Goal: Ask a question: Seek information or help from site administrators or community

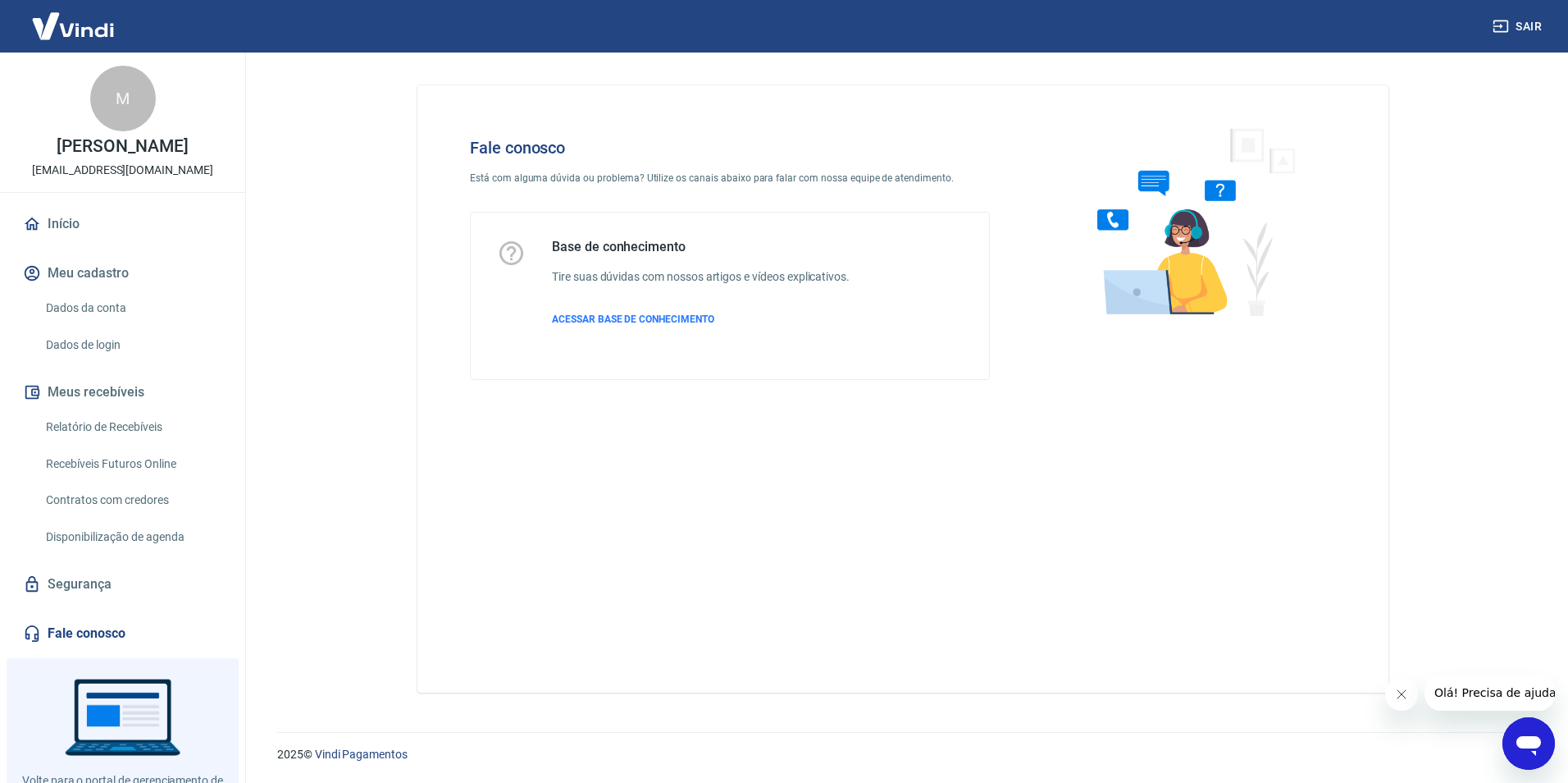
click at [95, 629] on link "Fale conosco" at bounding box center [122, 633] width 206 height 36
click at [1533, 727] on div "Open messaging window" at bounding box center [1528, 743] width 49 height 49
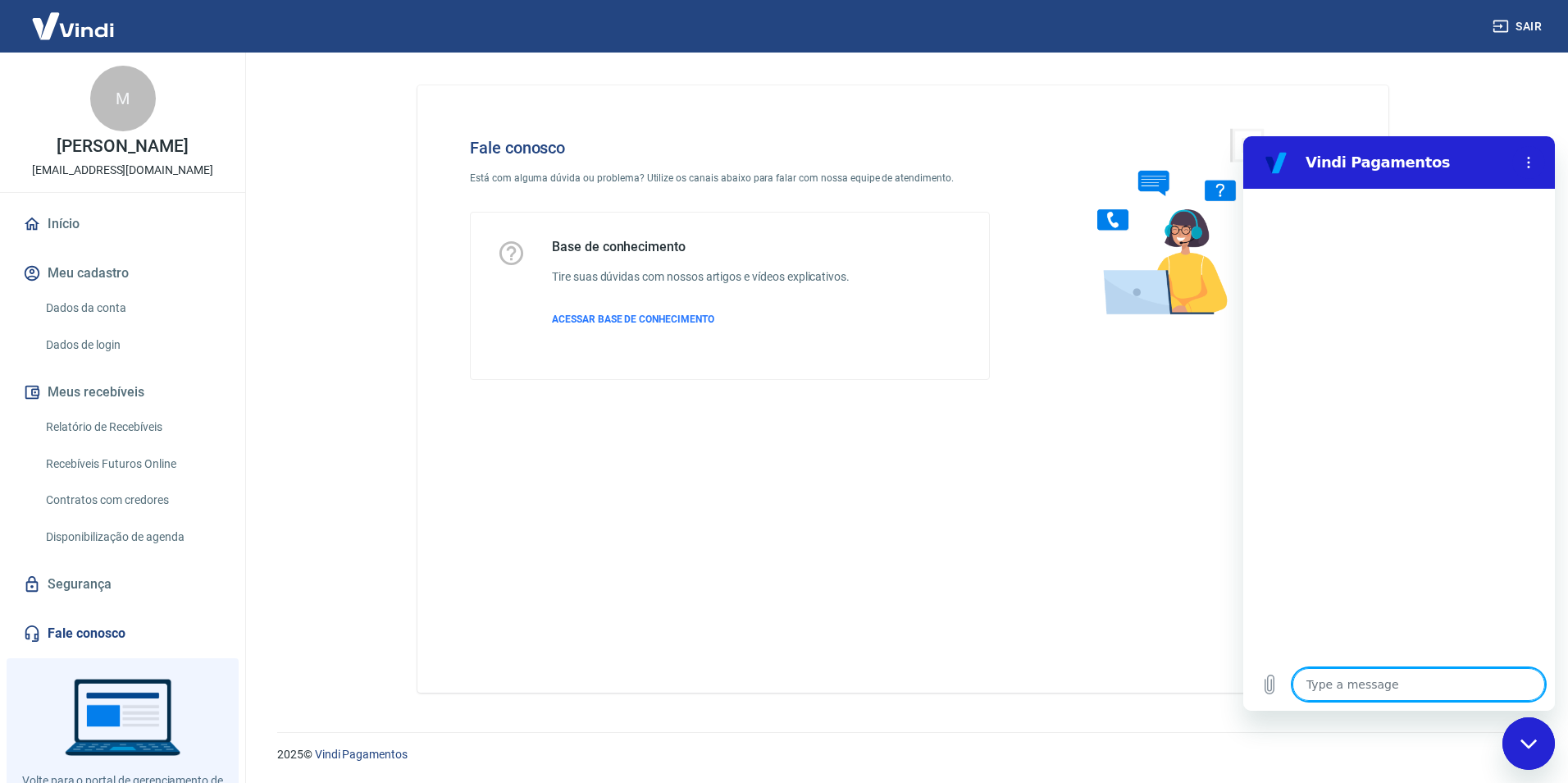
click at [1376, 680] on textarea at bounding box center [1419, 684] width 252 height 33
type textarea "b"
type textarea "x"
type textarea "bo"
type textarea "x"
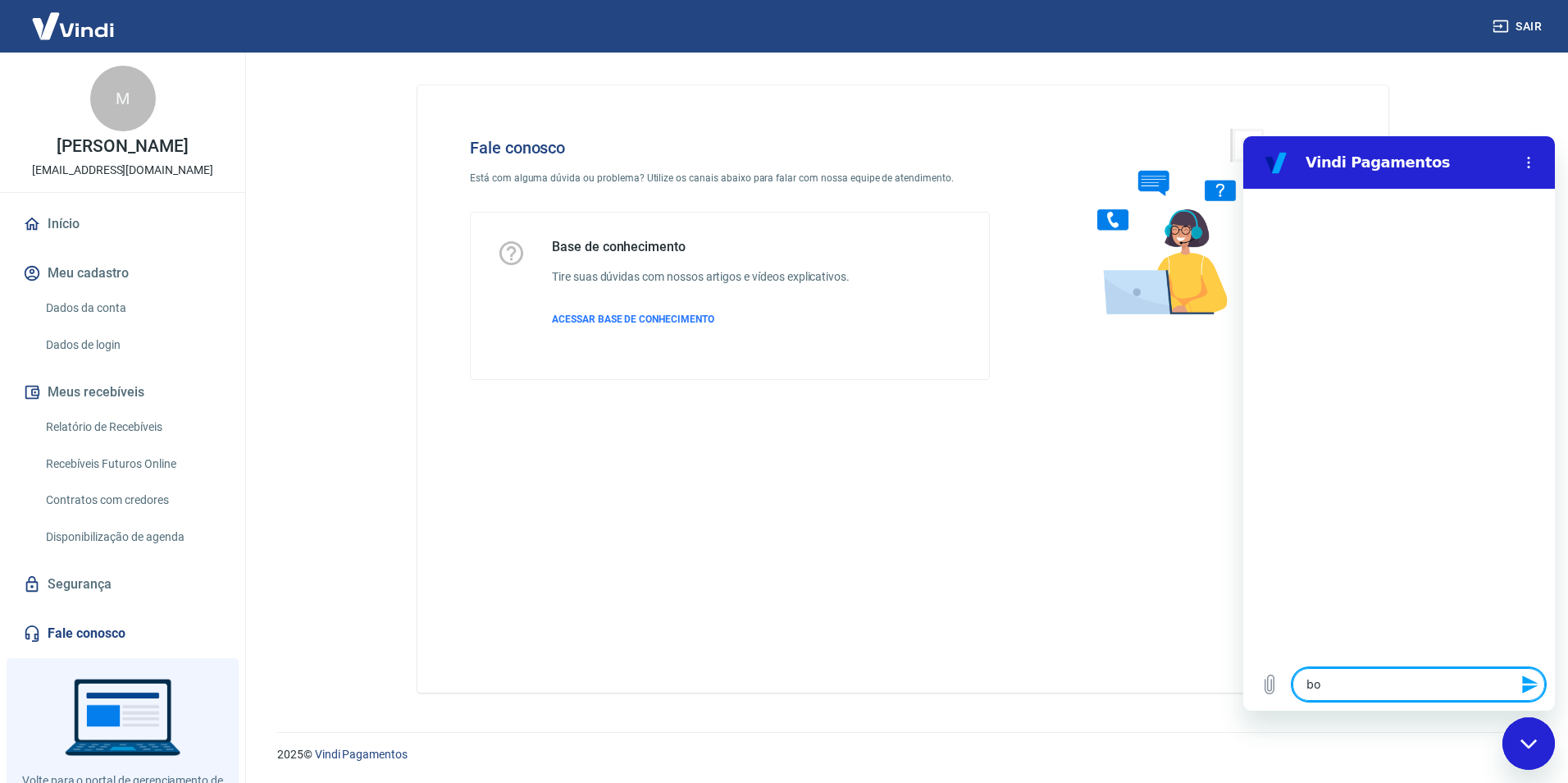
type textarea "bom"
type textarea "x"
type textarea "bom"
type textarea "x"
type textarea "bom d"
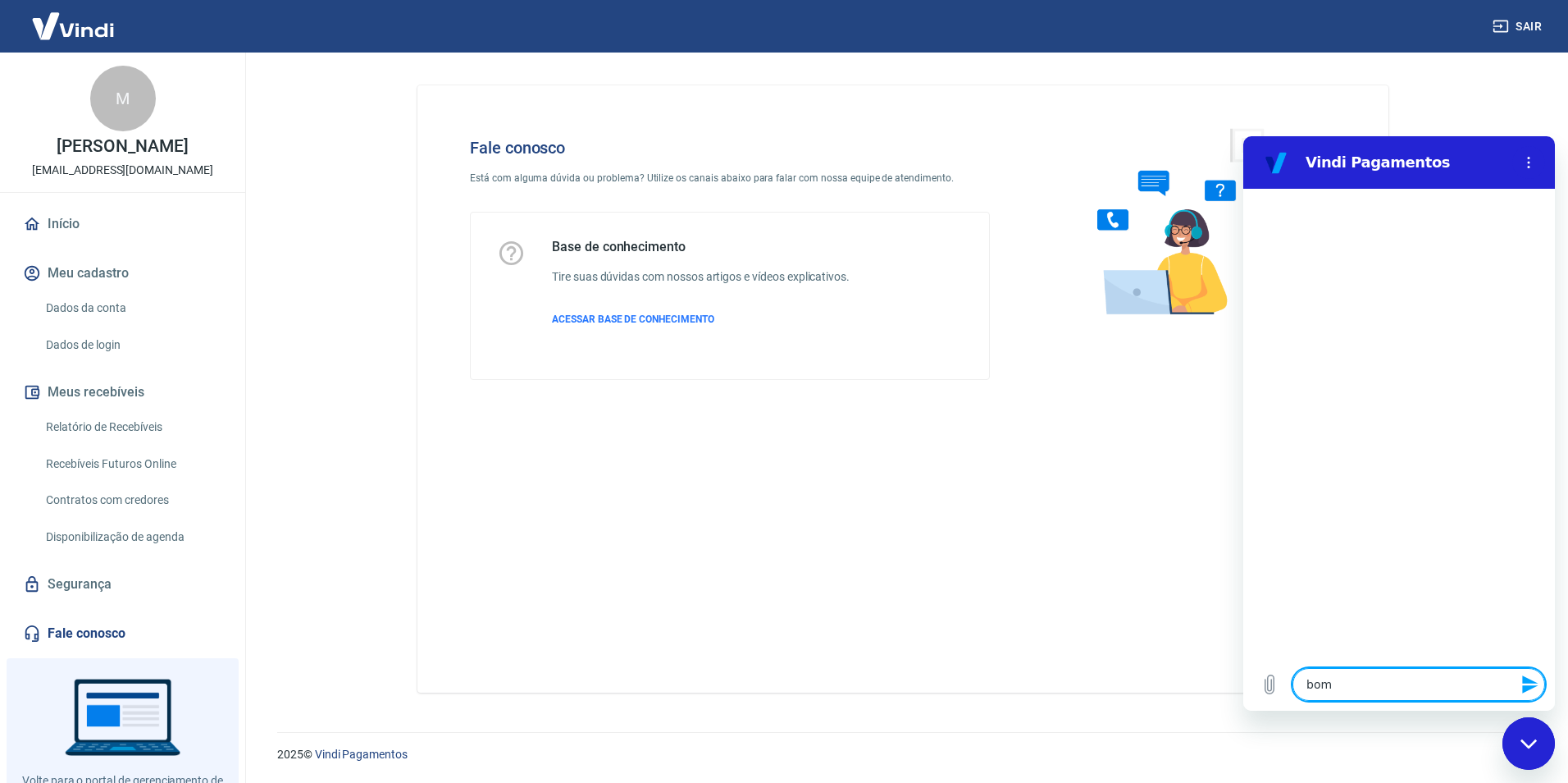
type textarea "x"
type textarea "bom di"
type textarea "x"
type textarea "bom dia"
type textarea "x"
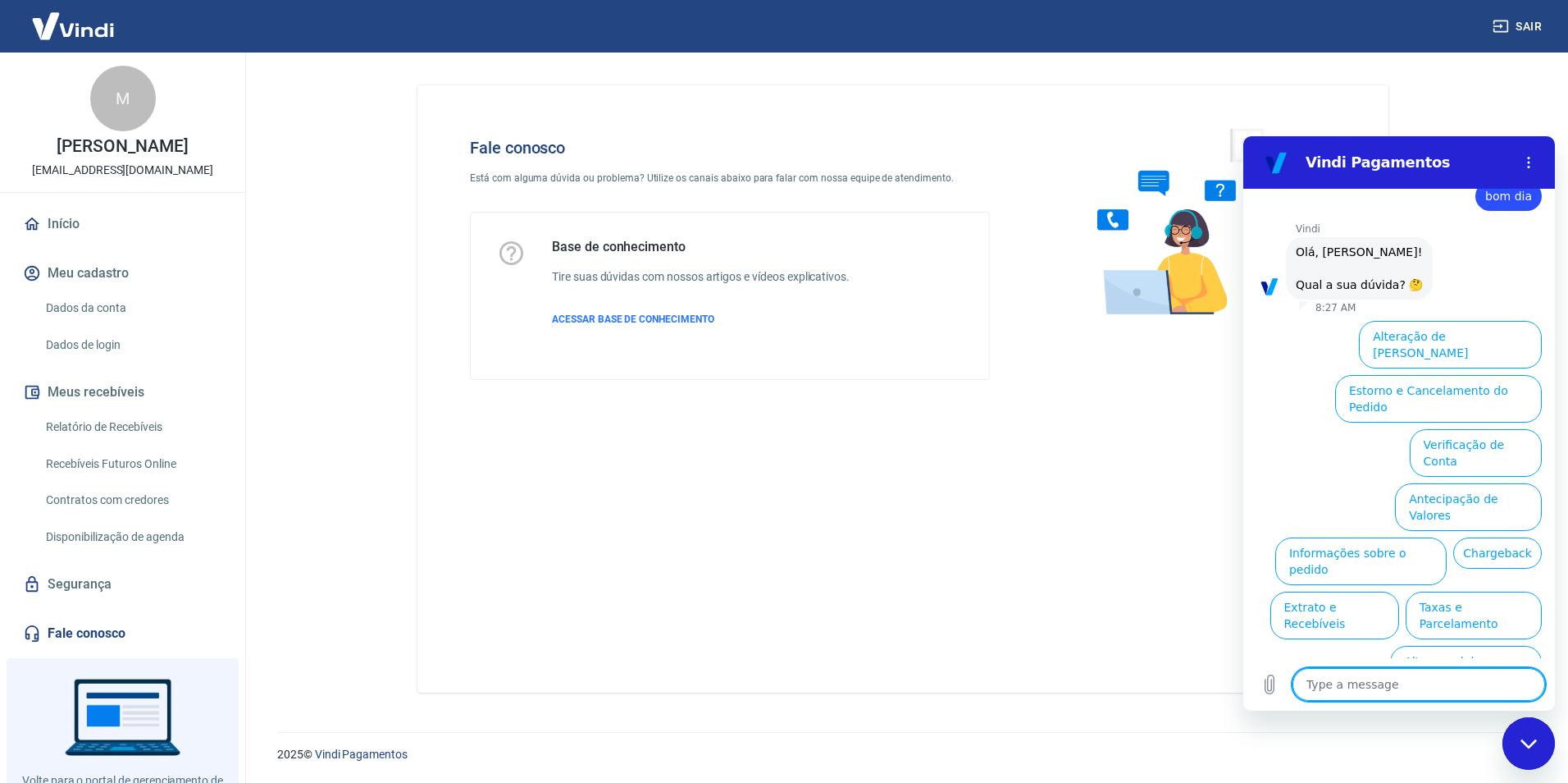
scroll to position [38, 0]
click at [1447, 537] on button "Informações sobre o pedido" at bounding box center [1360, 561] width 171 height 47
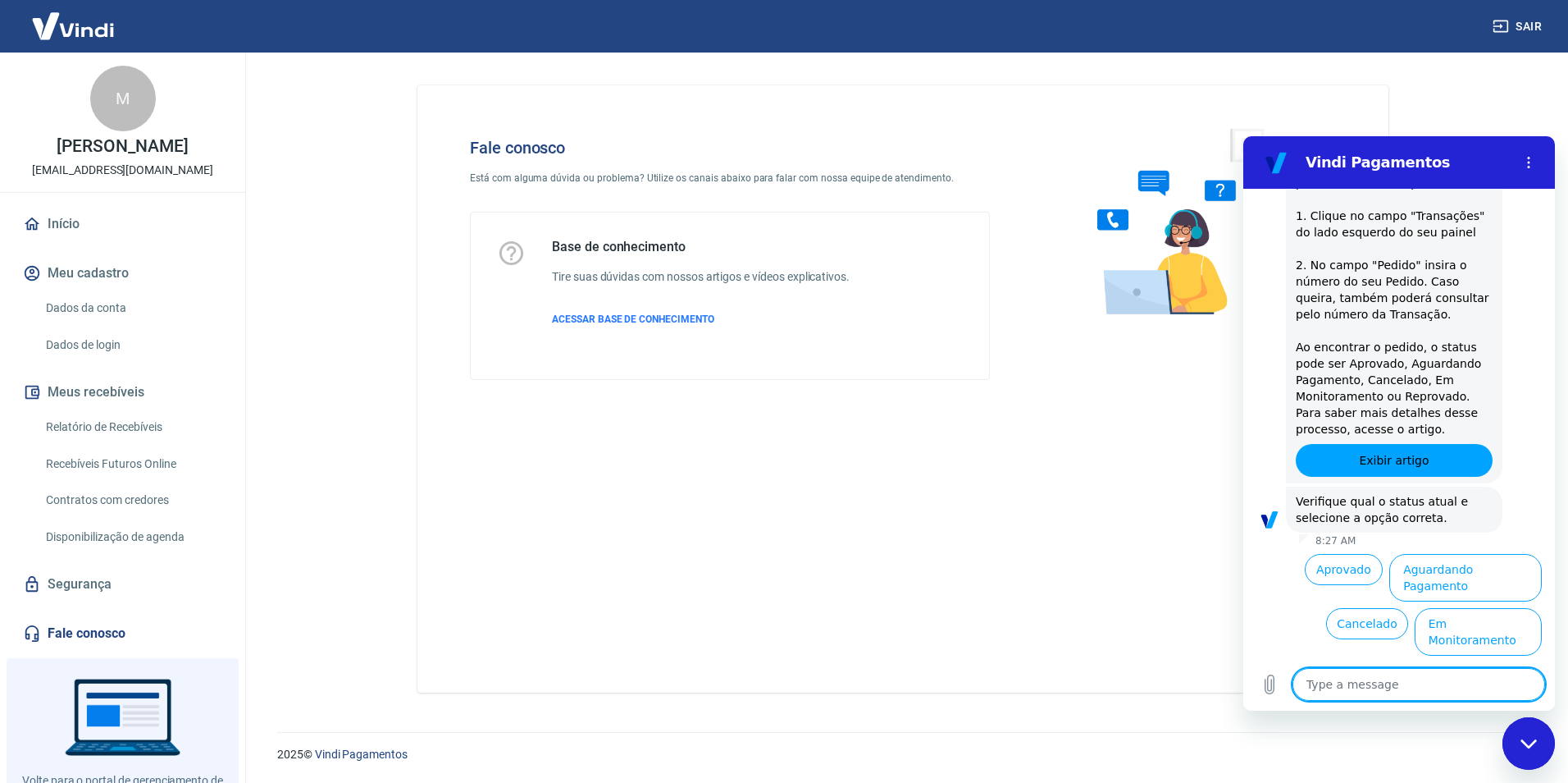
scroll to position [321, 0]
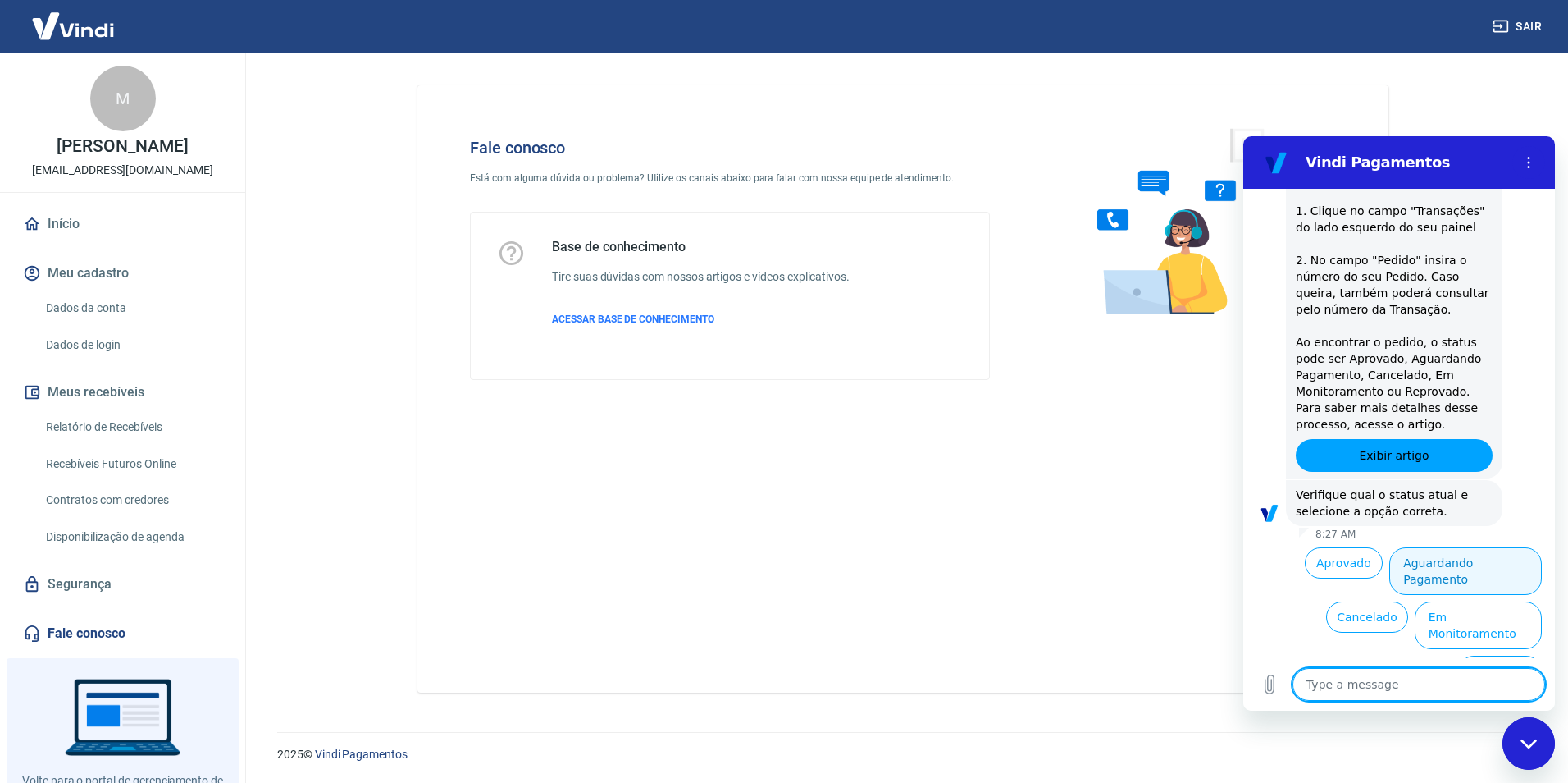
click at [1510, 567] on button "Aguardando Pagamento" at bounding box center [1465, 571] width 152 height 47
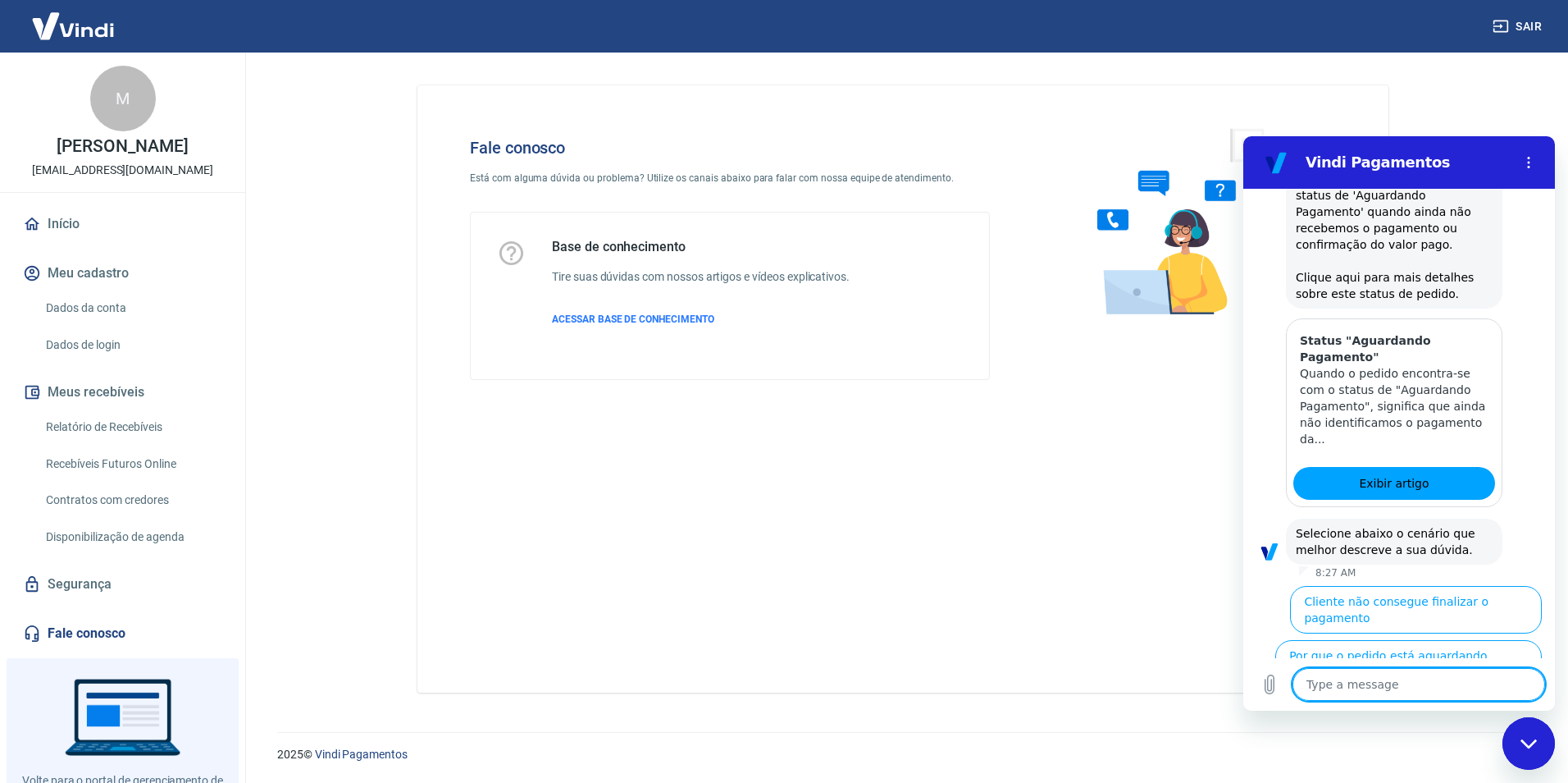
scroll to position [785, 0]
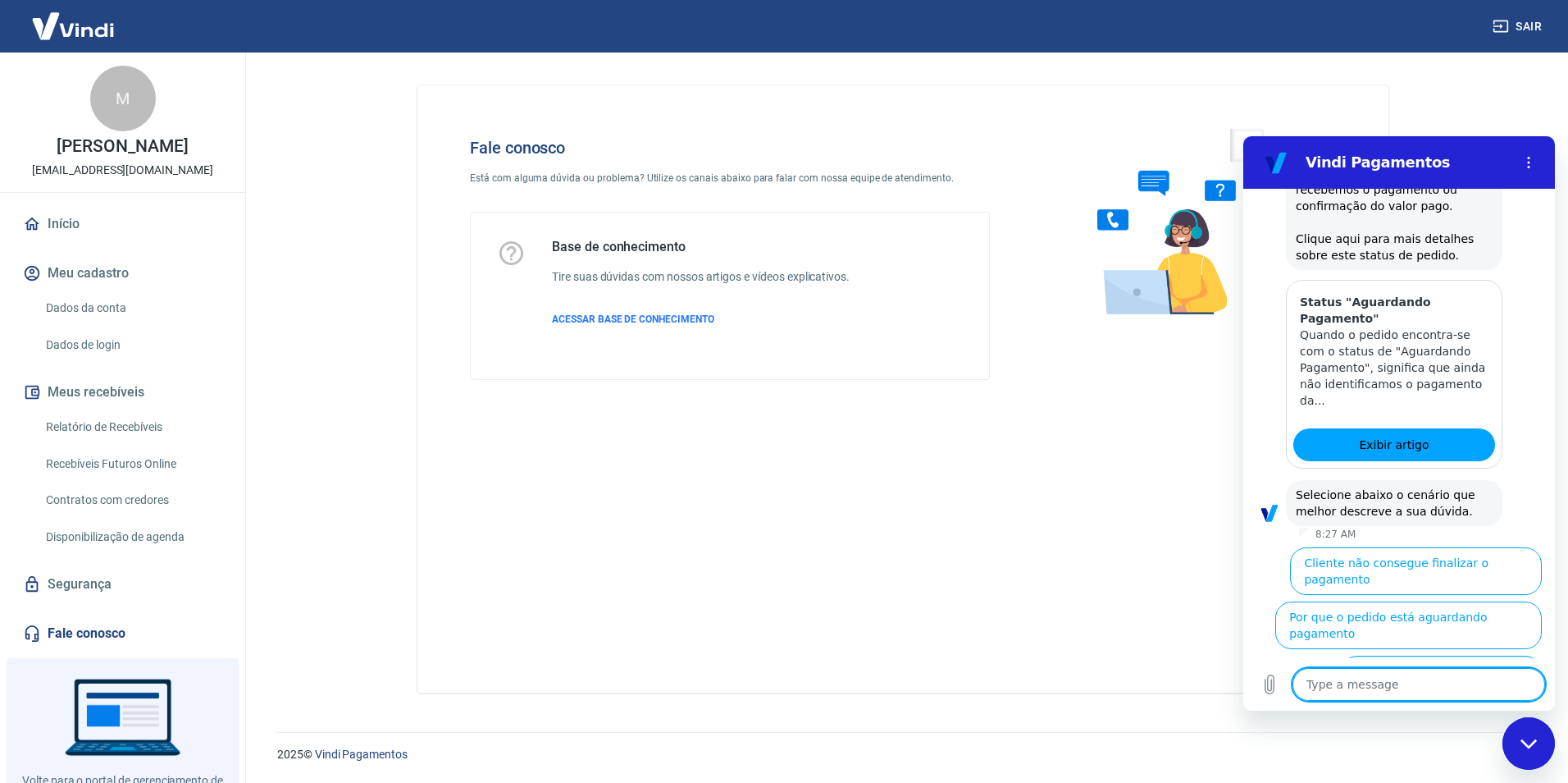
click at [1472, 655] on button "Cliente pagou, mas pedido consta 'Aguardando Pagamento'" at bounding box center [1441, 687] width 201 height 64
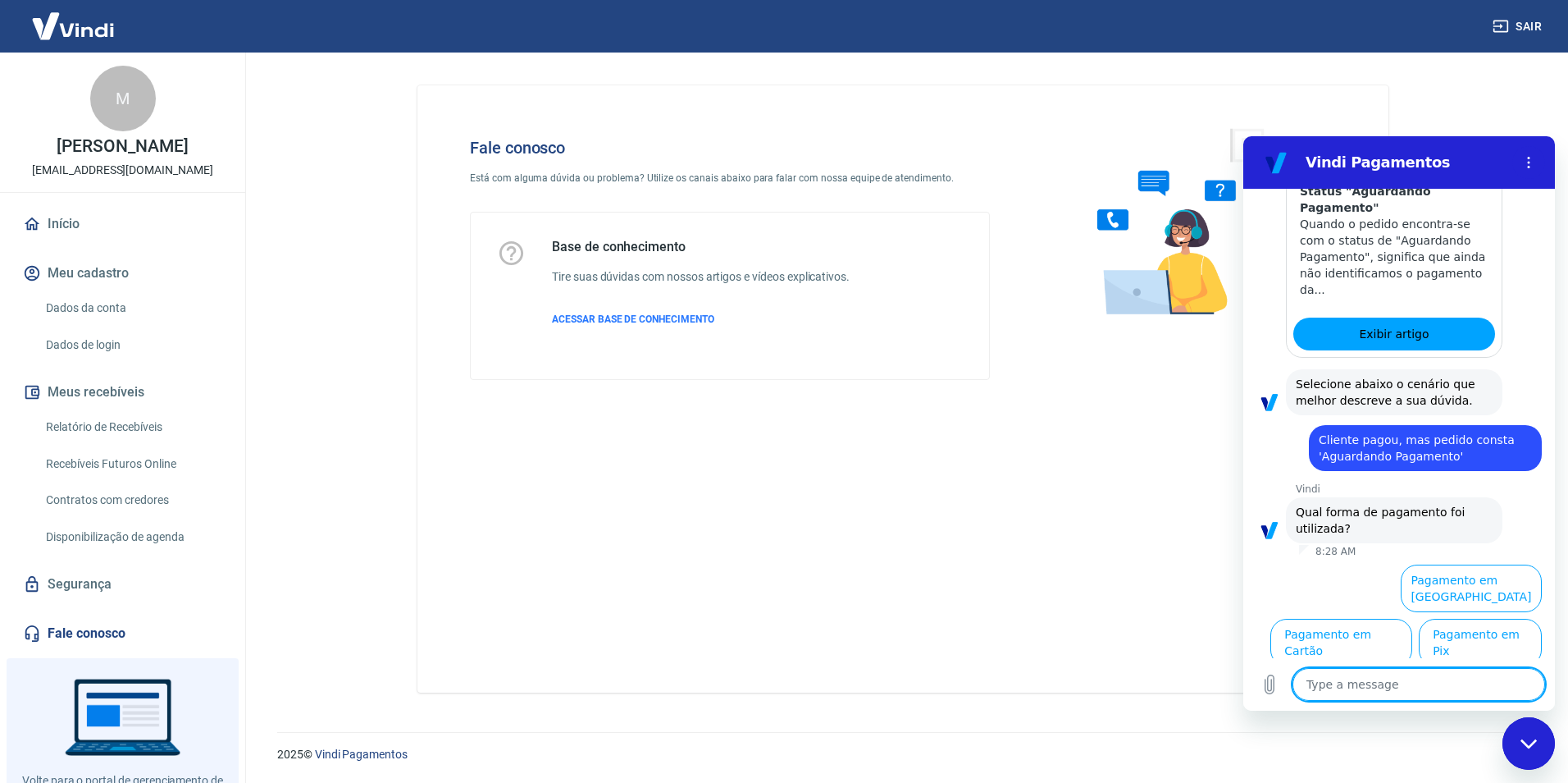
scroll to position [895, 0]
click at [1461, 636] on button "Pagamento em Pix" at bounding box center [1480, 641] width 123 height 47
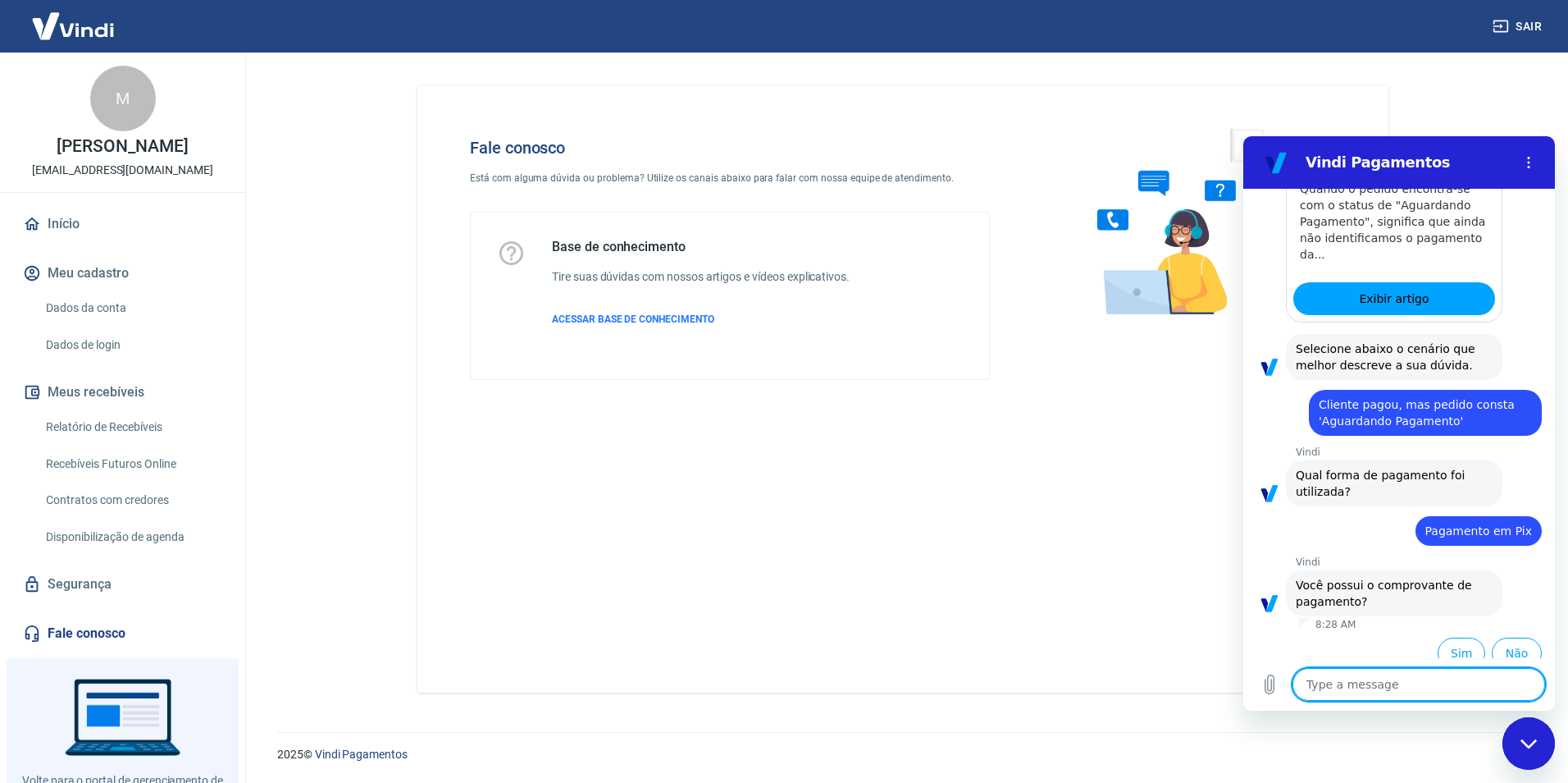
scroll to position [930, 0]
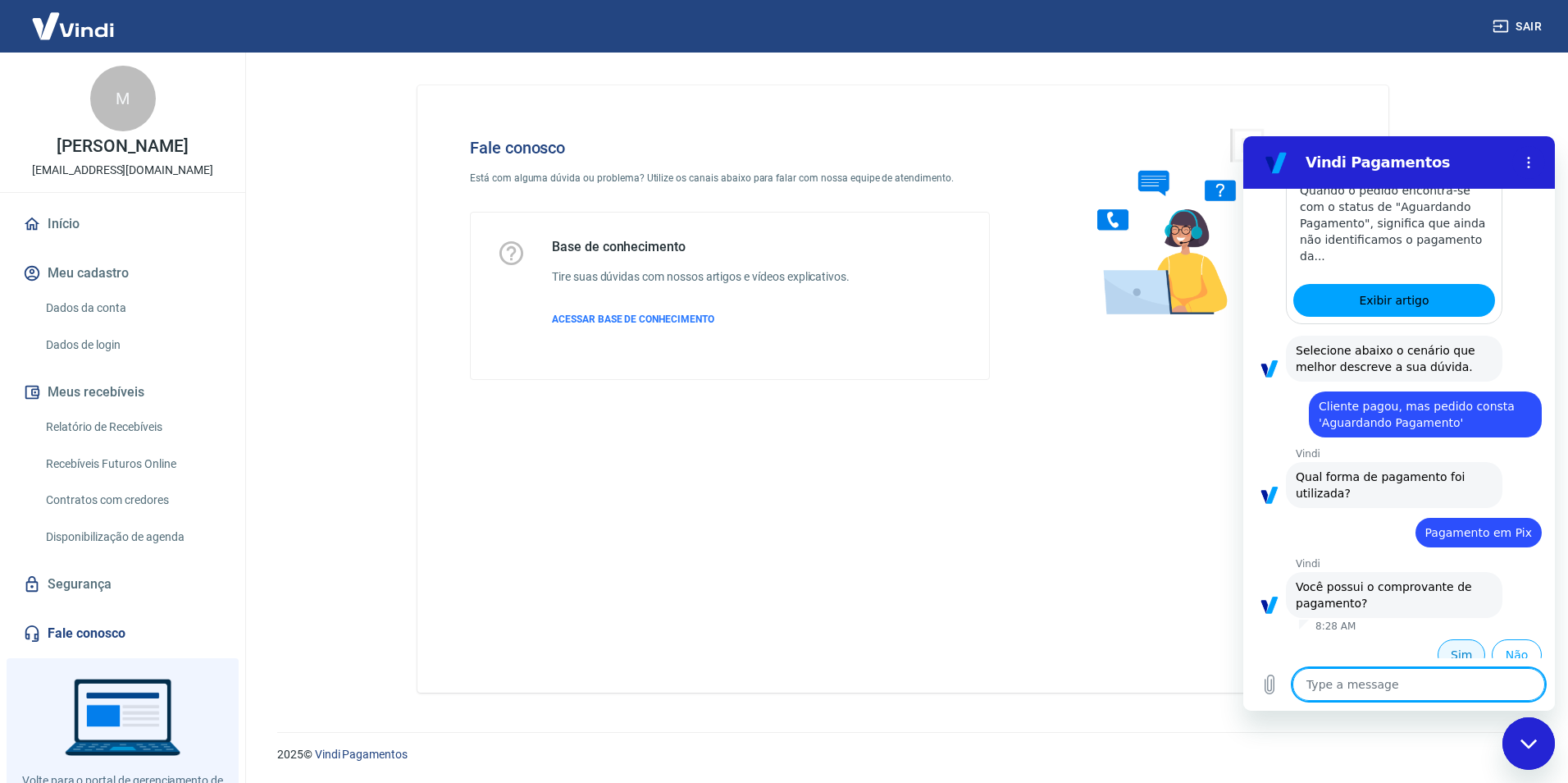
click at [1454, 639] on button "Sim" at bounding box center [1461, 654] width 47 height 31
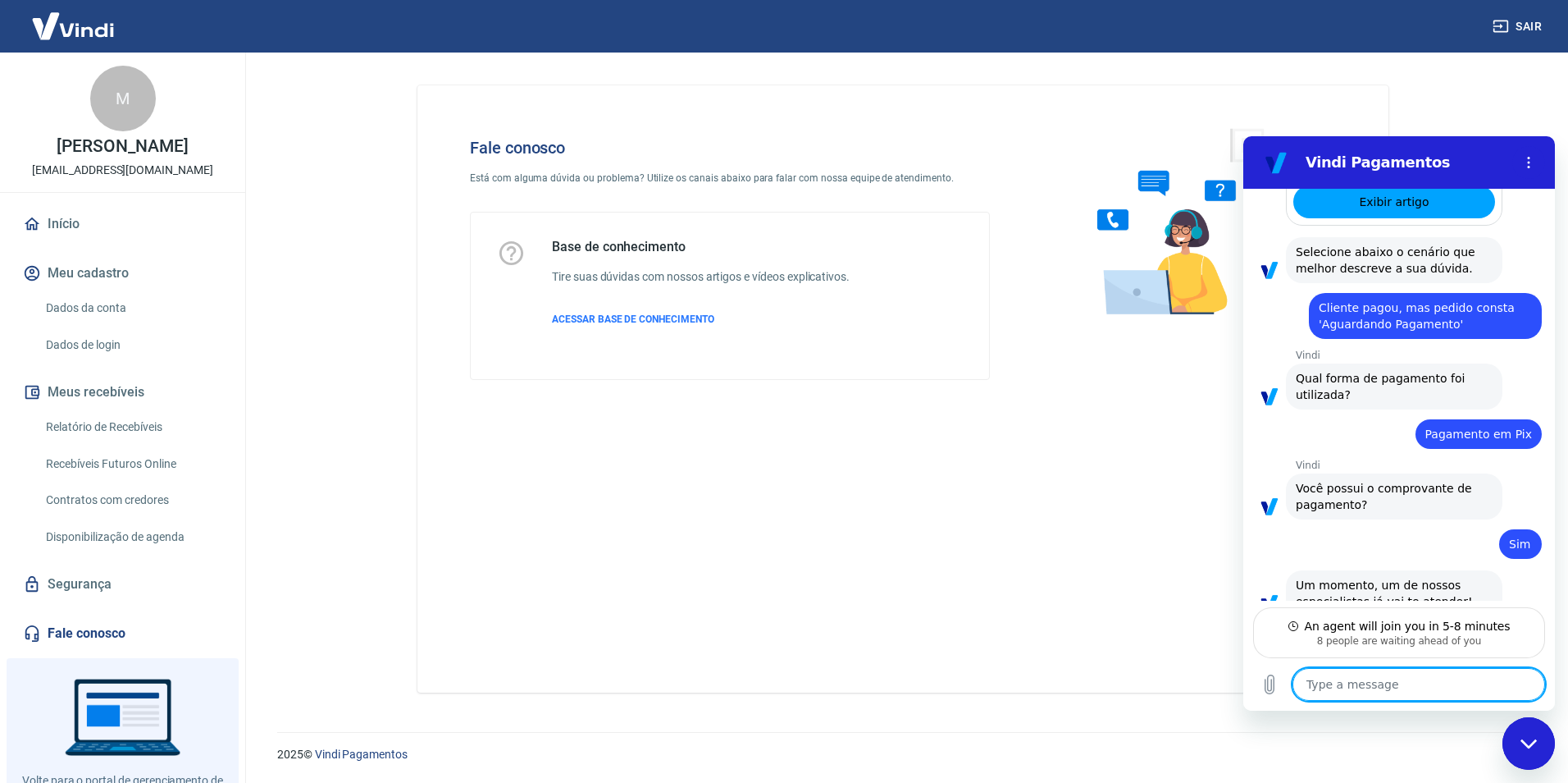
scroll to position [1046, 0]
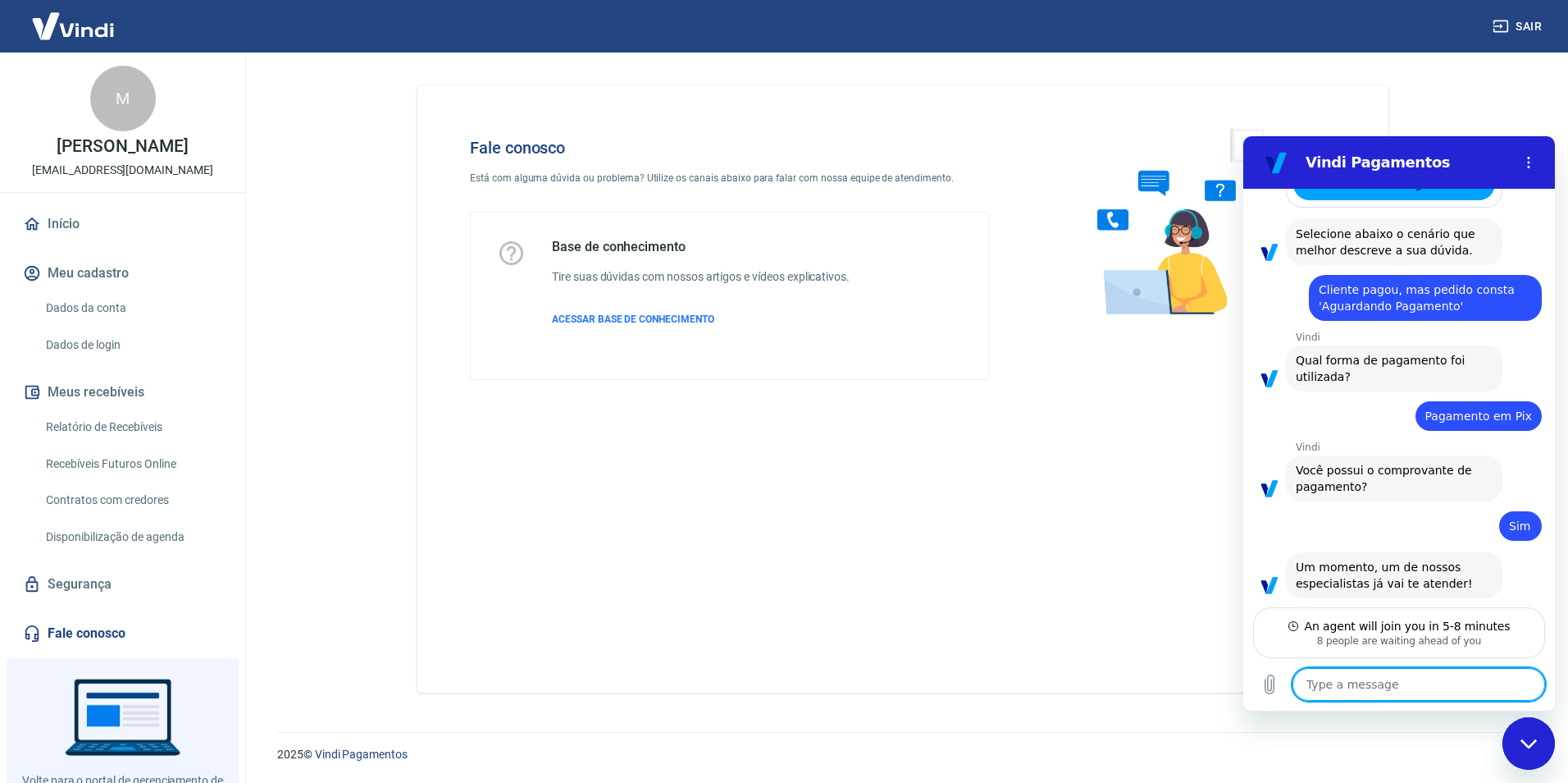
type textarea "x"
type textarea "o"
type textarea "x"
type textarea "ok"
type textarea "x"
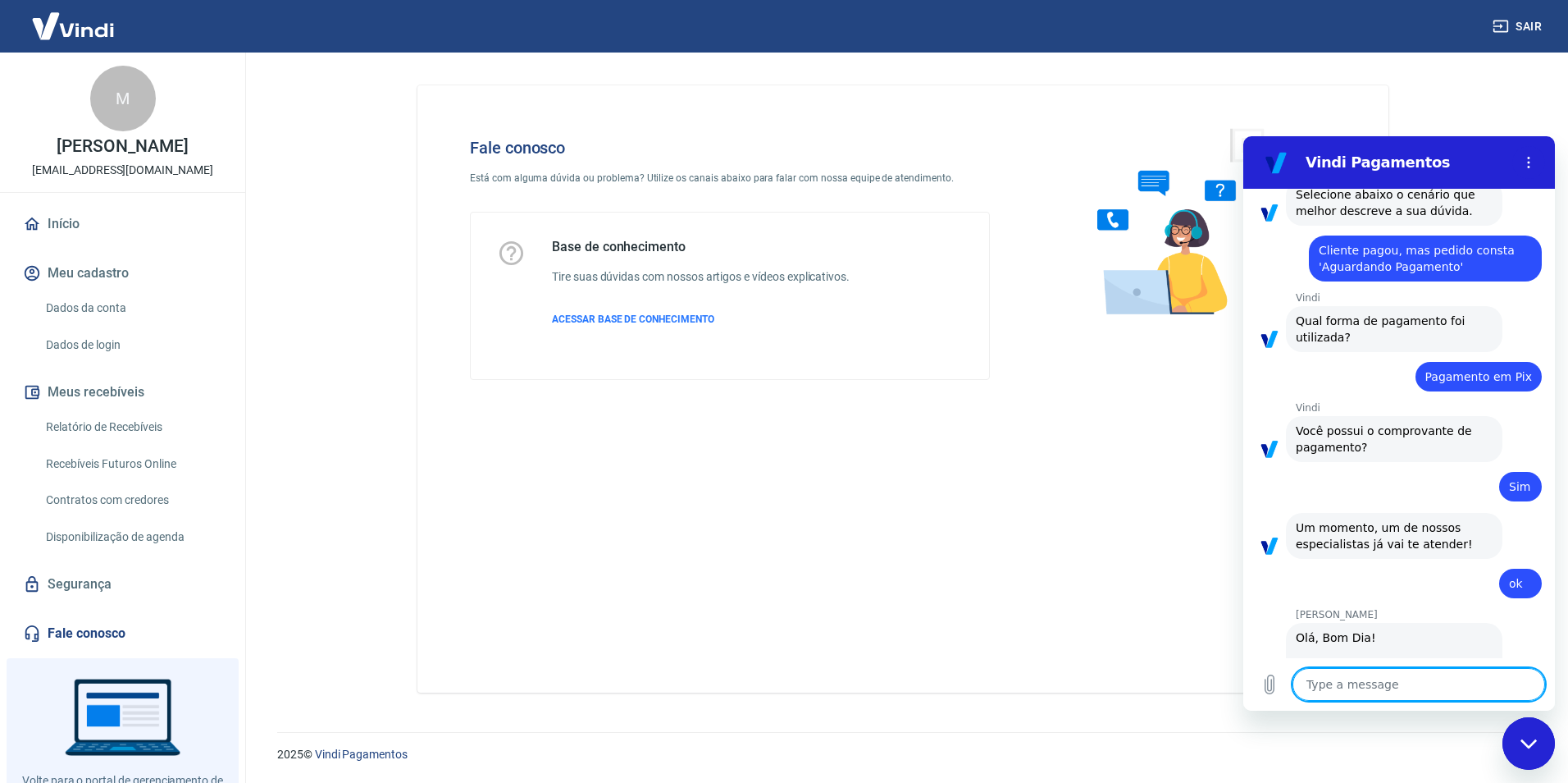
scroll to position [1164, 0]
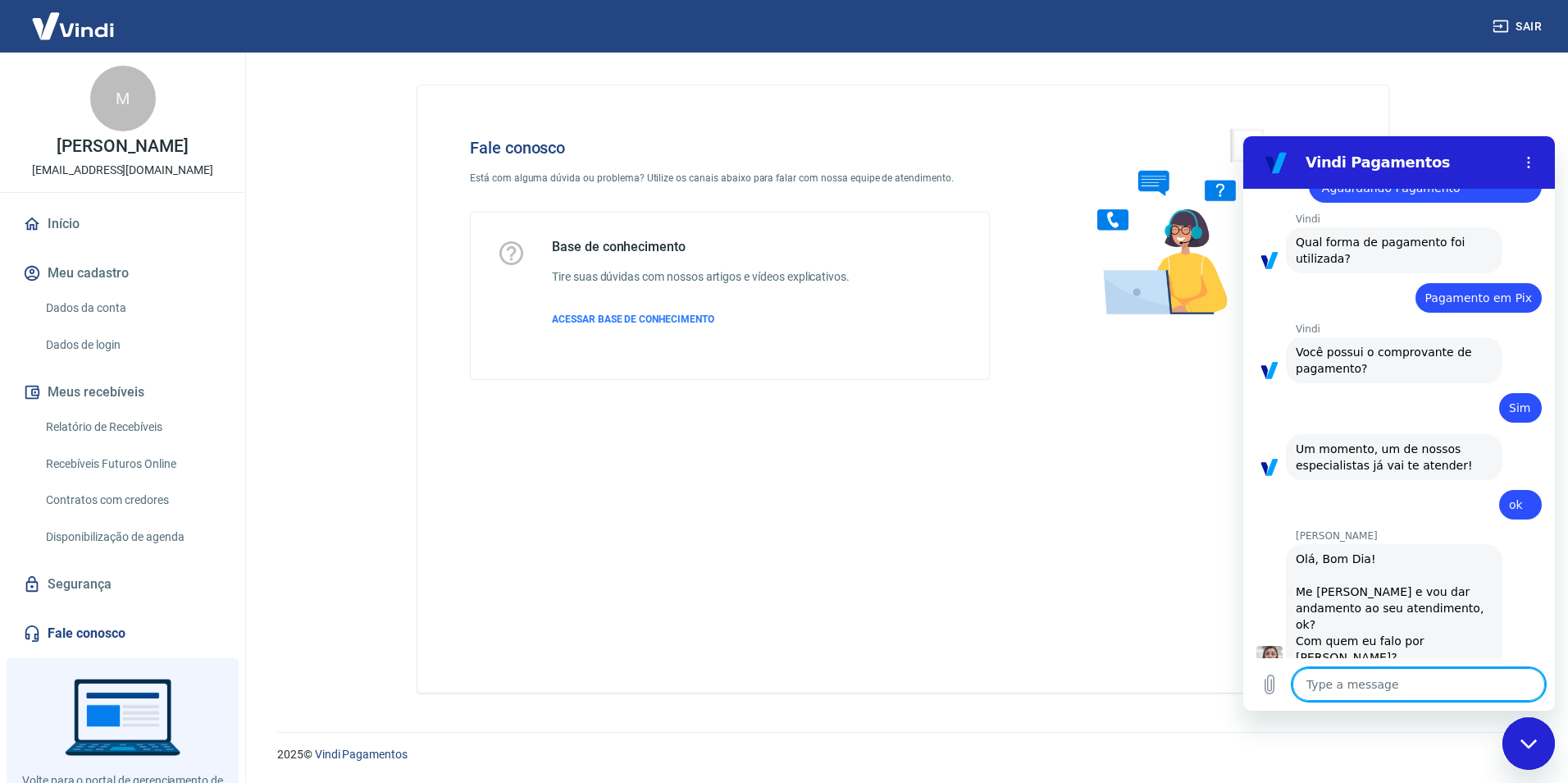
type textarea "x"
click at [1370, 680] on textarea at bounding box center [1419, 684] width 252 height 33
type textarea "b"
type textarea "x"
type textarea "bo"
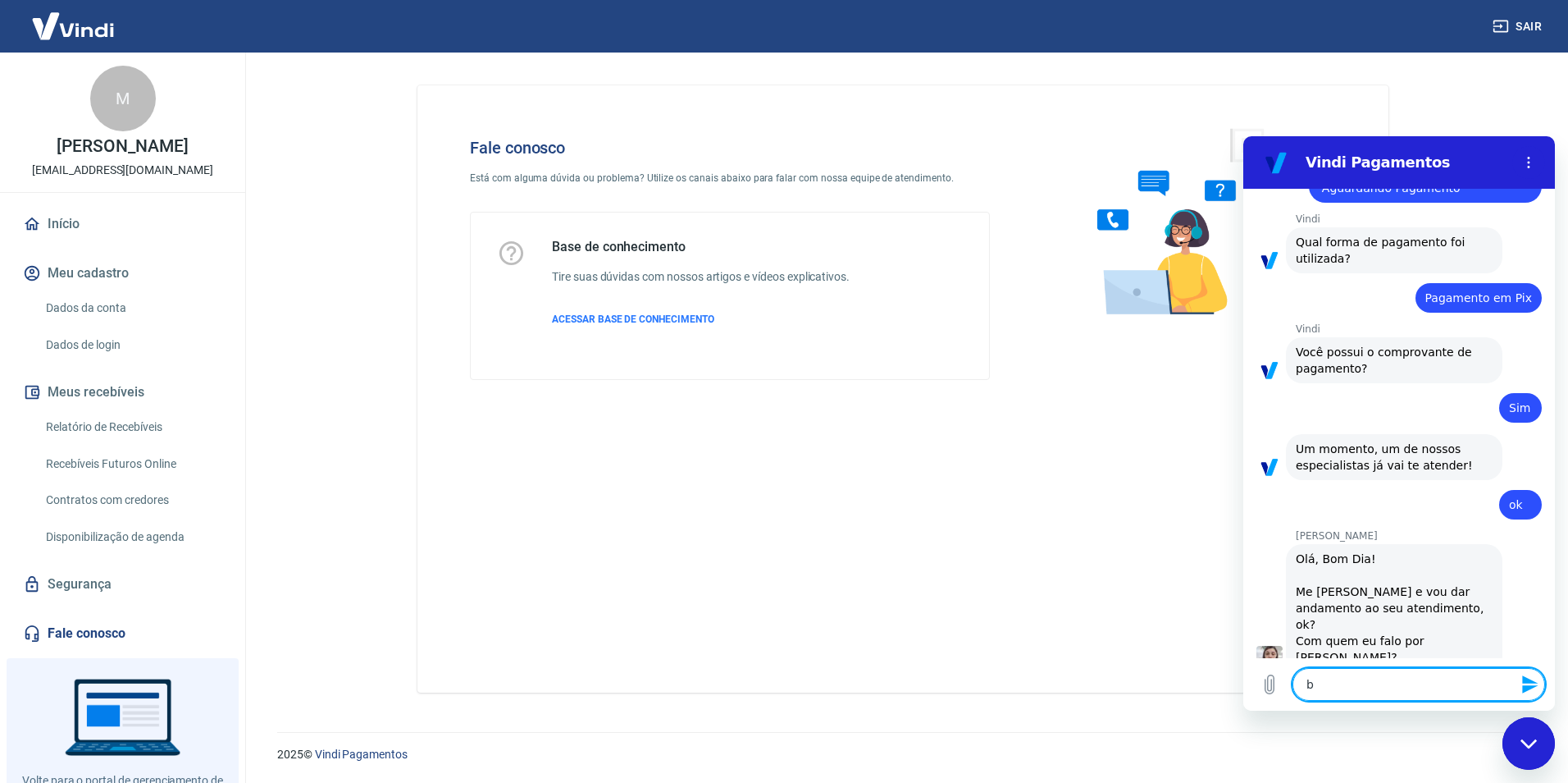
type textarea "x"
type textarea "bom"
type textarea "x"
type textarea "bom"
type textarea "x"
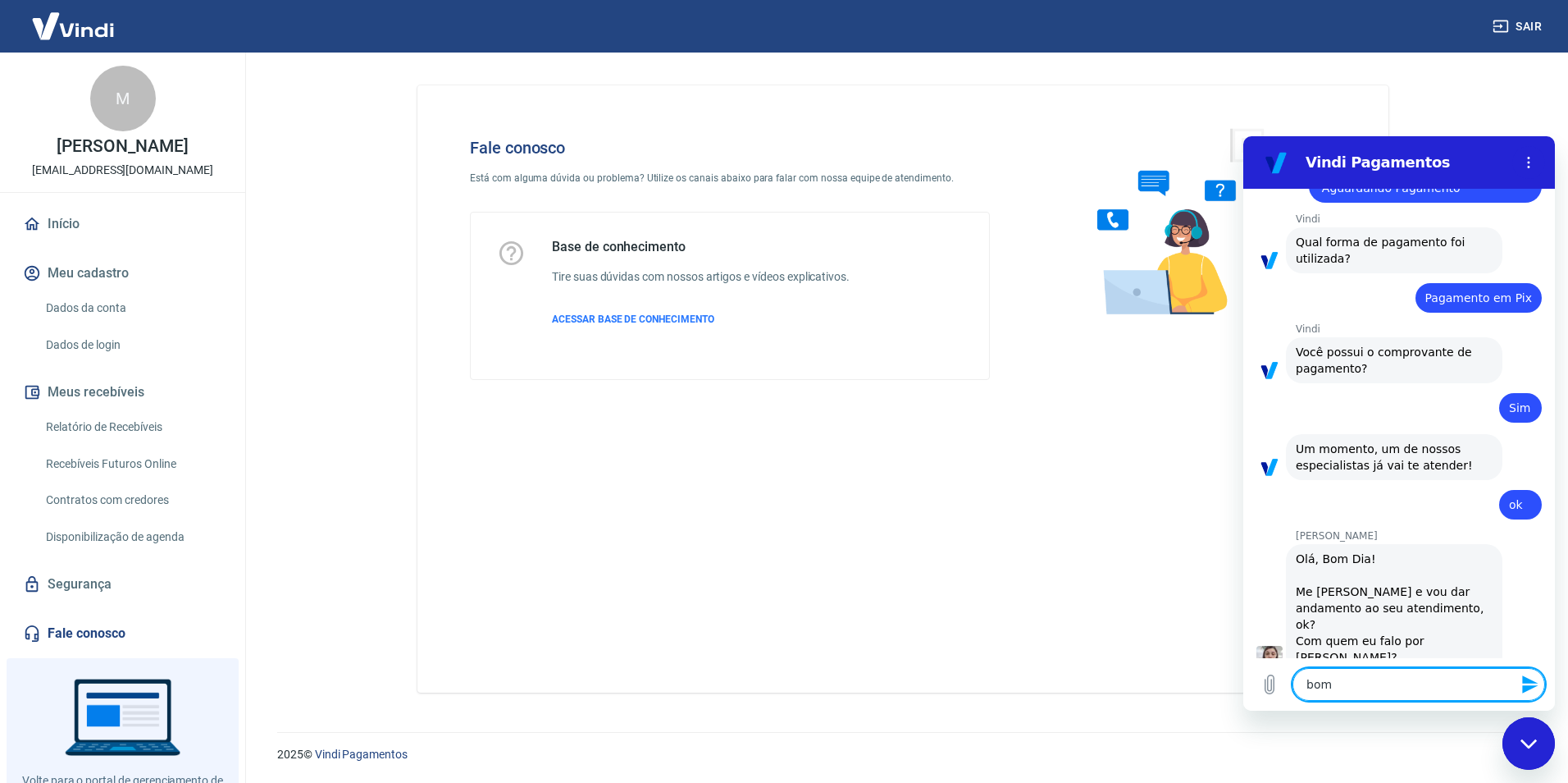
type textarea "bom d"
type textarea "x"
type textarea "bom di"
type textarea "x"
type textarea "bom dia"
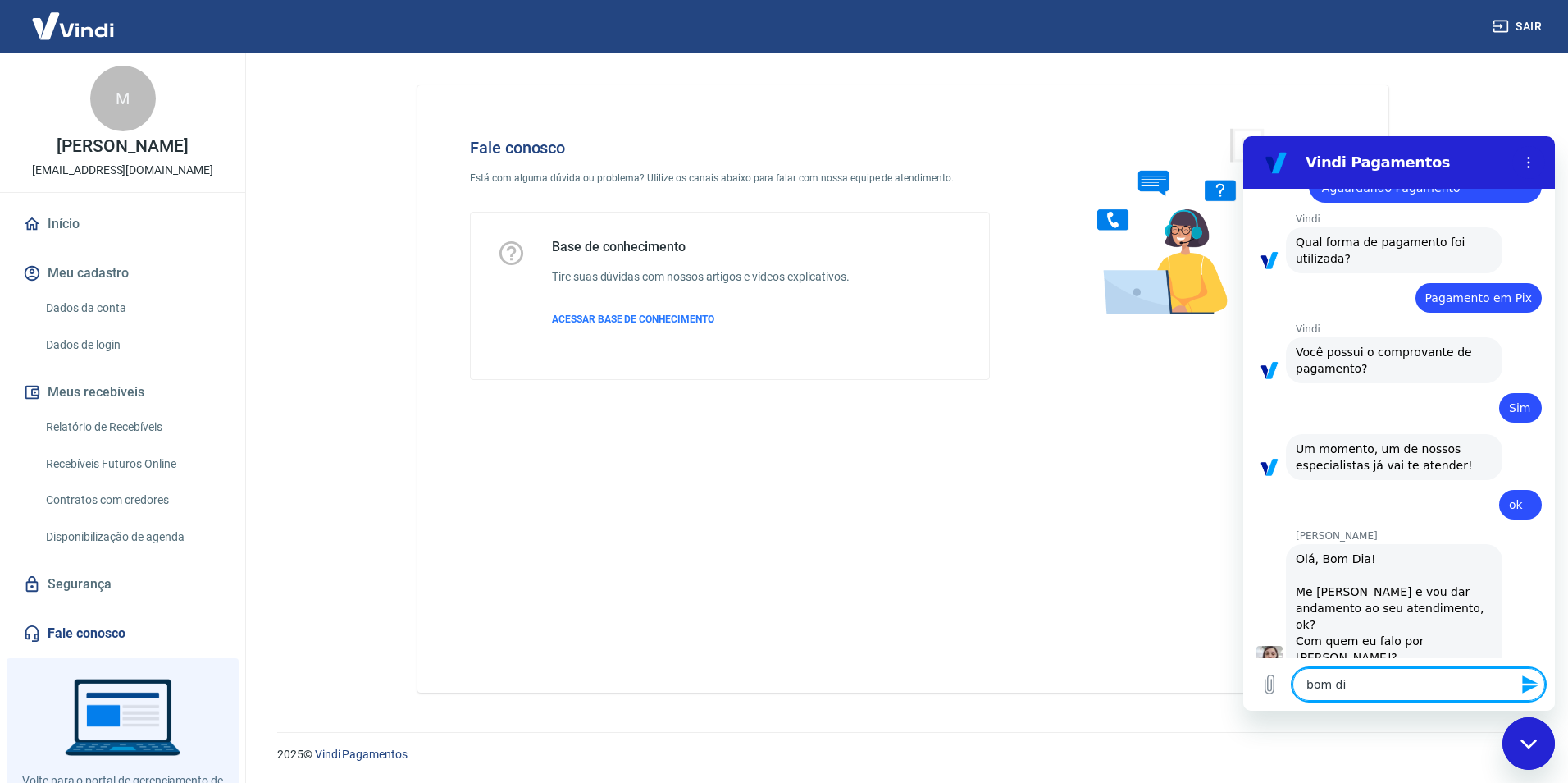
type textarea "x"
type textarea "bom dia"
type textarea "x"
type textarea "bom dia S"
type textarea "x"
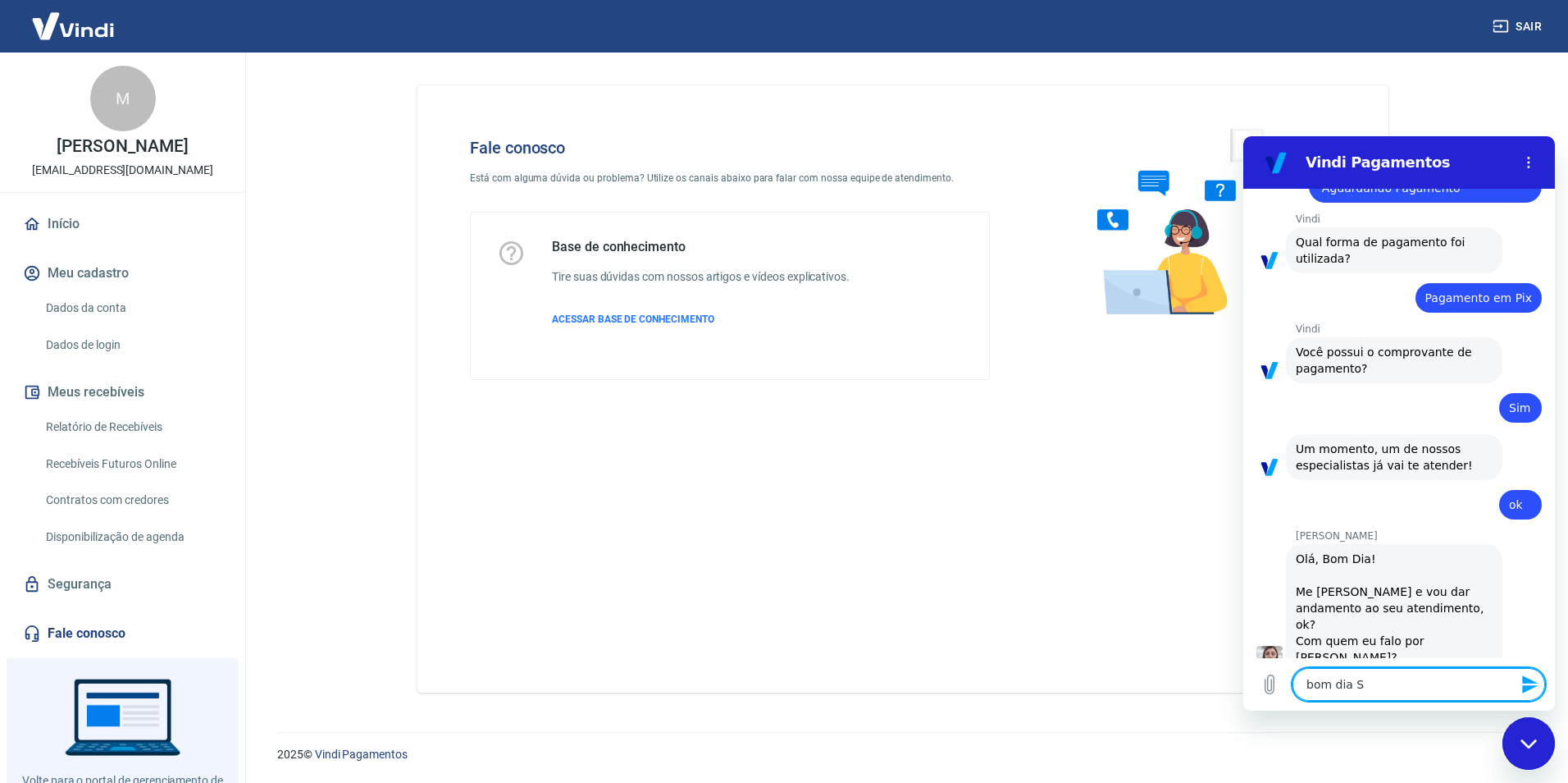
type textarea "bom dia Si"
type textarea "x"
type textarea "bom dia Sil"
type textarea "x"
type textarea "bom dia Silv"
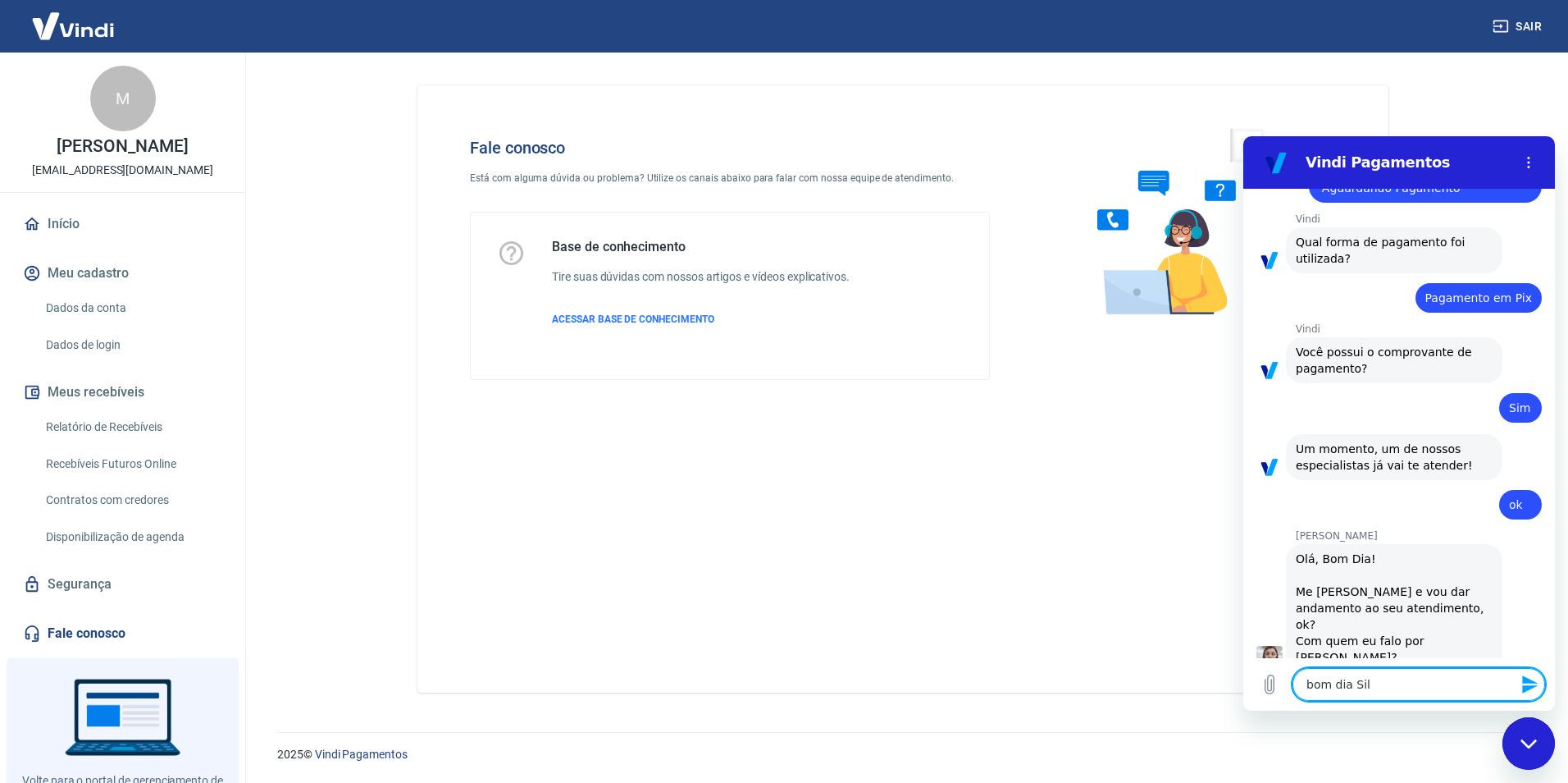
type textarea "x"
type textarea "[PERSON_NAME]"
type textarea "x"
type textarea "bom [PERSON_NAME]"
type textarea "x"
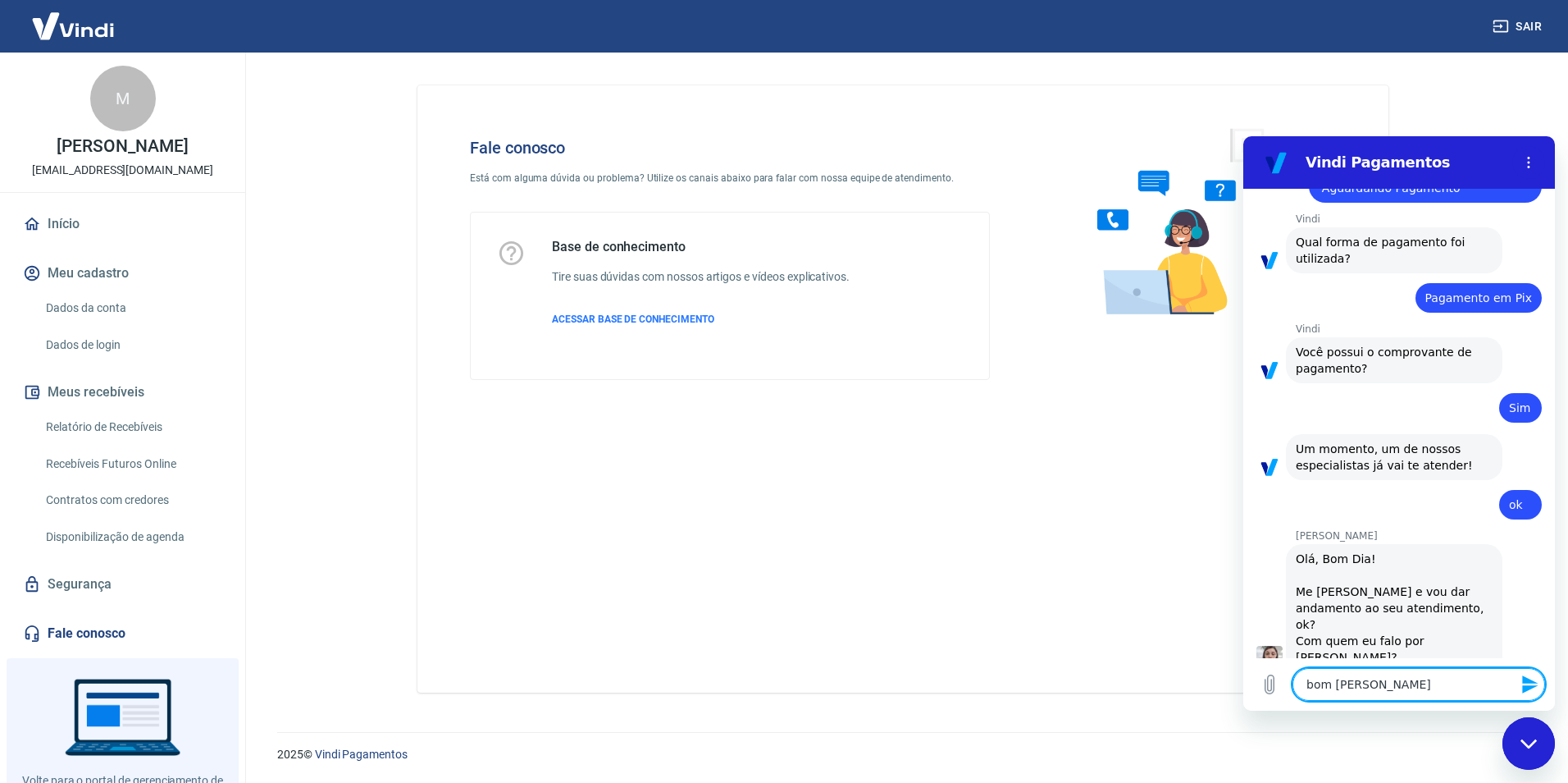
type textarea "bom [PERSON_NAME]"
type textarea "x"
type textarea "bom [PERSON_NAME]"
type textarea "x"
type textarea "bom [PERSON_NAME],"
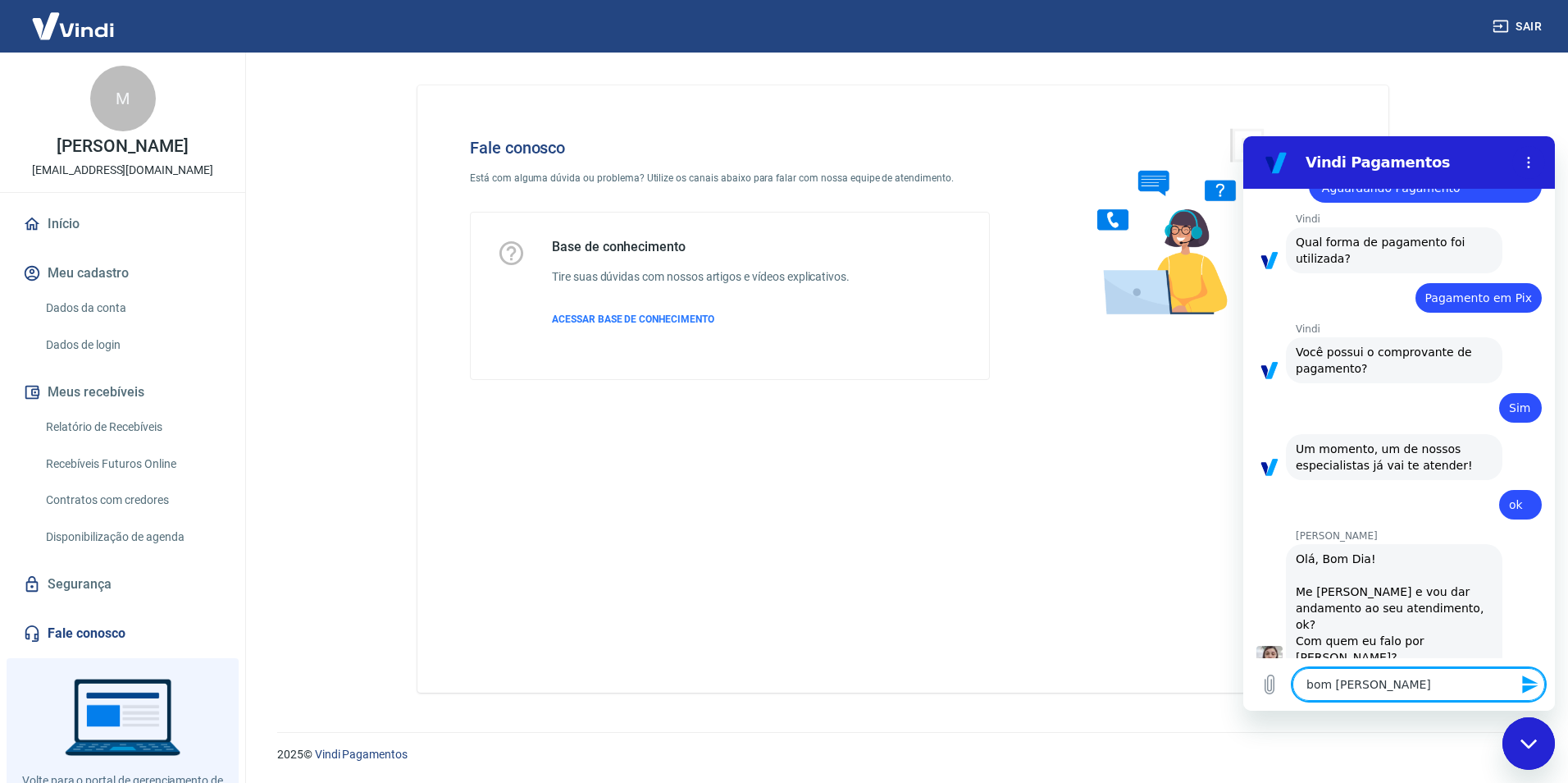
type textarea "x"
type textarea "bom [PERSON_NAME],"
type textarea "x"
type textarea "bom [PERSON_NAME],"
type textarea "x"
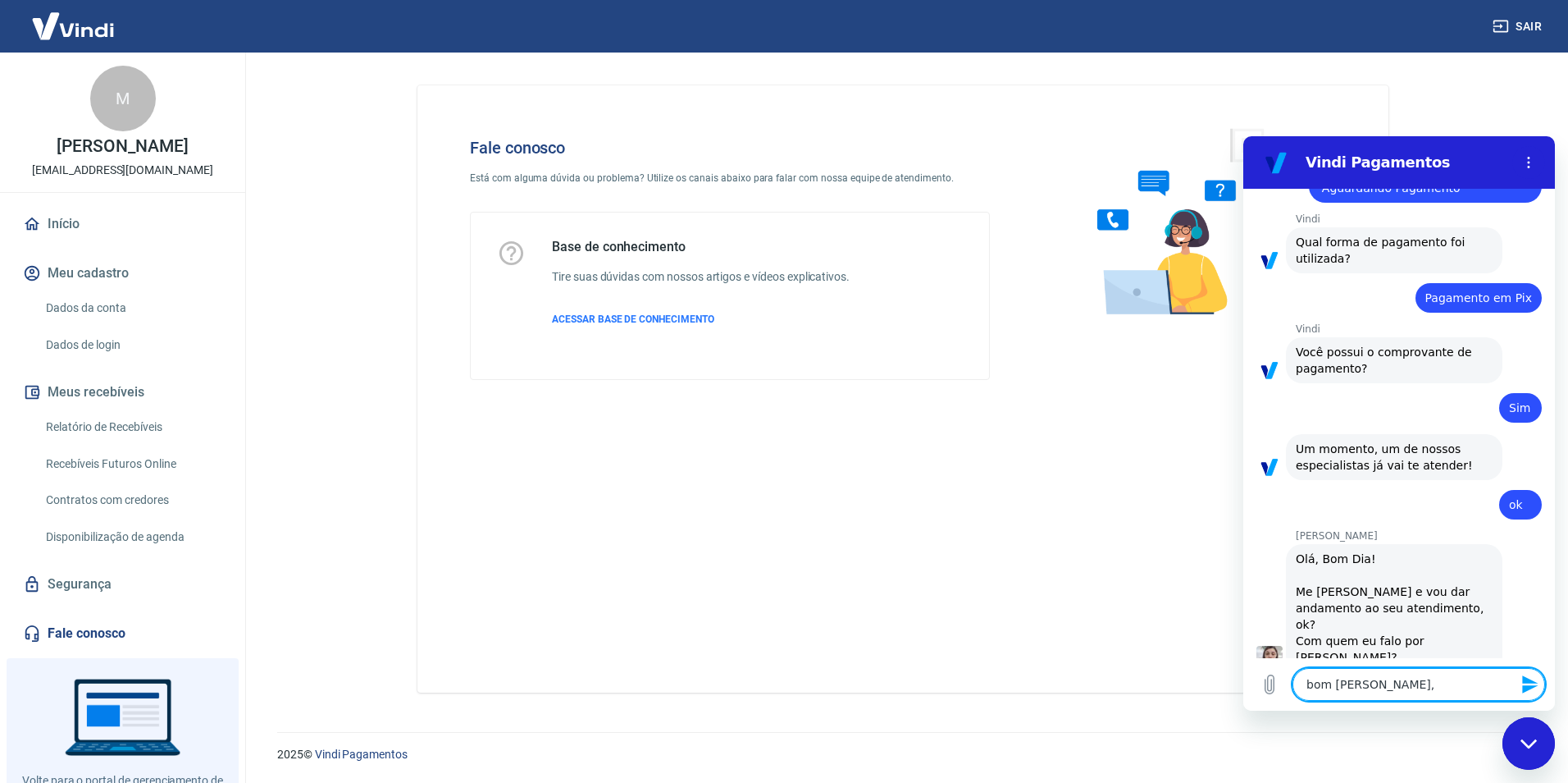
type textarea "bom [PERSON_NAME]"
type textarea "x"
type textarea "bom [PERSON_NAME]"
type textarea "x"
type textarea "bom [PERSON_NAME]"
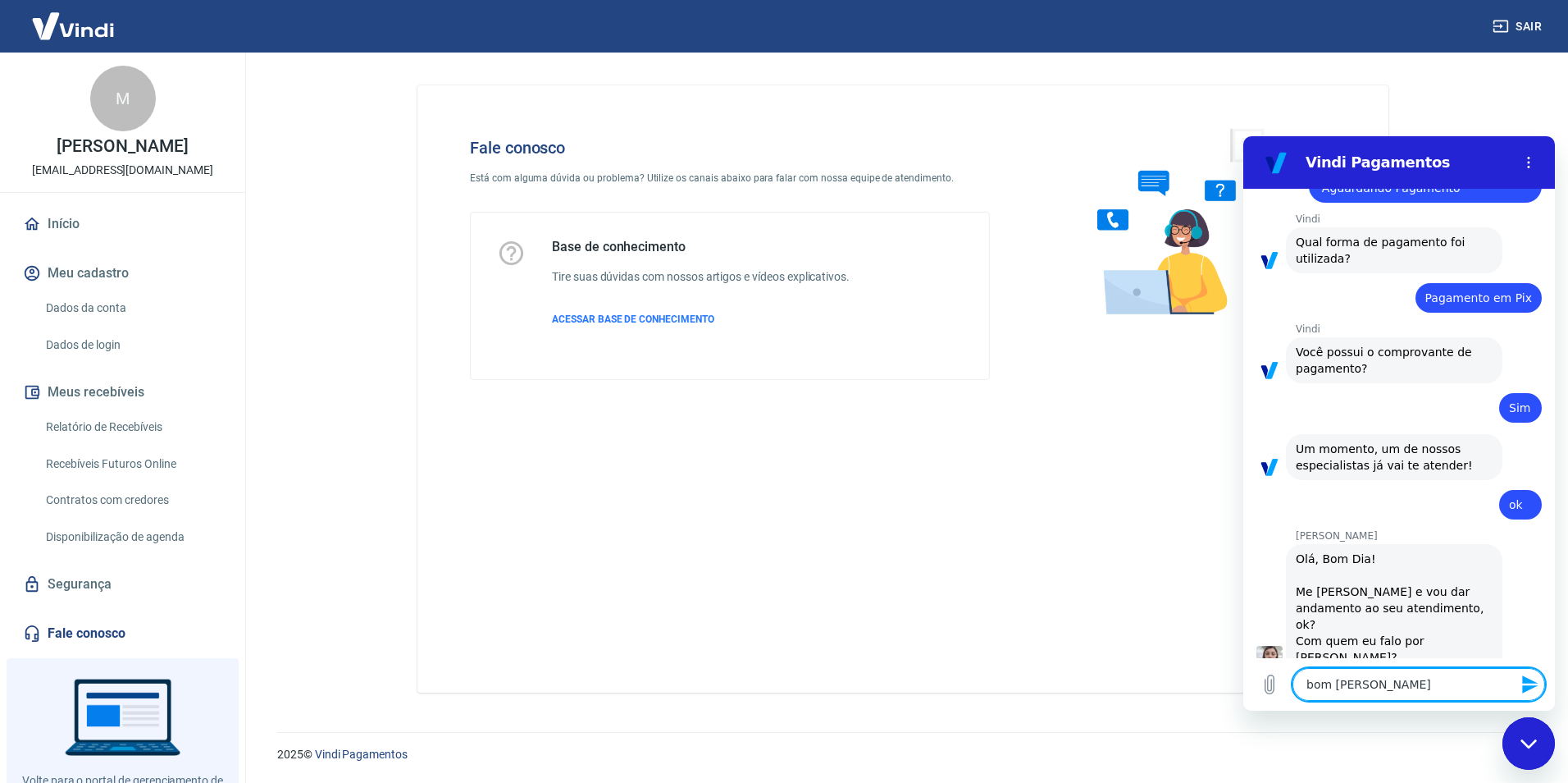
type textarea "x"
type textarea "bom [PERSON_NAME]"
type textarea "x"
type textarea "[PERSON_NAME],"
type textarea "x"
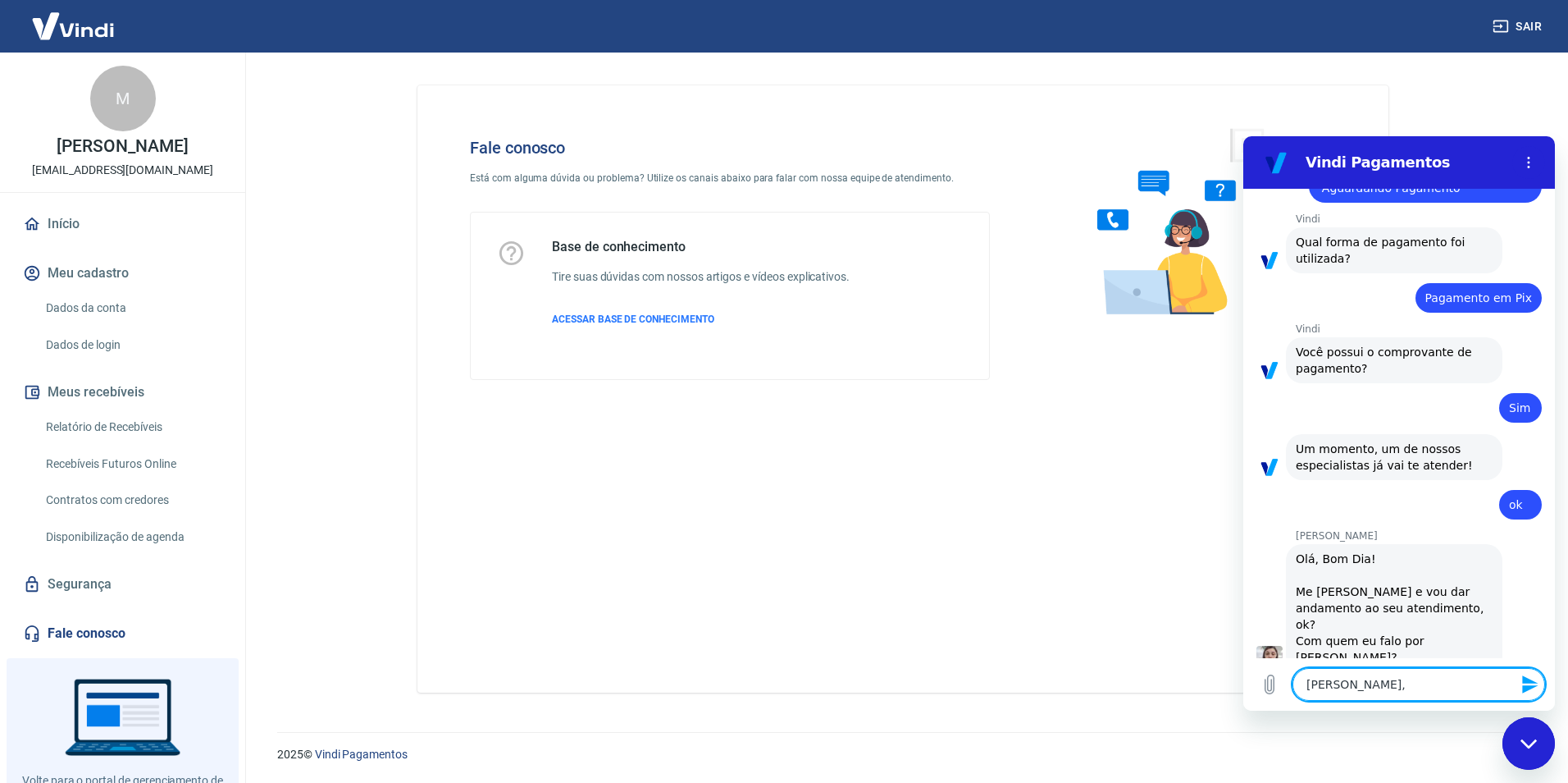
type textarea "[PERSON_NAME],"
type textarea "x"
type textarea "bom [PERSON_NAME], t"
type textarea "x"
type textarea "bom [PERSON_NAME], tu"
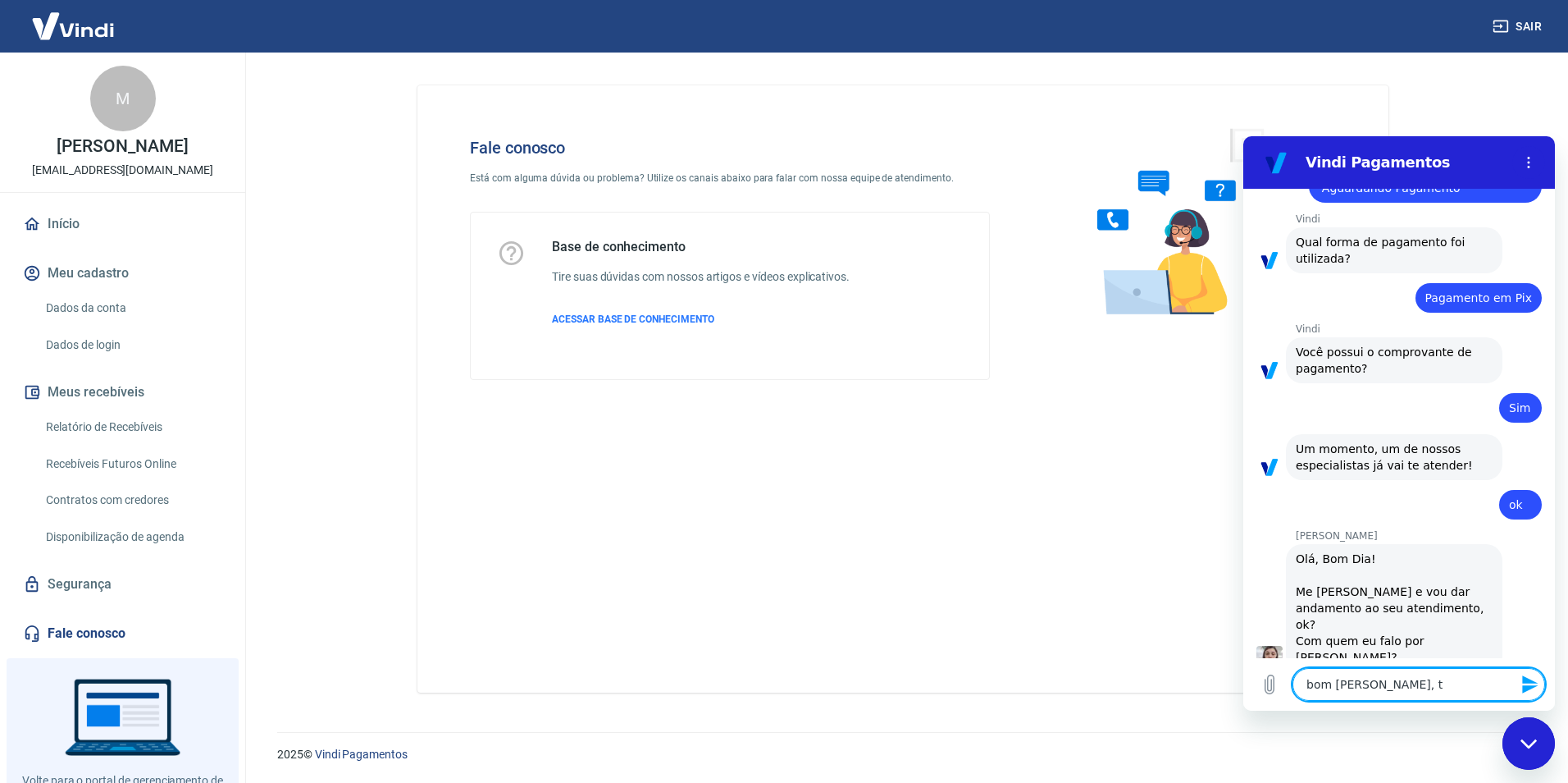
type textarea "x"
type textarea "bom [PERSON_NAME], tud"
type textarea "x"
type textarea "bom [PERSON_NAME], tudo"
type textarea "x"
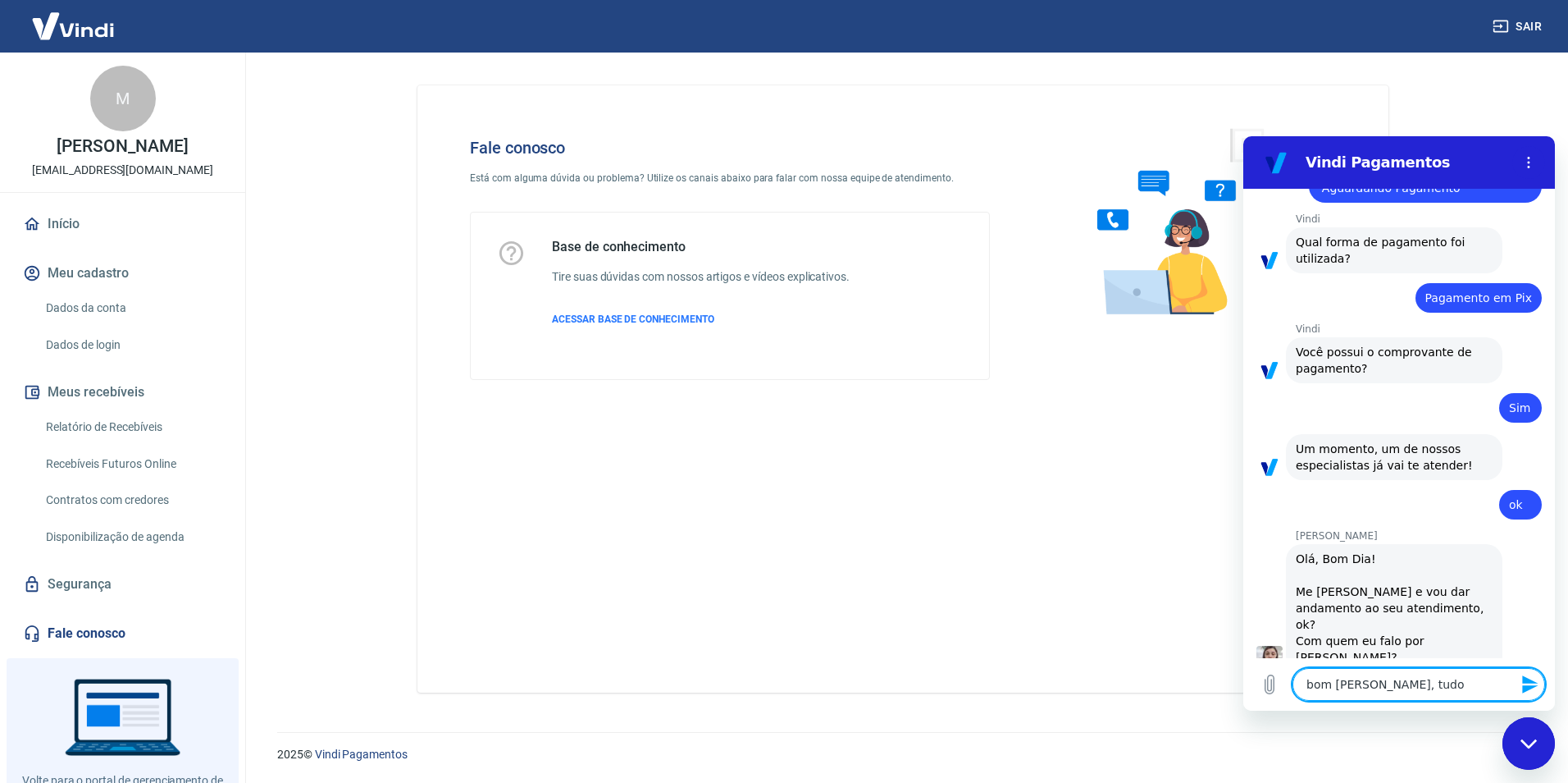
type textarea "bom [PERSON_NAME], tudo"
type textarea "x"
type textarea "bom [PERSON_NAME], tudo b"
type textarea "x"
type textarea "bom [PERSON_NAME], tudo be"
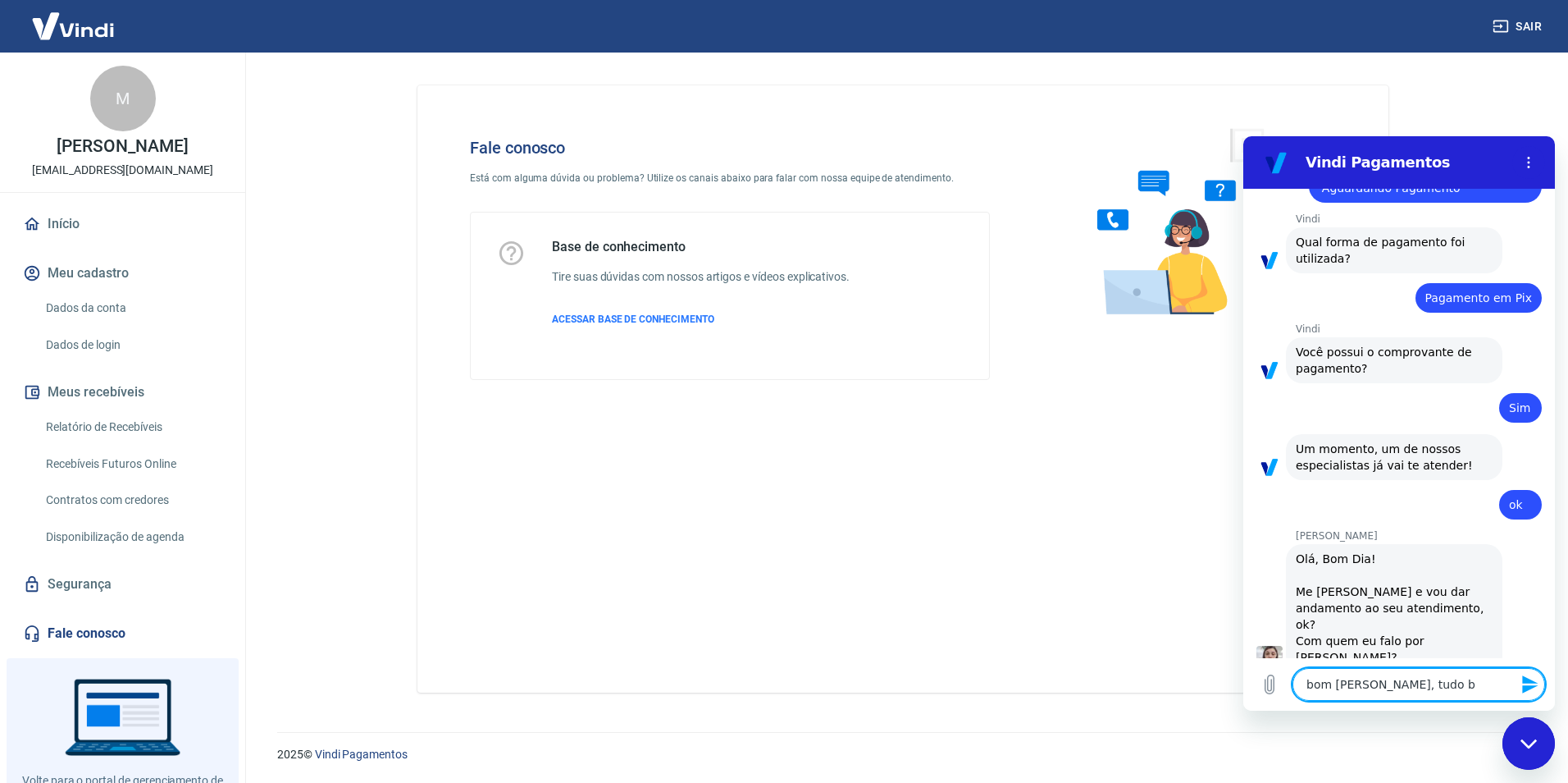
type textarea "x"
type textarea "bom [PERSON_NAME], tudo bem"
type textarea "x"
type textarea "bom [PERSON_NAME], tudo bem?"
type textarea "x"
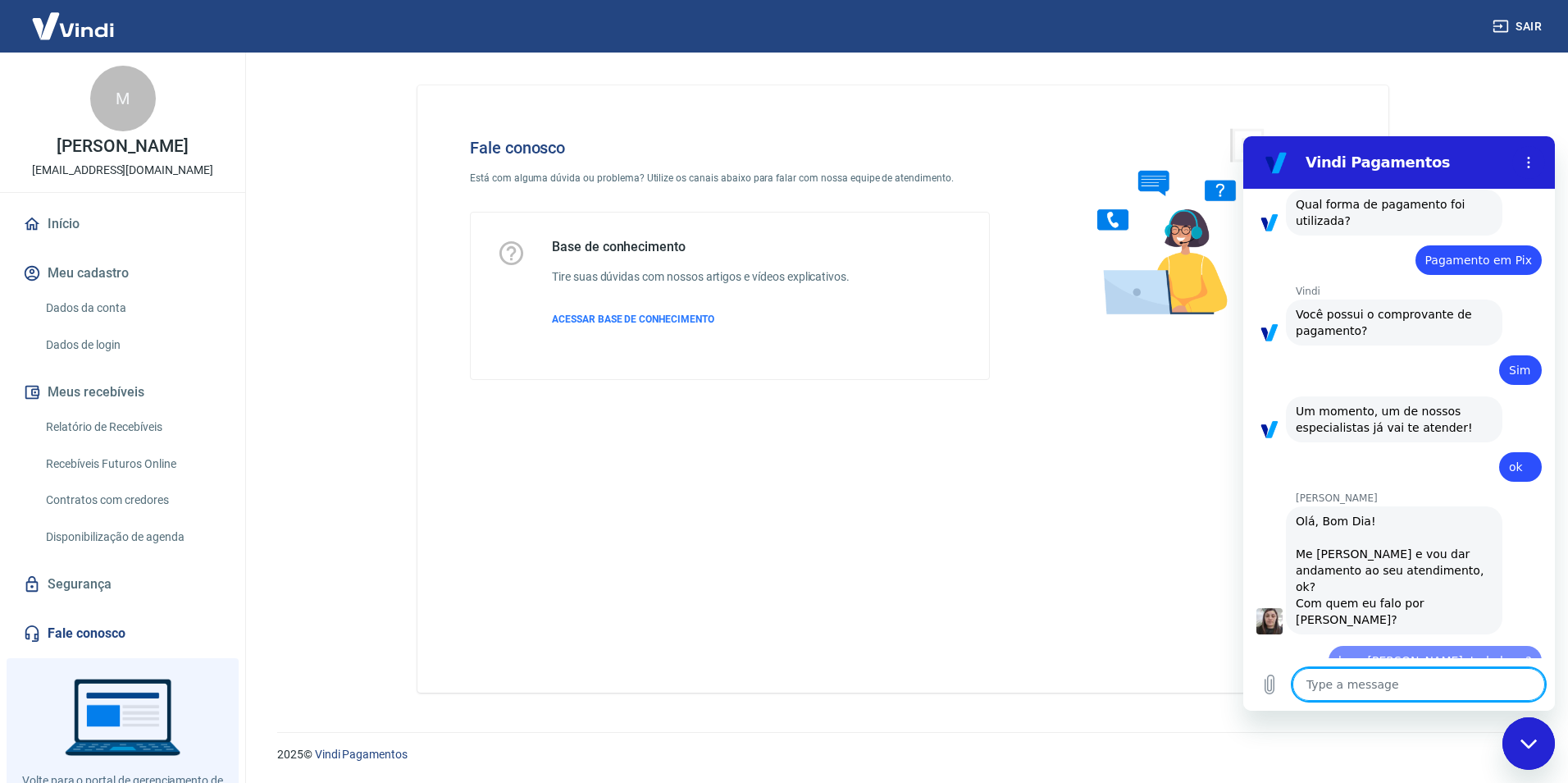
type textarea "x"
type textarea "s"
type textarea "x"
type textarea "so"
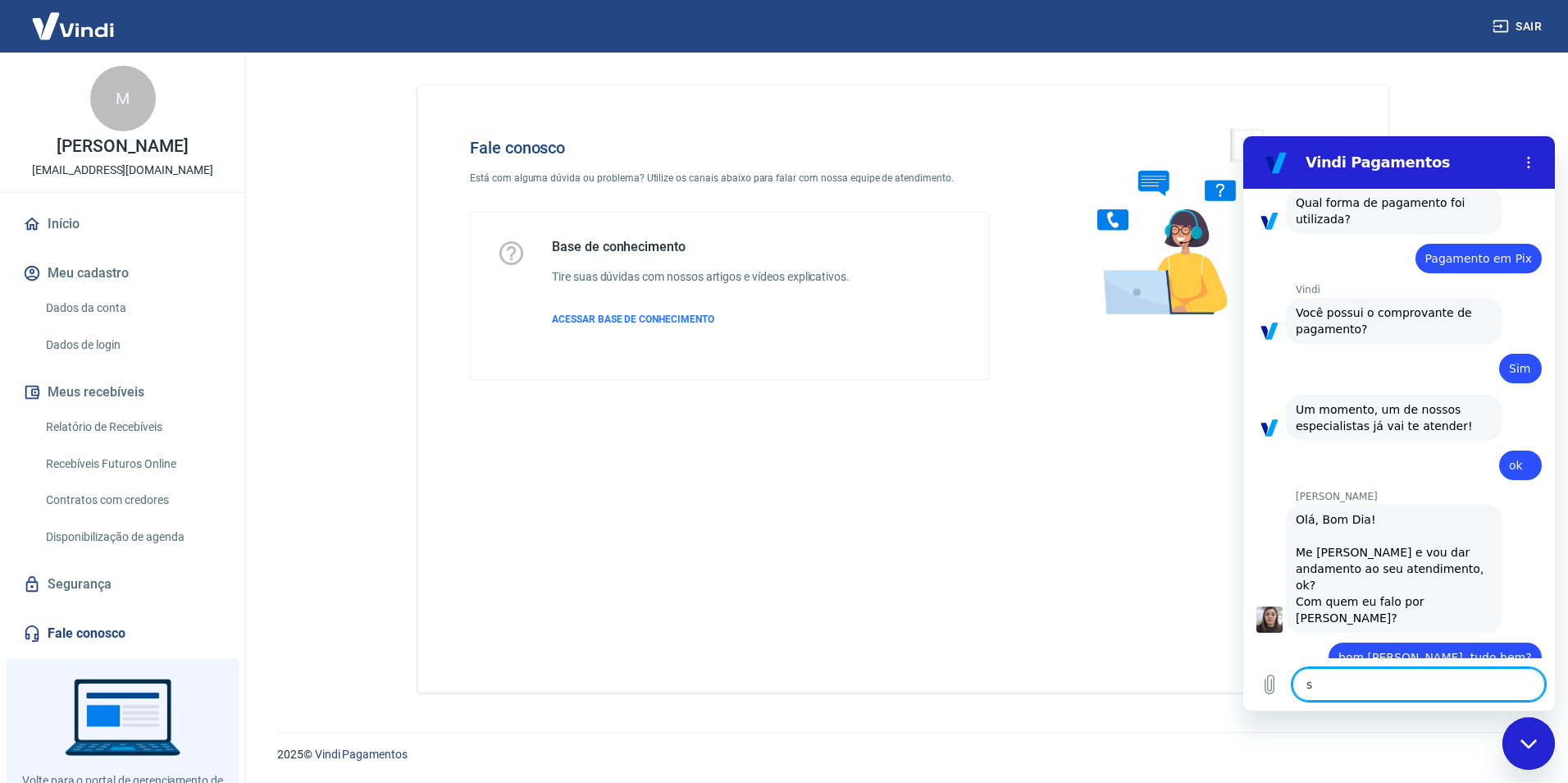
type textarea "x"
type textarea "sou"
type textarea "x"
type textarea "sou"
type textarea "x"
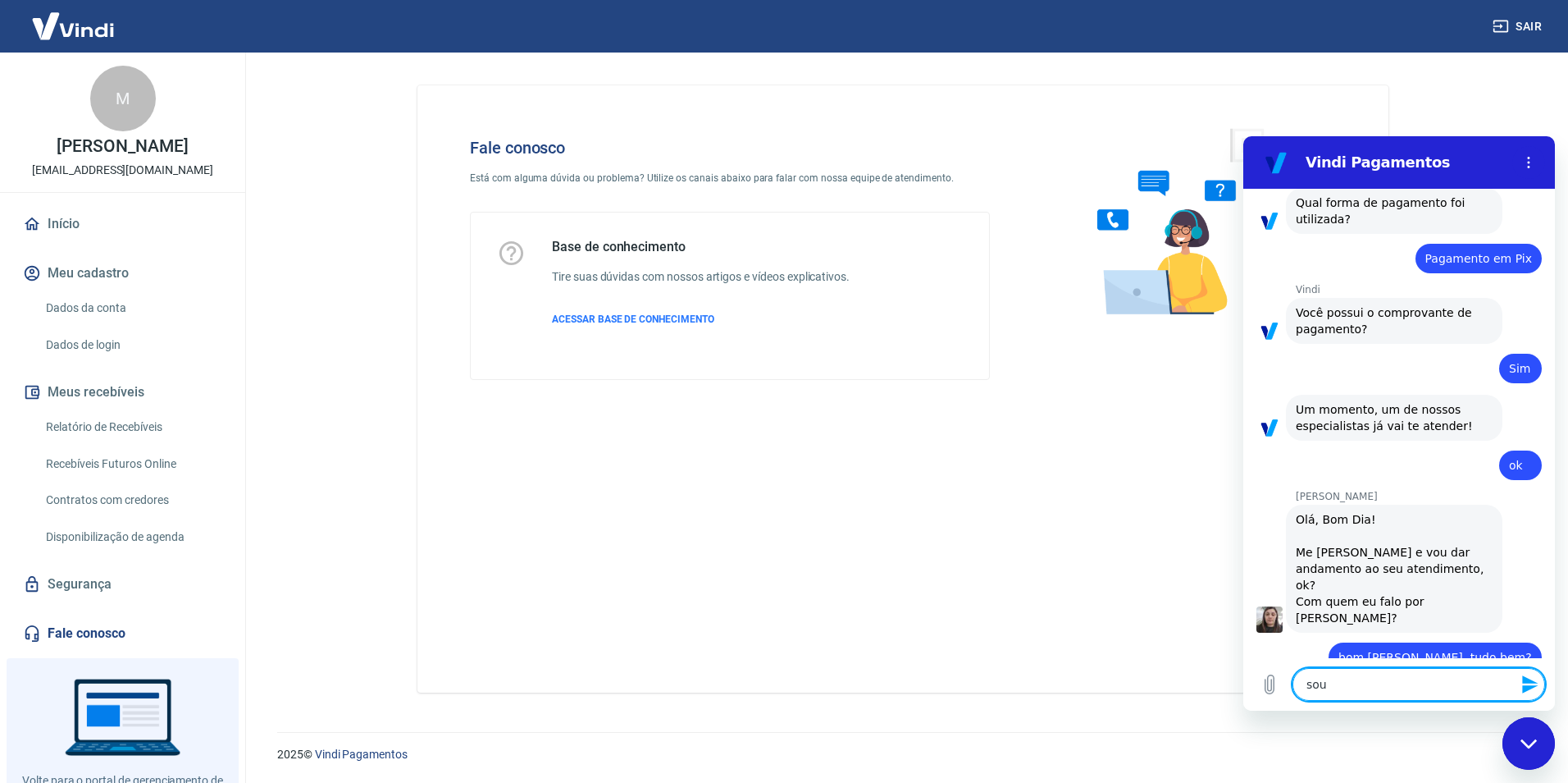
type textarea "sou o"
type textarea "x"
type textarea "sou o"
type textarea "x"
type textarea "sou o M"
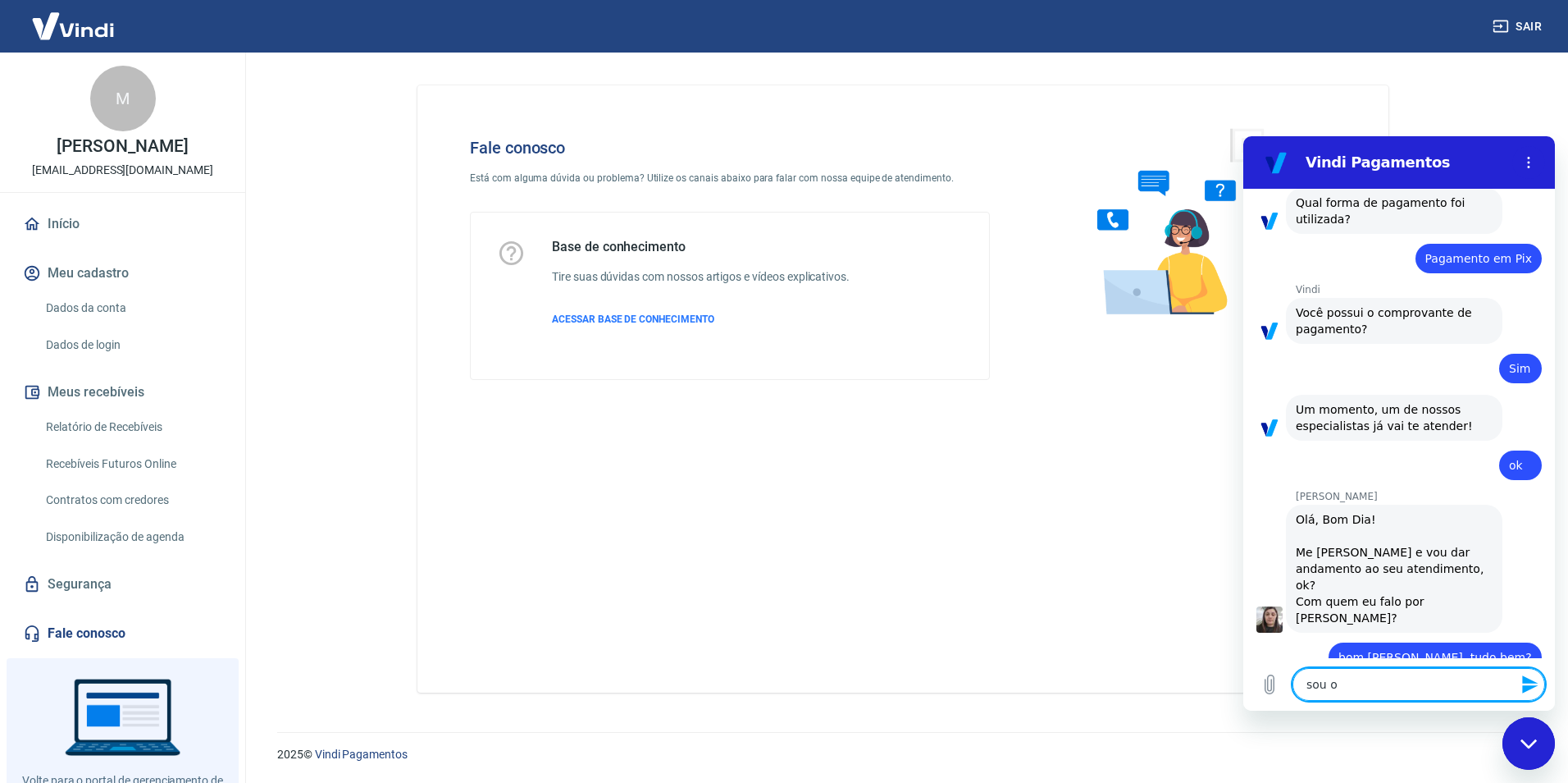
type textarea "x"
type textarea "sou o Ma"
type textarea "x"
type textarea "sou o Mat"
type textarea "x"
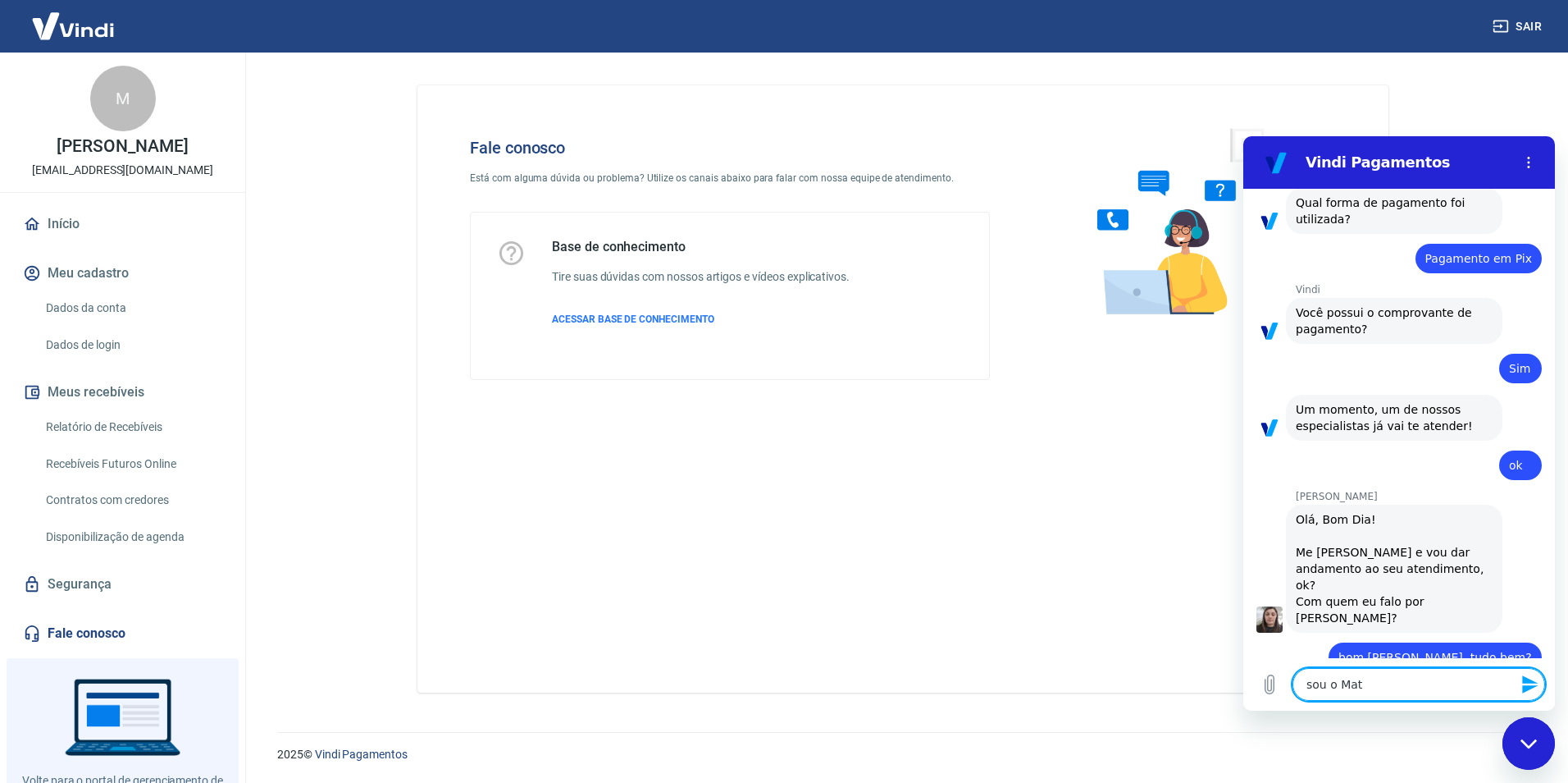
type textarea "sou o Mate"
type textarea "x"
type textarea "sou o Mateu"
type textarea "x"
type textarea "sou o Mateus"
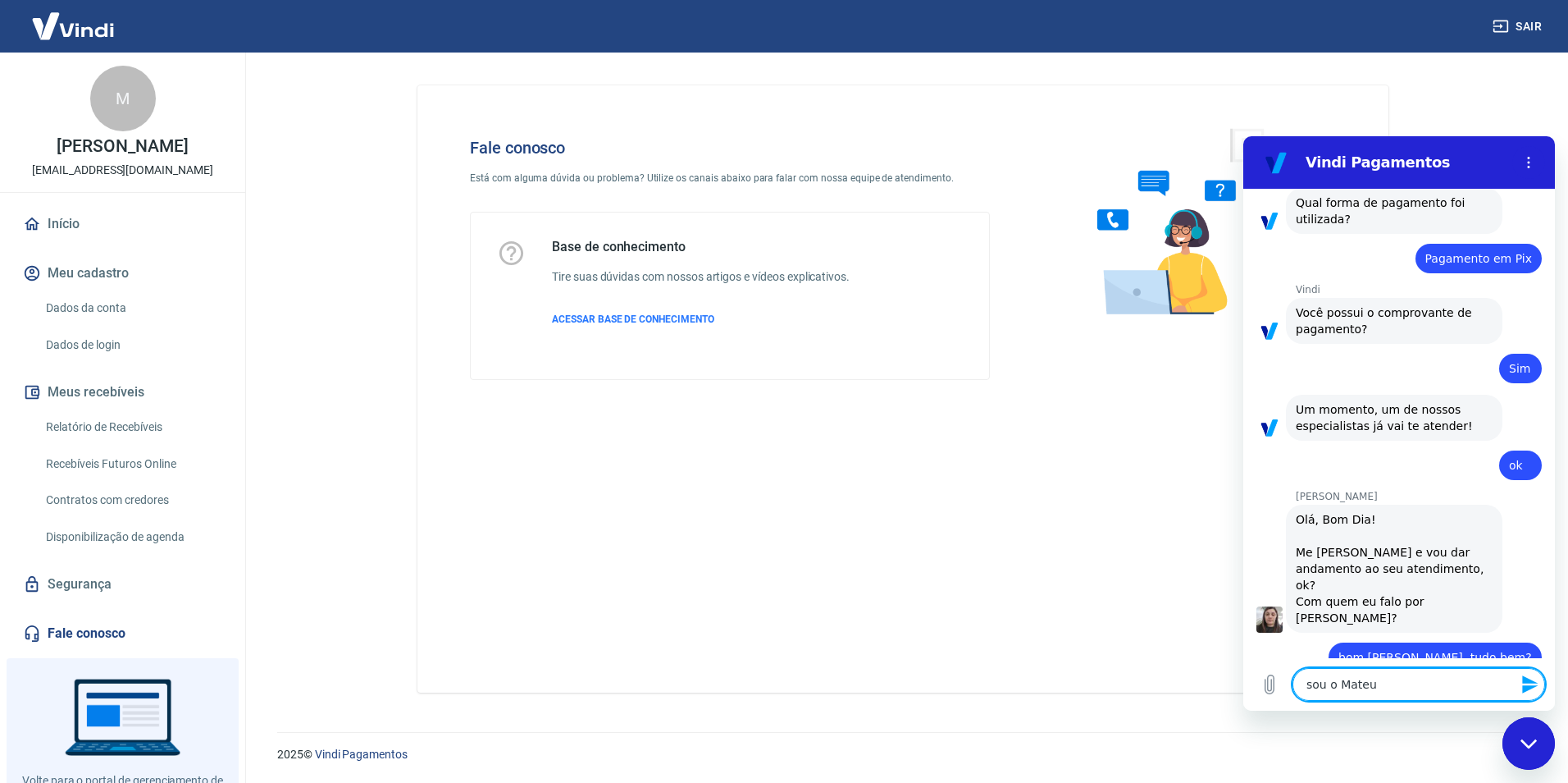
type textarea "x"
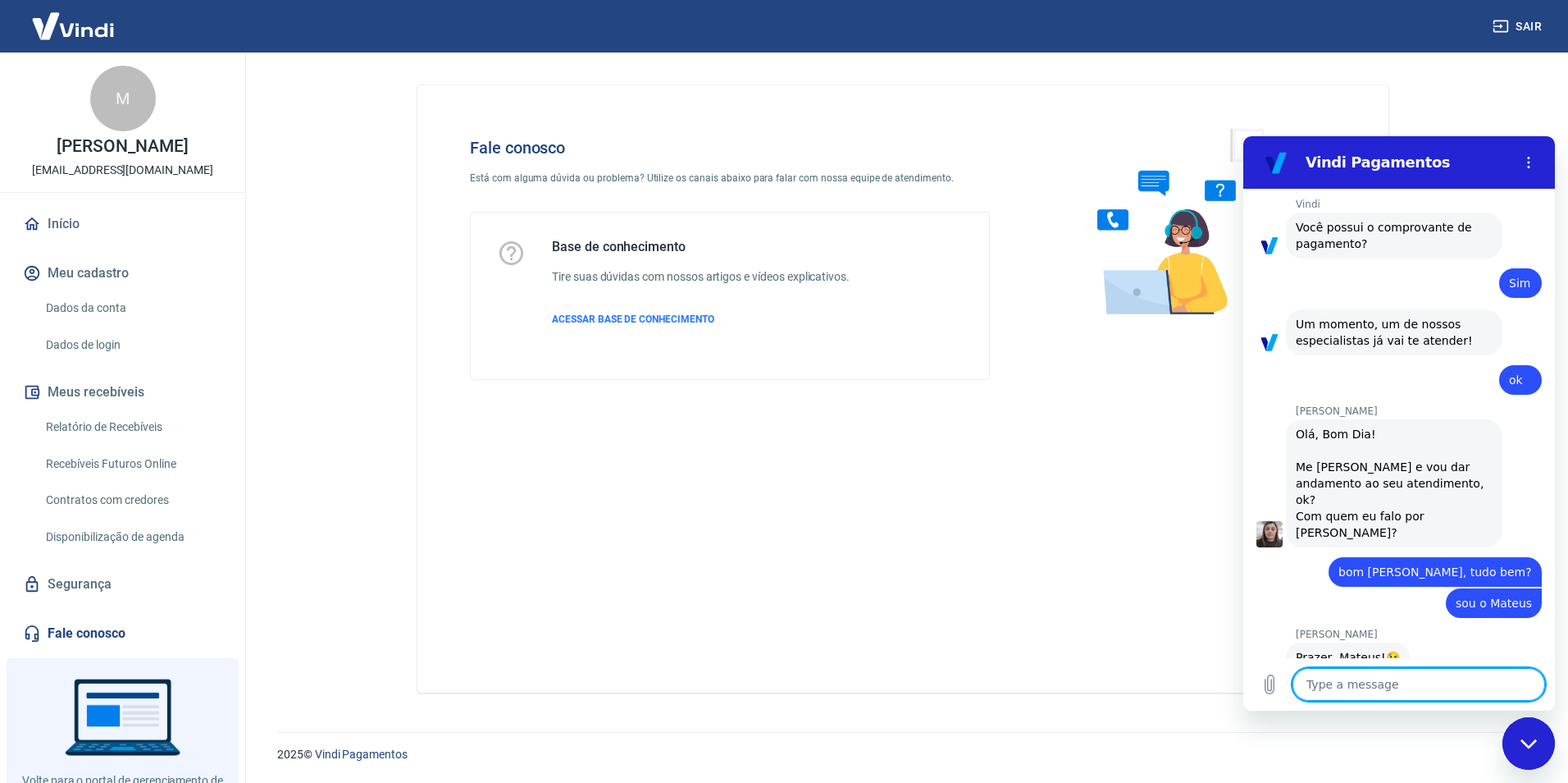
scroll to position [1320, 0]
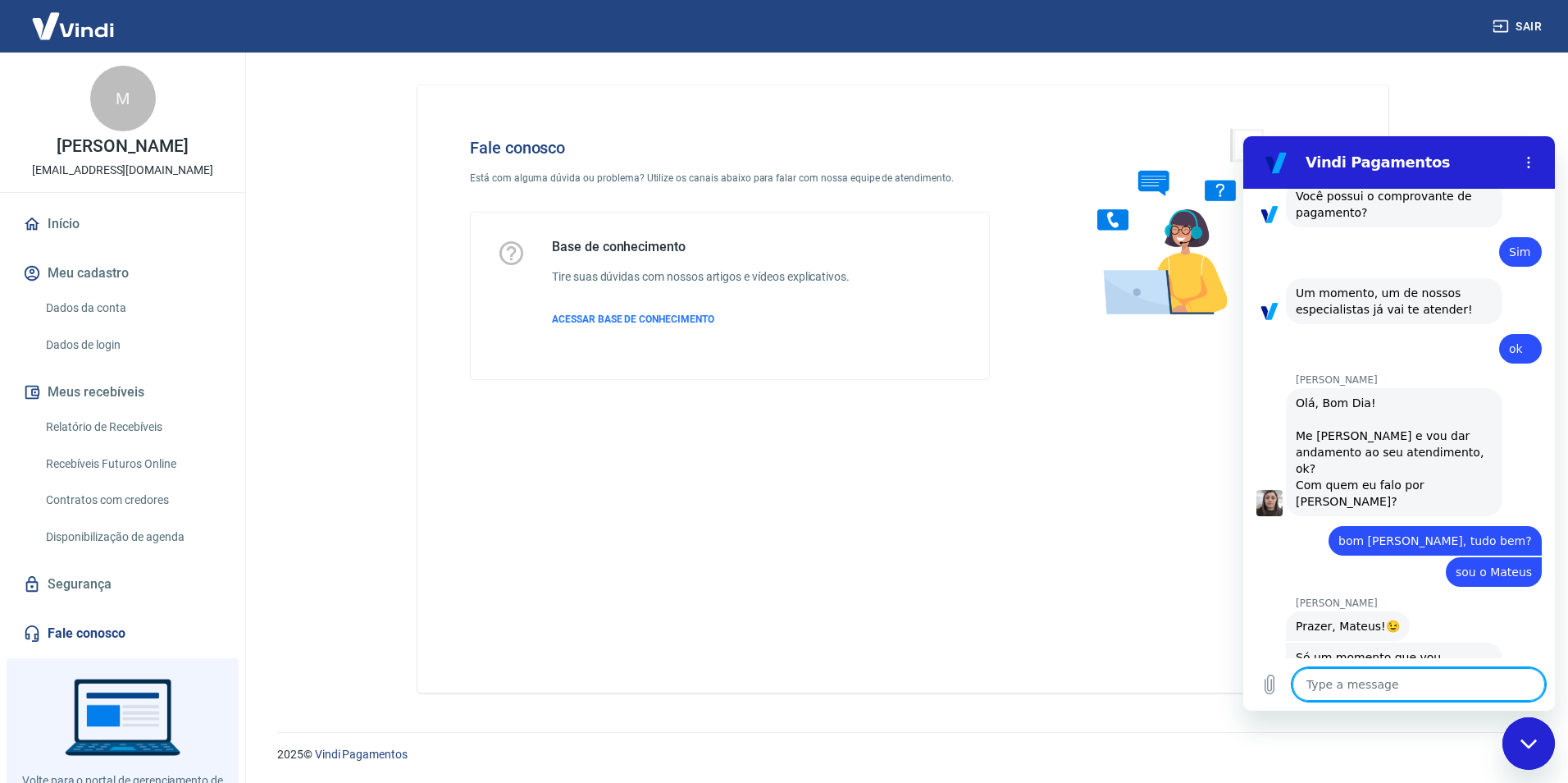
type textarea "x"
type textarea "o"
type textarea "x"
type textarea "o"
type textarea "x"
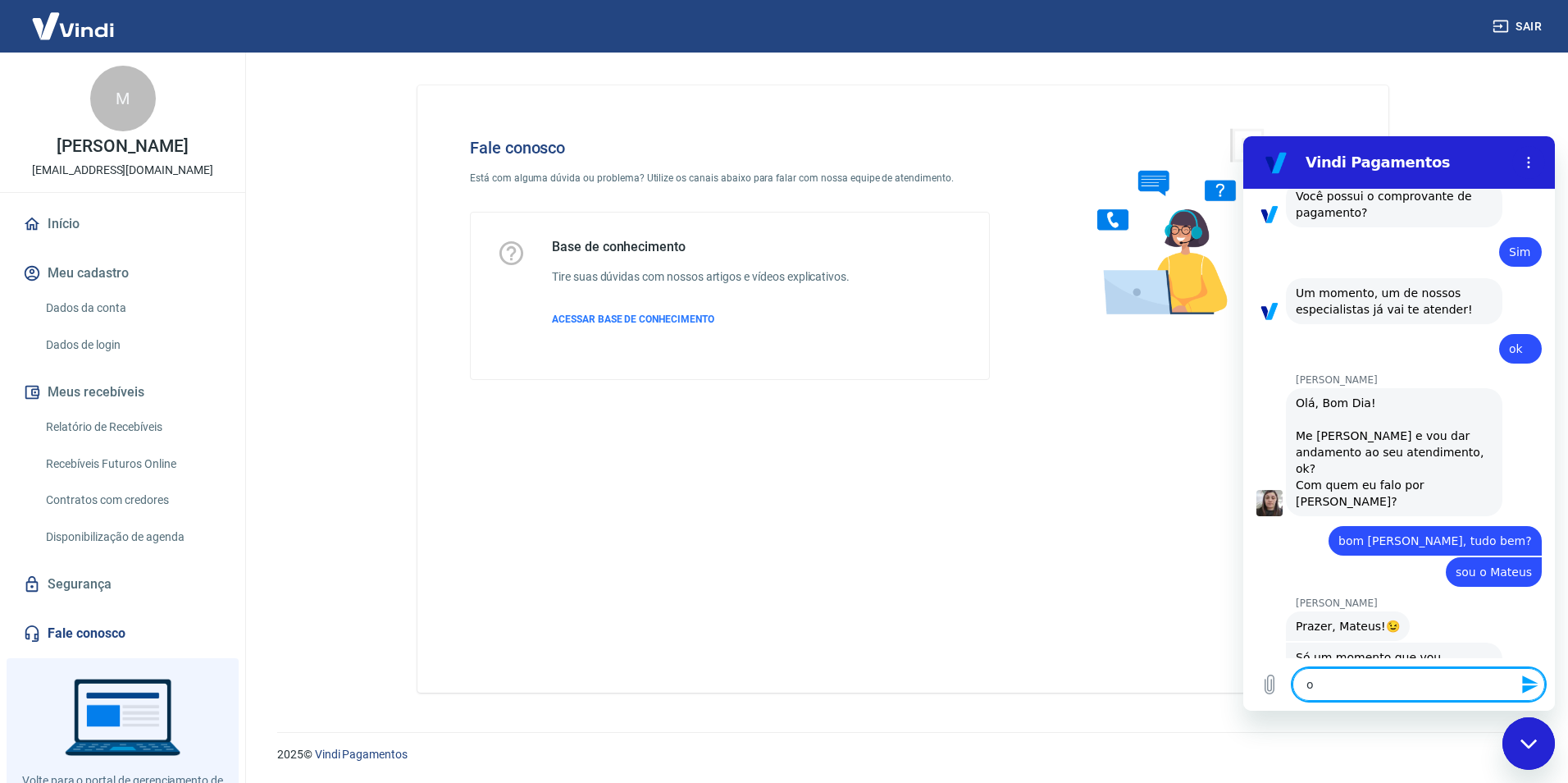
type textarea "o p"
type textarea "x"
type textarea "o pe"
type textarea "x"
type textarea "o ped"
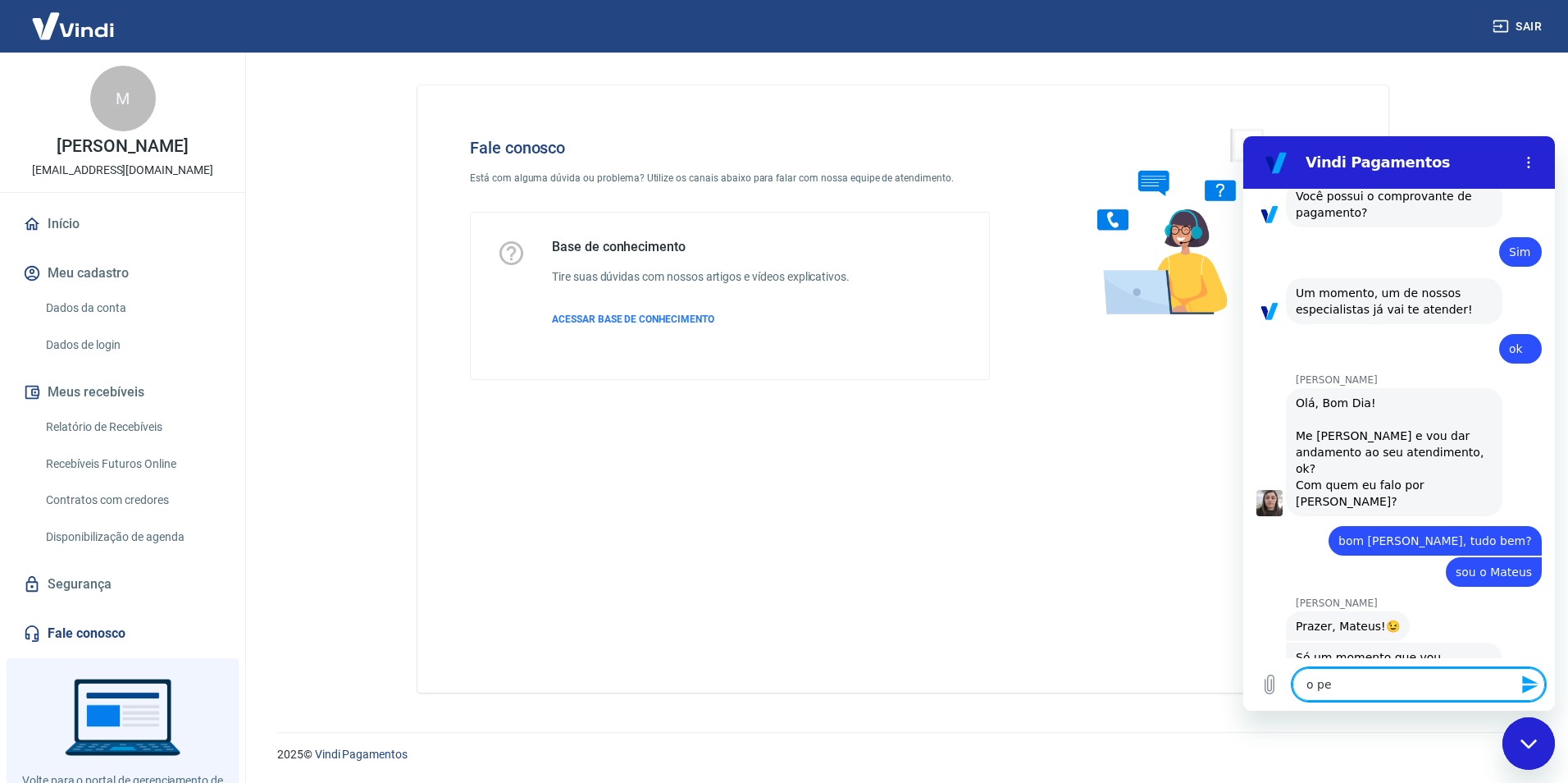
type textarea "x"
type textarea "o pedi"
type textarea "x"
type textarea "o pedid"
type textarea "x"
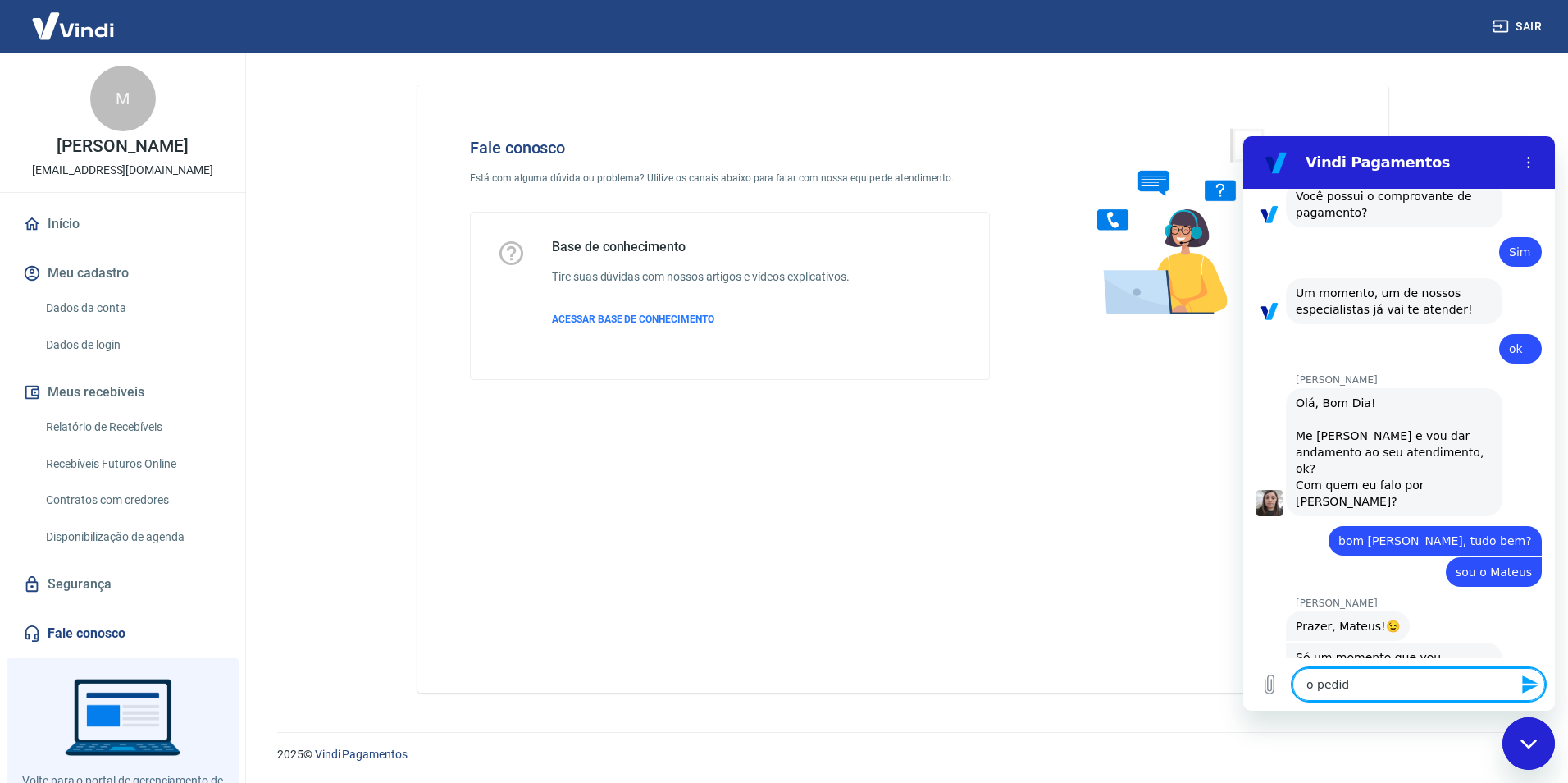
type textarea "o pedido"
type textarea "x"
type textarea "o pedido"
type textarea "x"
type textarea "o pedido é"
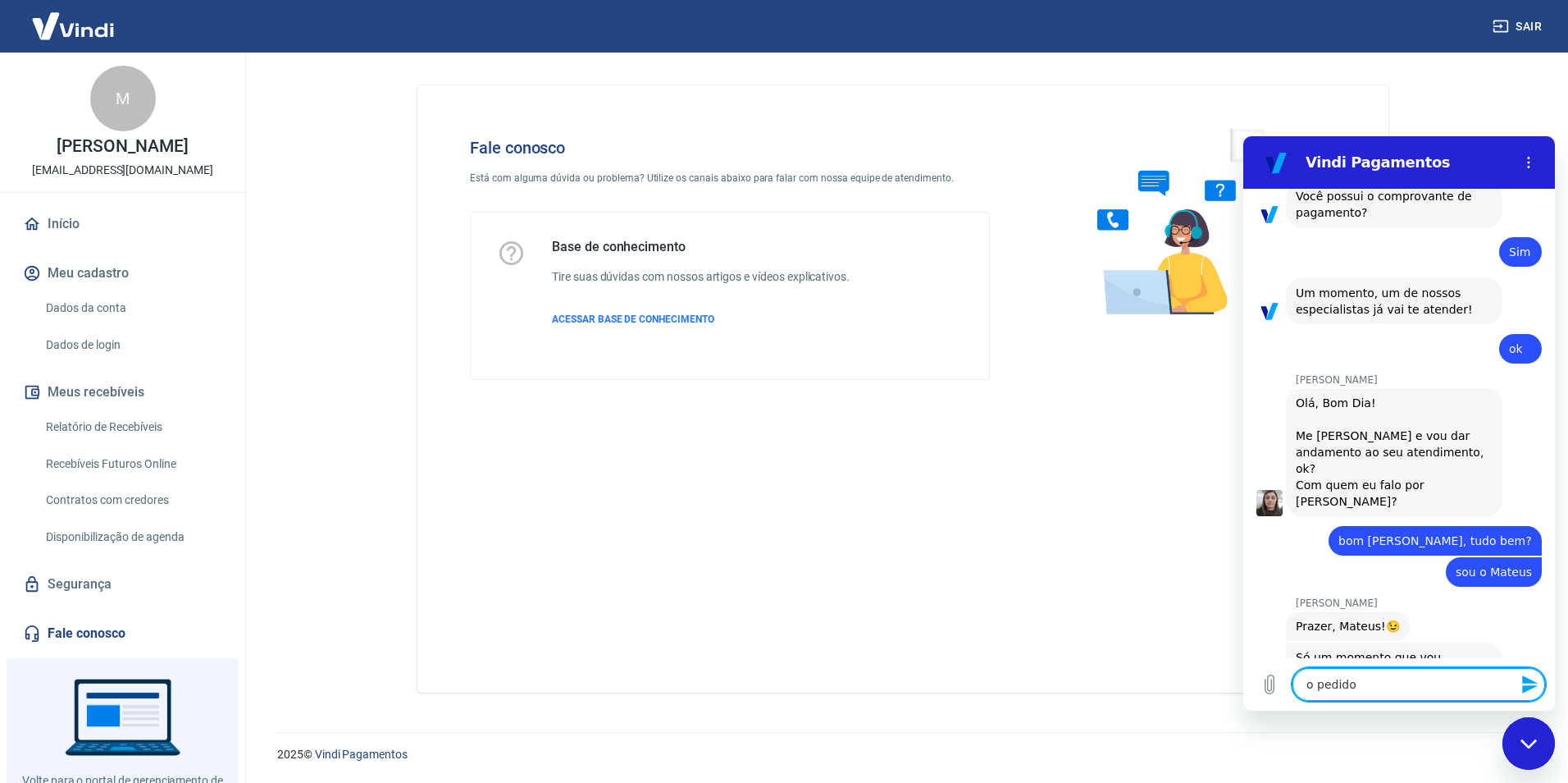
type textarea "x"
type textarea "o pedido é"
type textarea "x"
type textarea "o pedido é o"
type textarea "x"
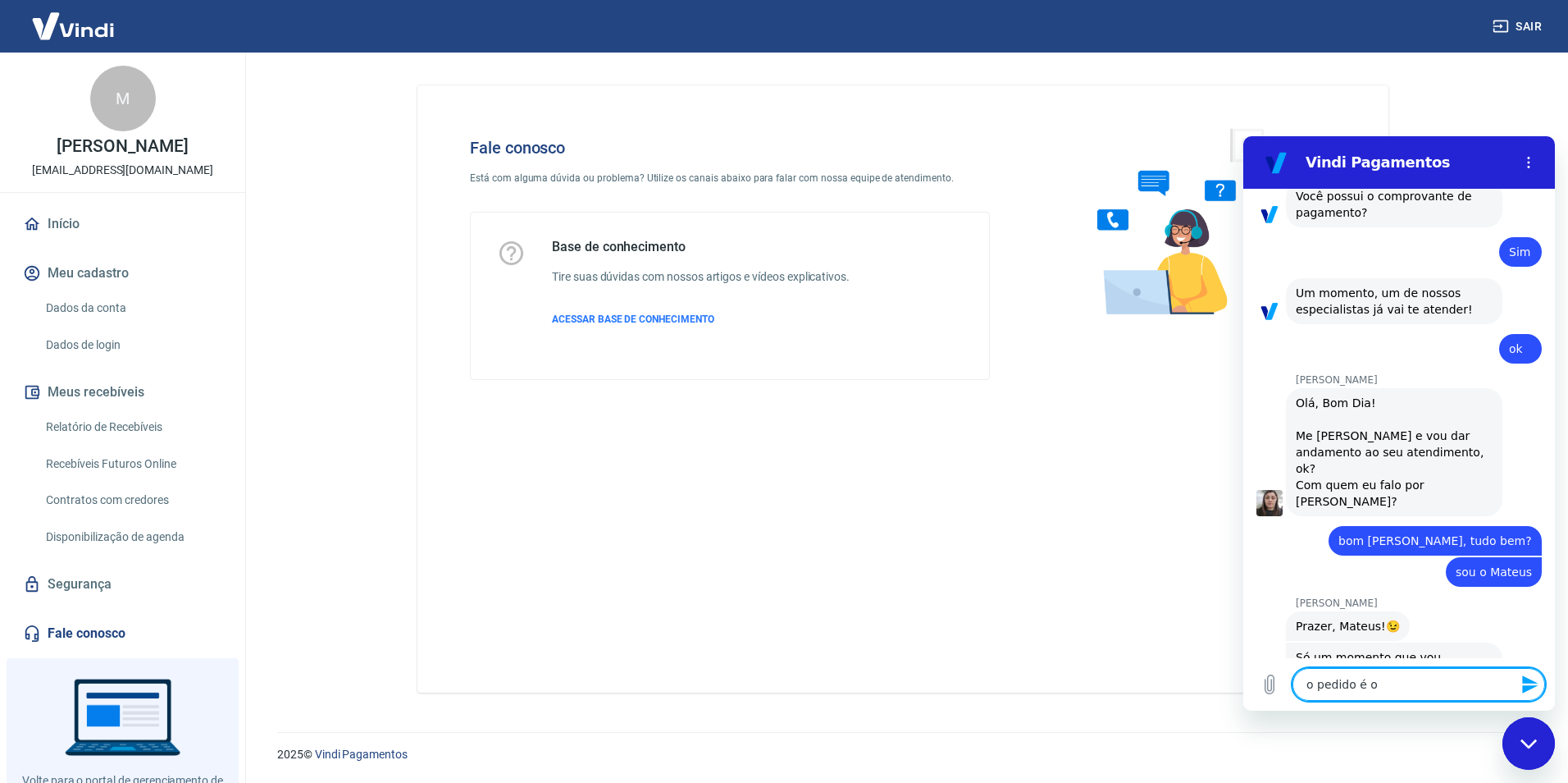
type textarea "o pedido é o"
type textarea "x"
paste textarea "2613"
type textarea "o pedido é o 2613"
type textarea "x"
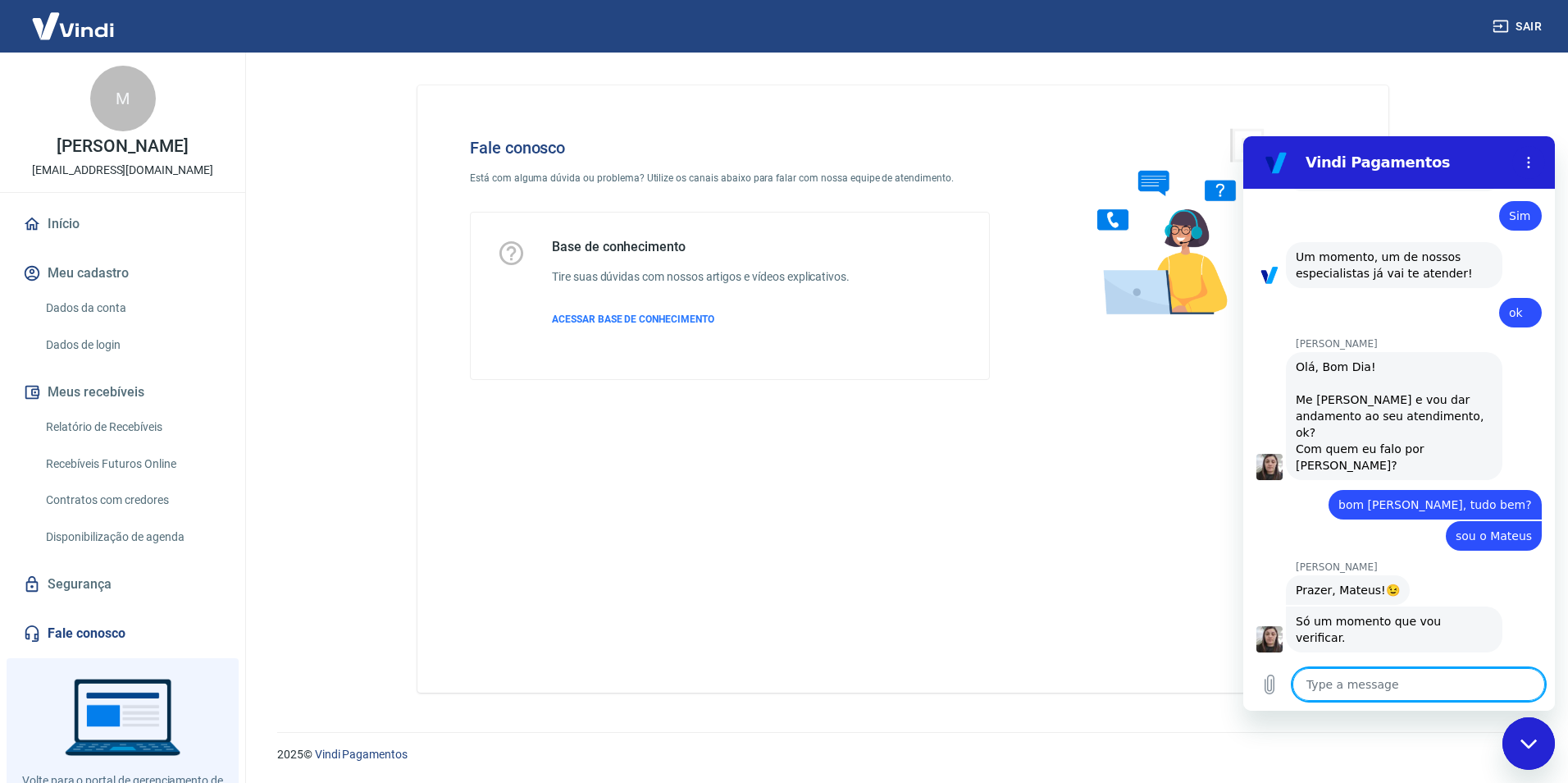
scroll to position [1359, 0]
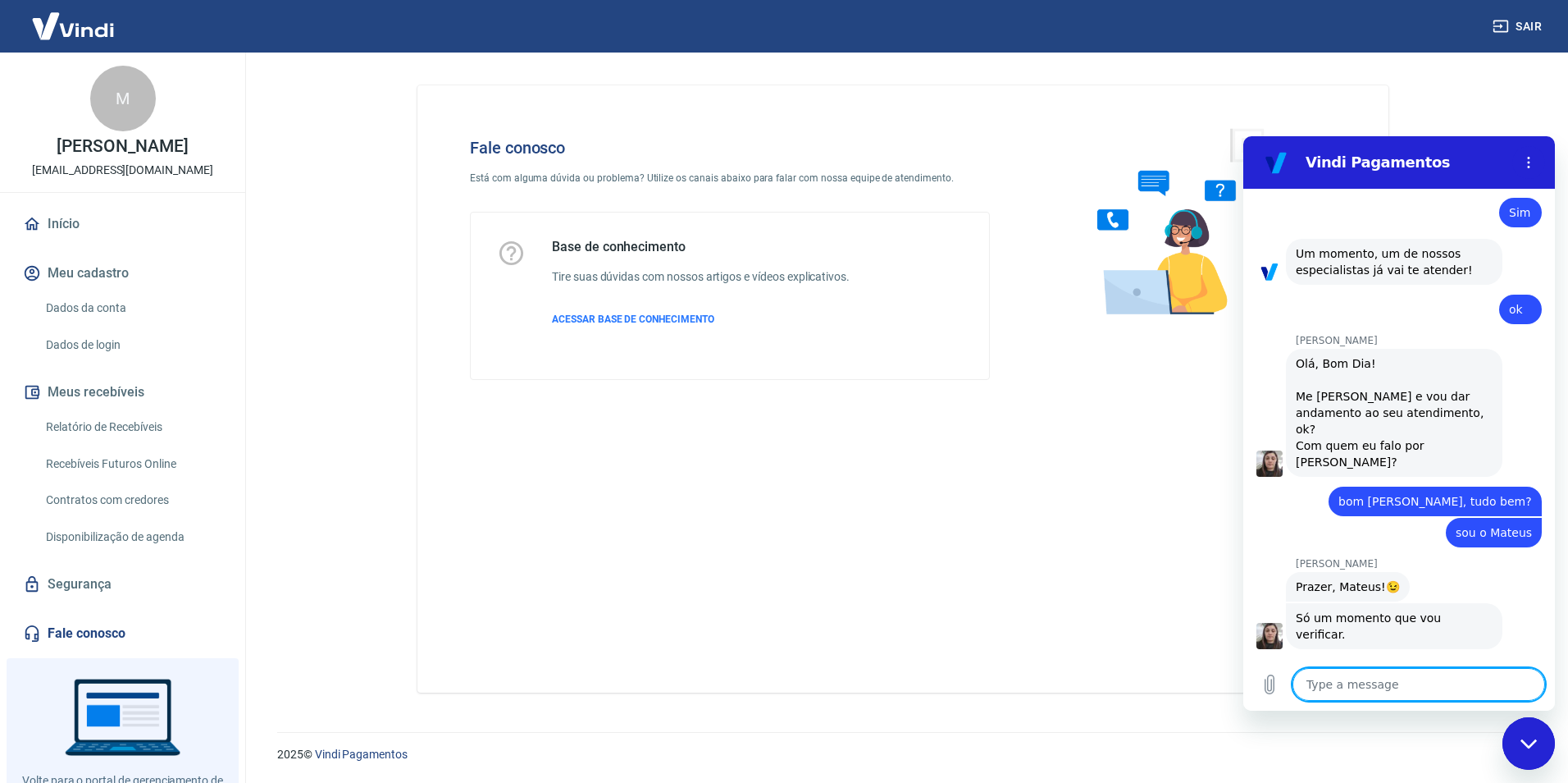
type textarea "x"
type textarea "c"
type textarea "x"
type textarea "co"
type textarea "x"
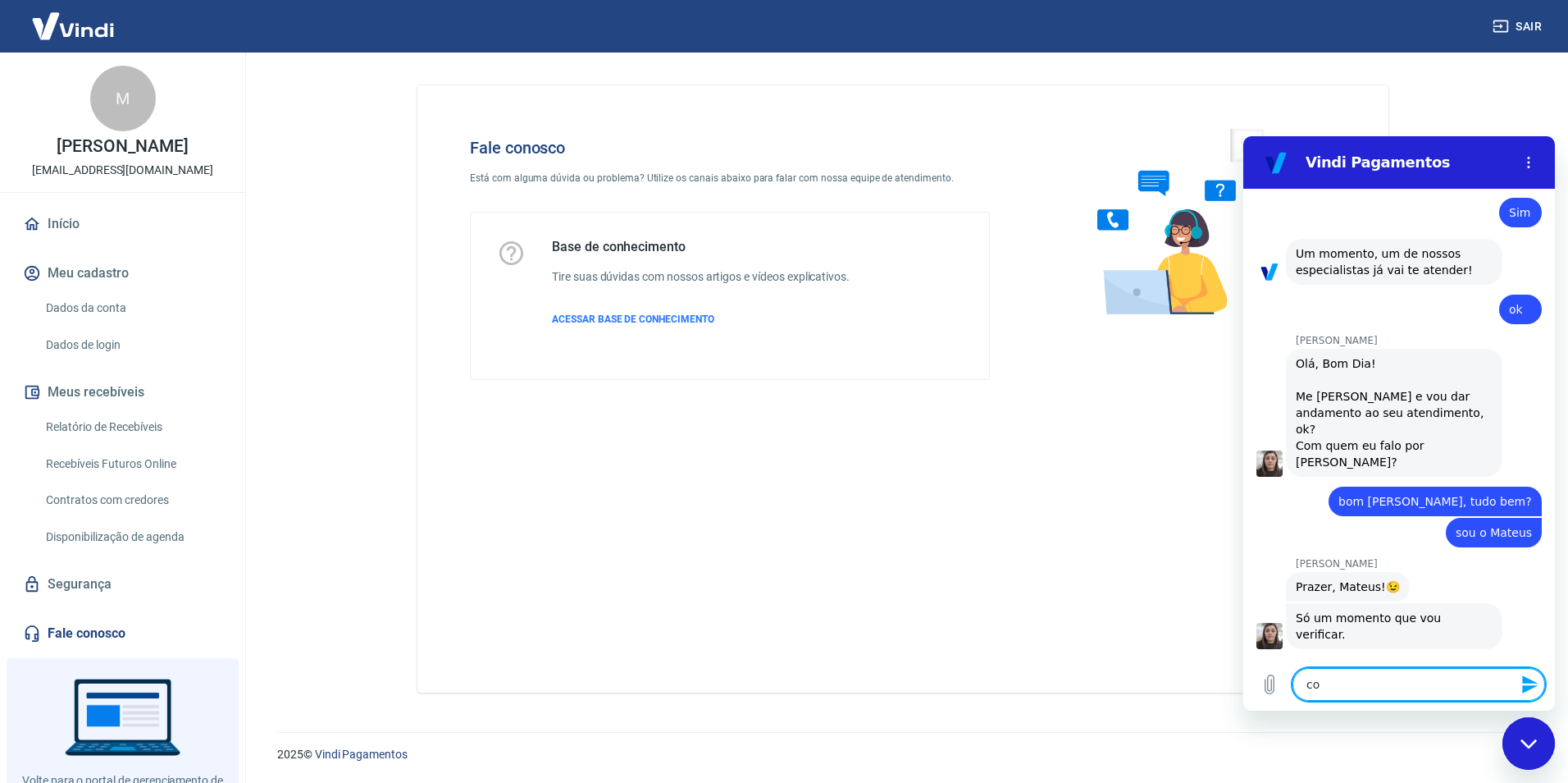
type textarea "com"
type textarea "x"
type textarea "com"
type textarea "x"
type textarea "com p"
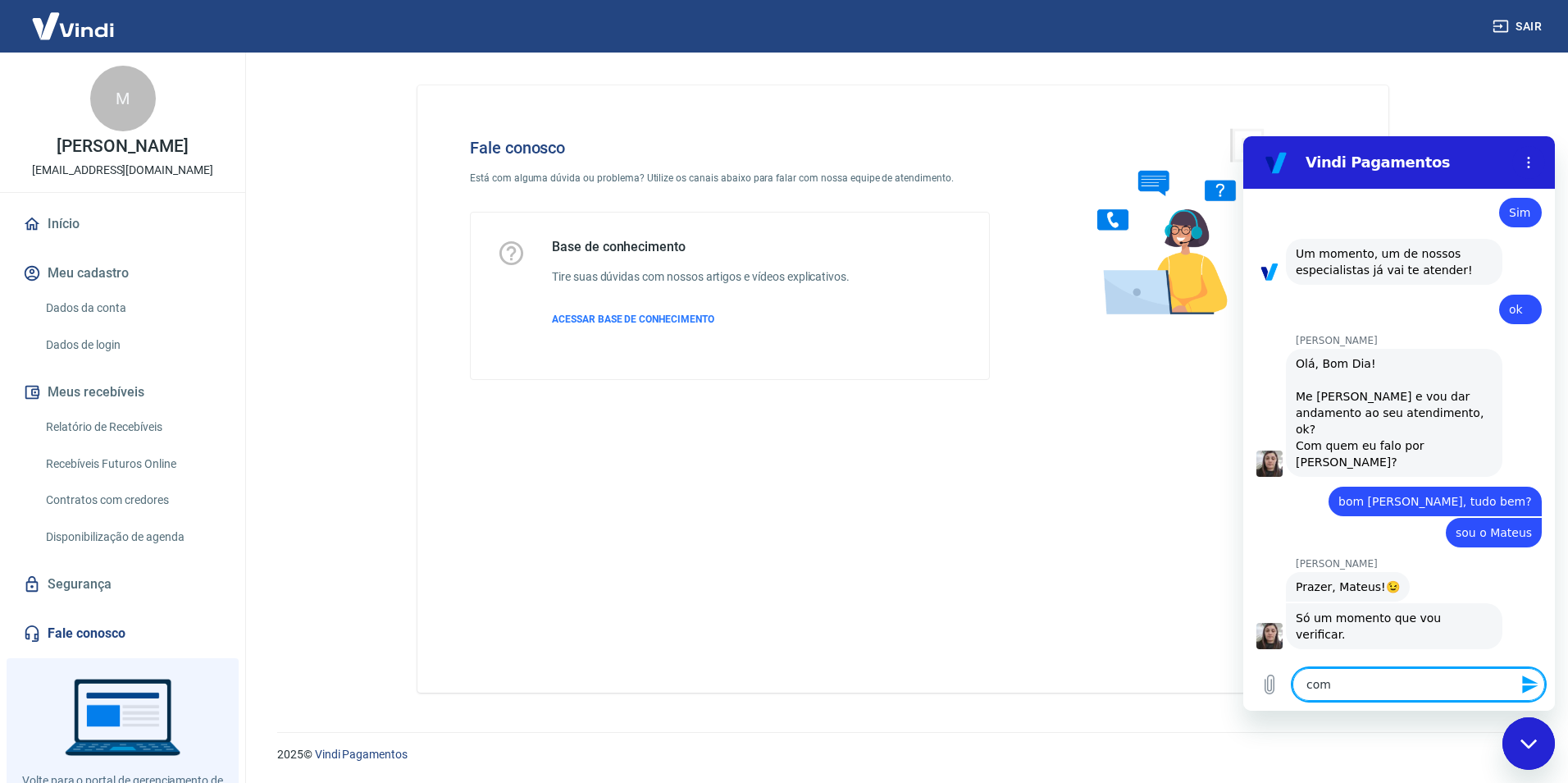
type textarea "x"
type textarea "com pa"
type textarea "x"
type textarea "com pag"
type textarea "x"
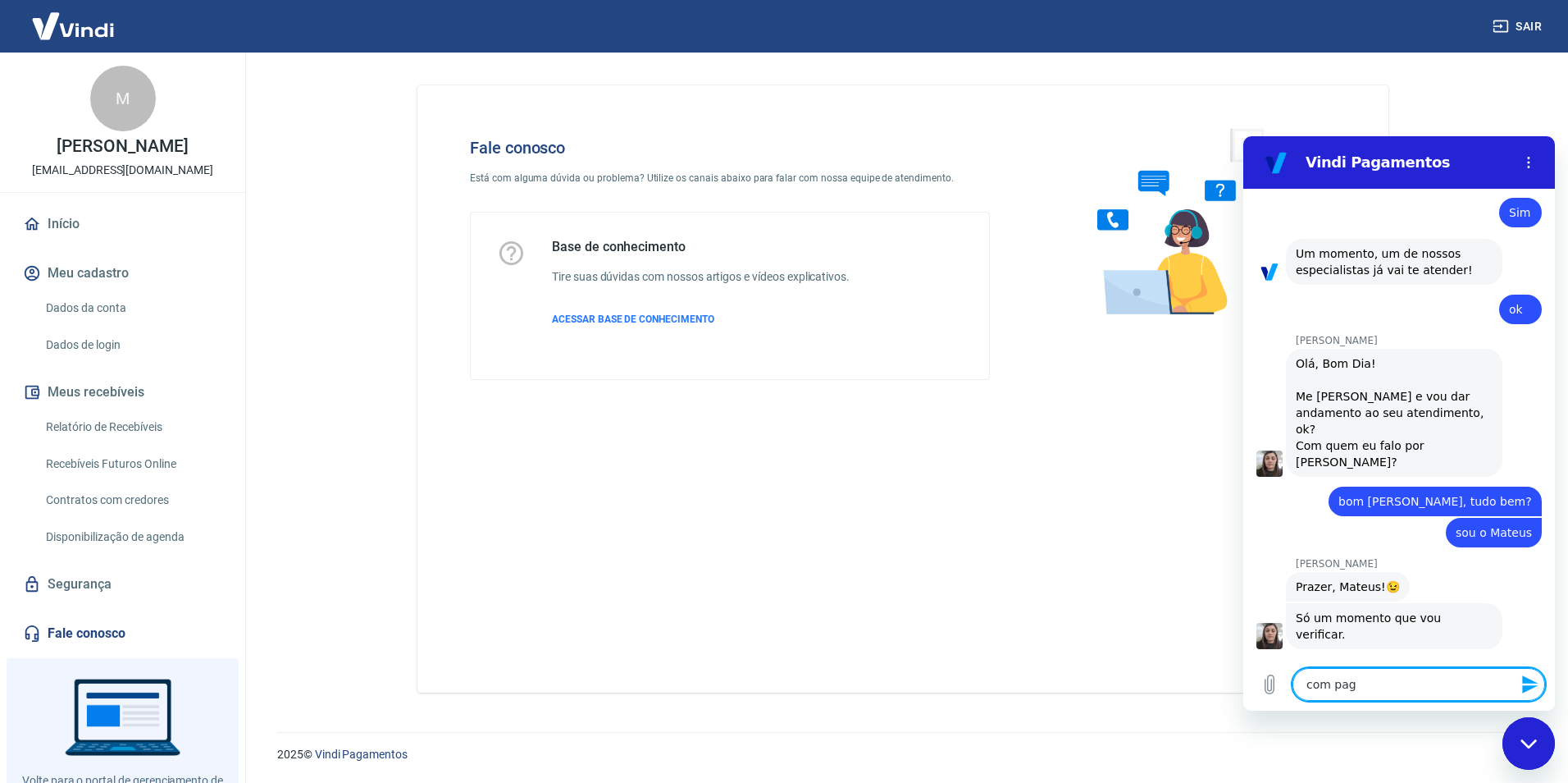
type textarea "com paga"
type textarea "x"
type textarea "com pagam"
type textarea "x"
type textarea "com pagame"
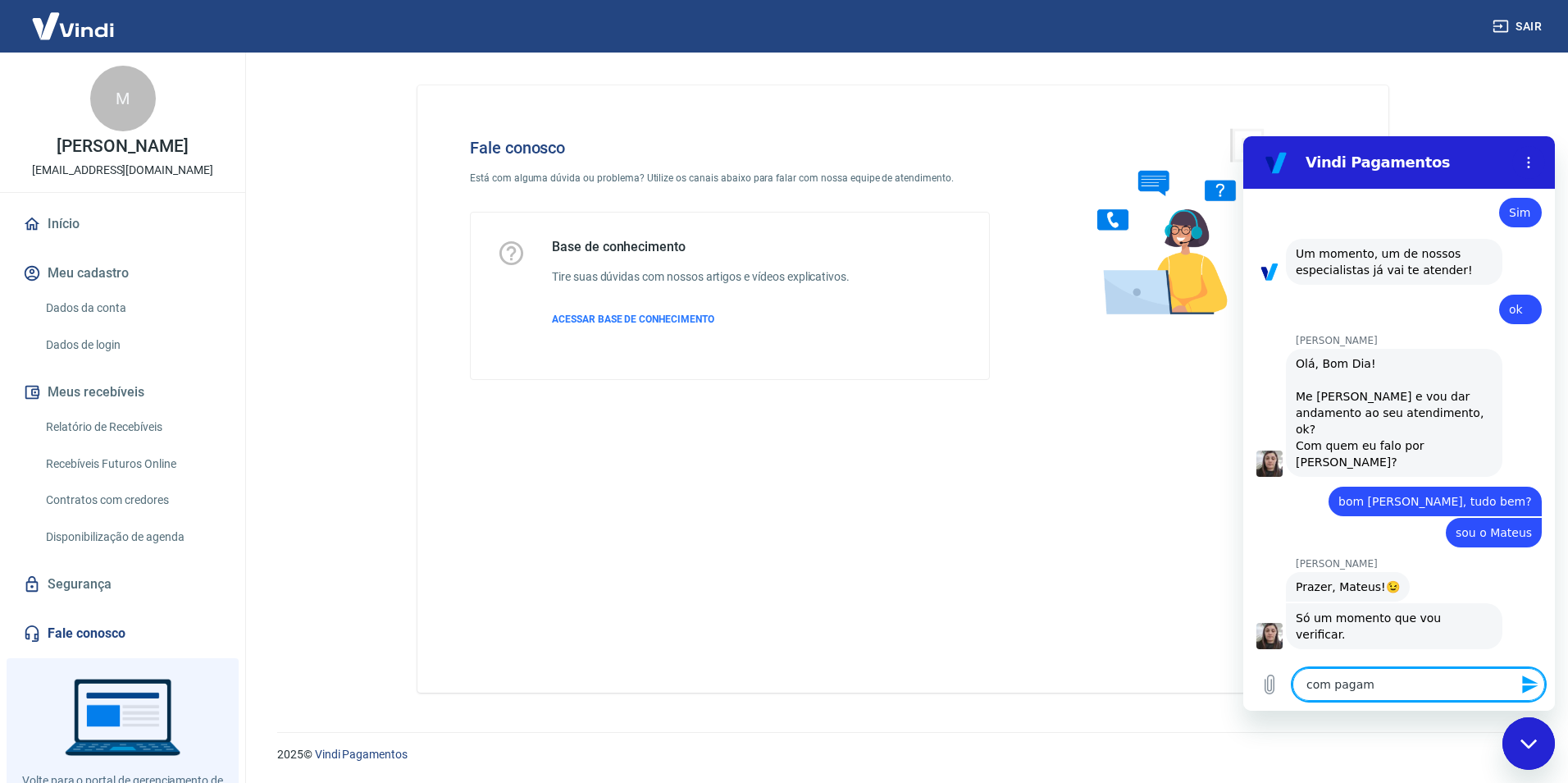
type textarea "x"
type textarea "com pagamen"
type textarea "x"
type textarea "com pagament"
type textarea "x"
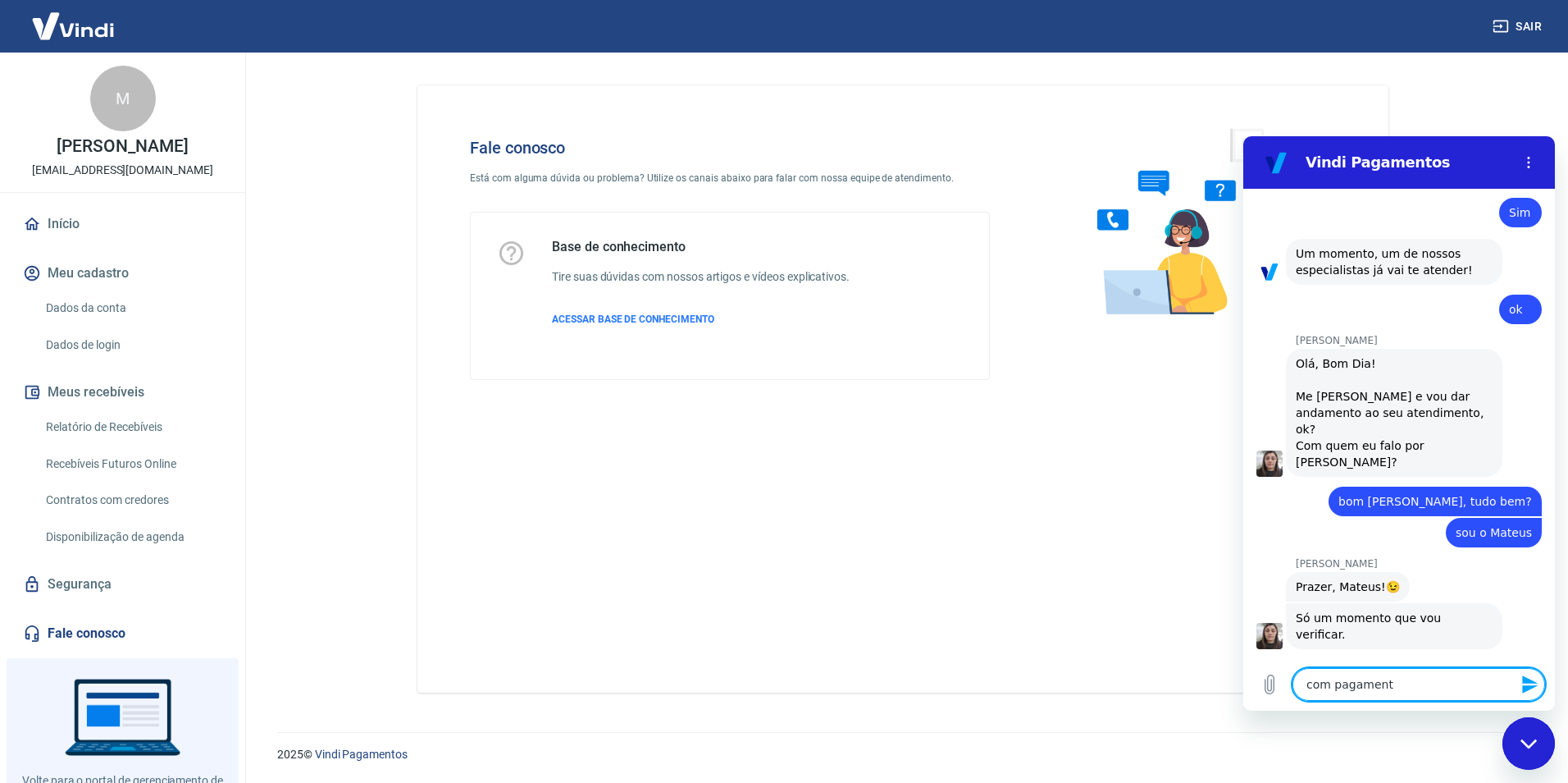
type textarea "com pagamenti"
type textarea "x"
type textarea "com pagamenti"
type textarea "x"
type textarea "com pagamenti"
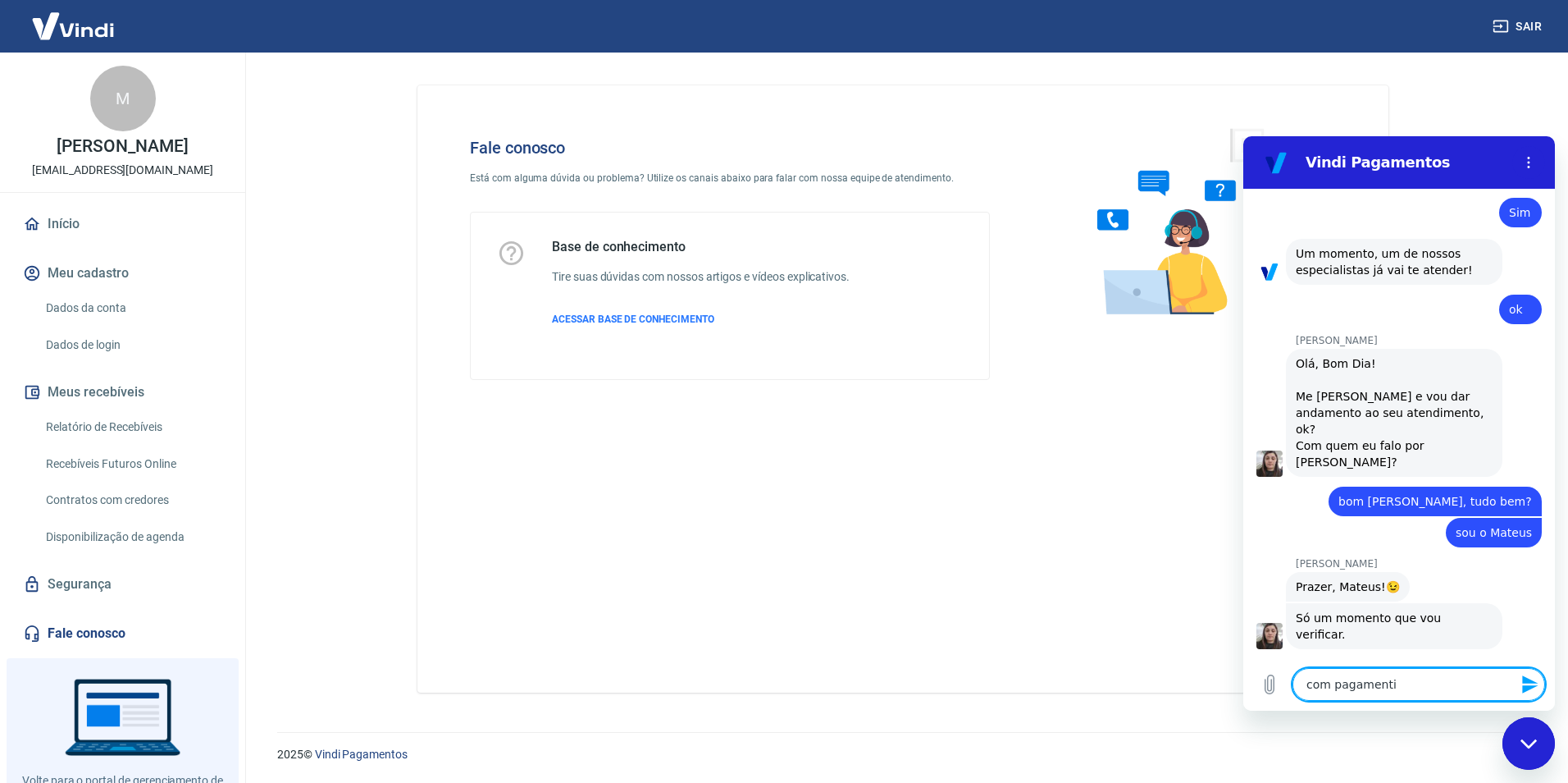
type textarea "x"
type textarea "com pagament"
type textarea "x"
type textarea "com pagamento"
type textarea "x"
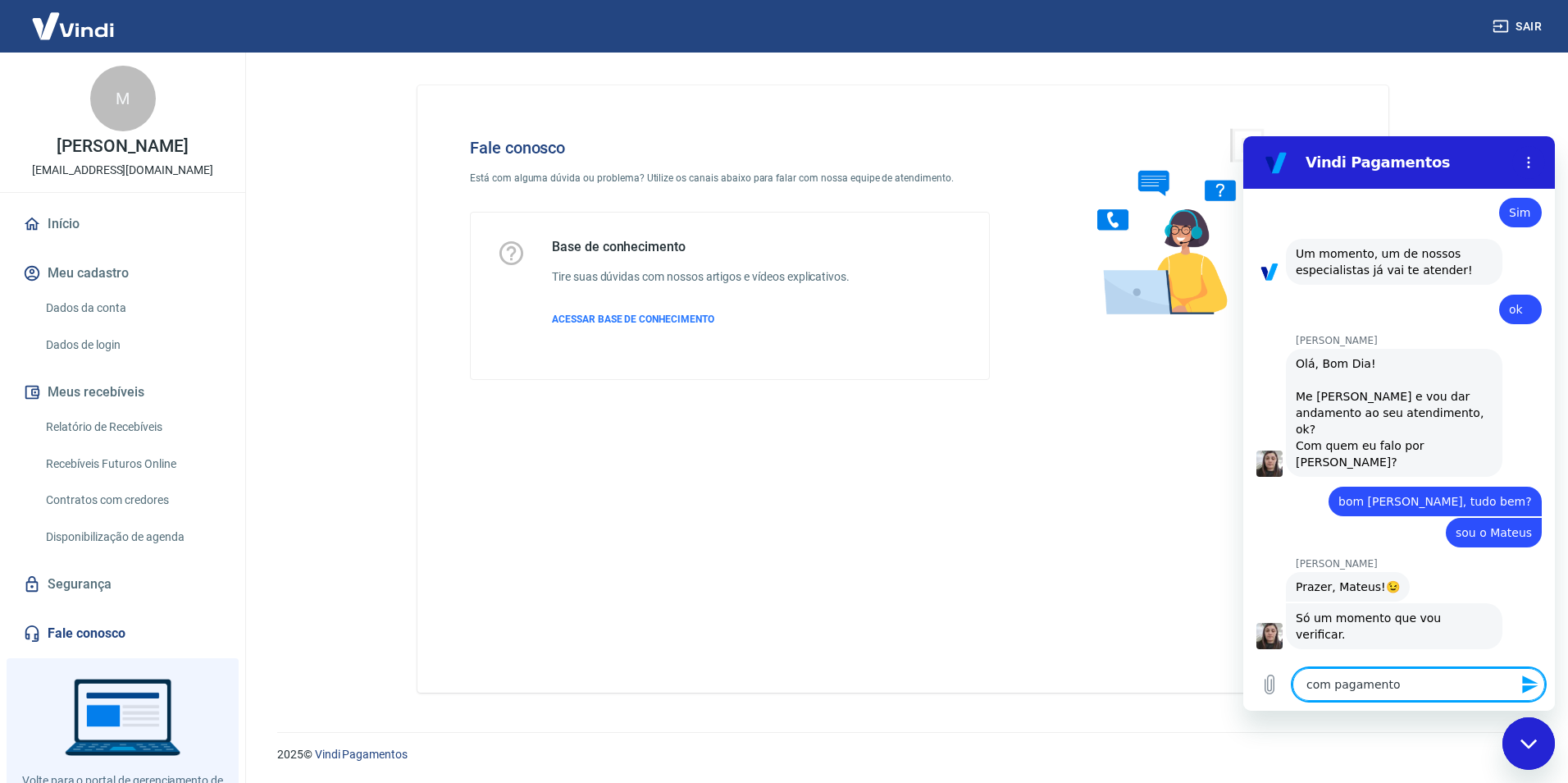
type textarea "com pagamento"
type textarea "x"
type textarea "com pagamento v"
type textarea "x"
type textarea "com pagamento vi"
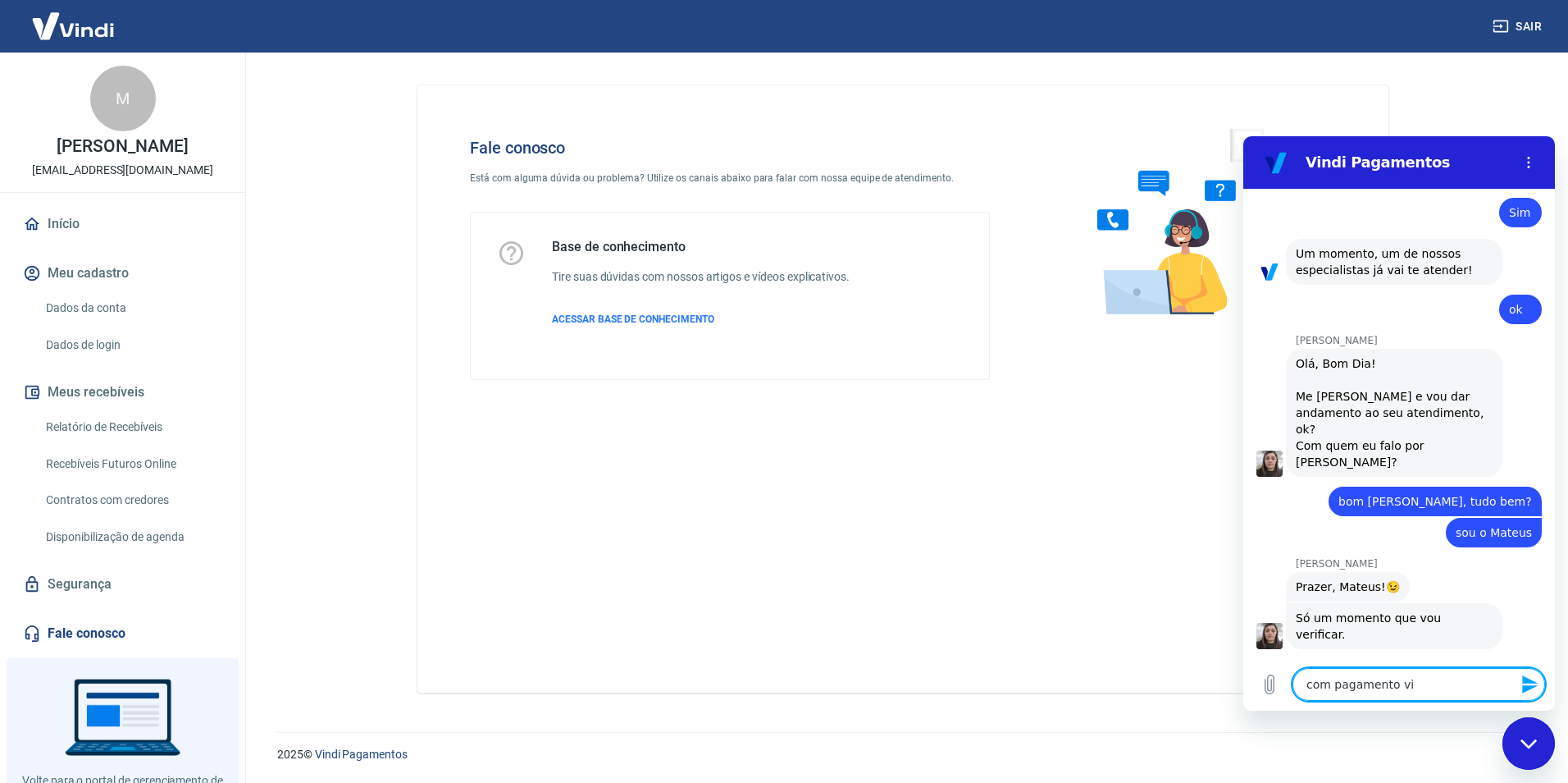
type textarea "x"
type textarea "com pagamento via"
type textarea "x"
type textarea "com pagamento via"
type textarea "x"
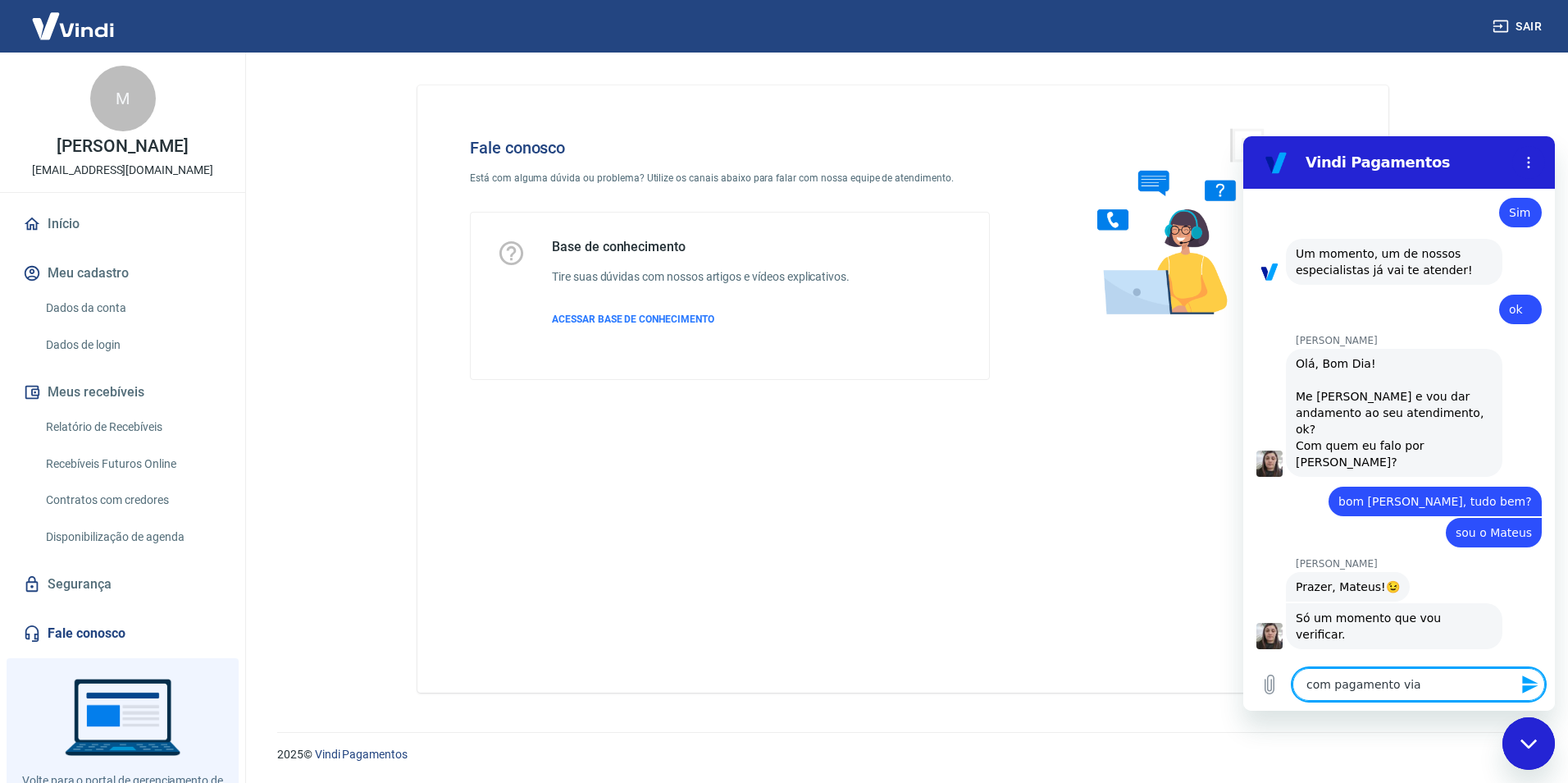
type textarea "com pagamento via P"
type textarea "x"
type textarea "com pagamento via PI"
type textarea "x"
type textarea "com pagamento via PIX"
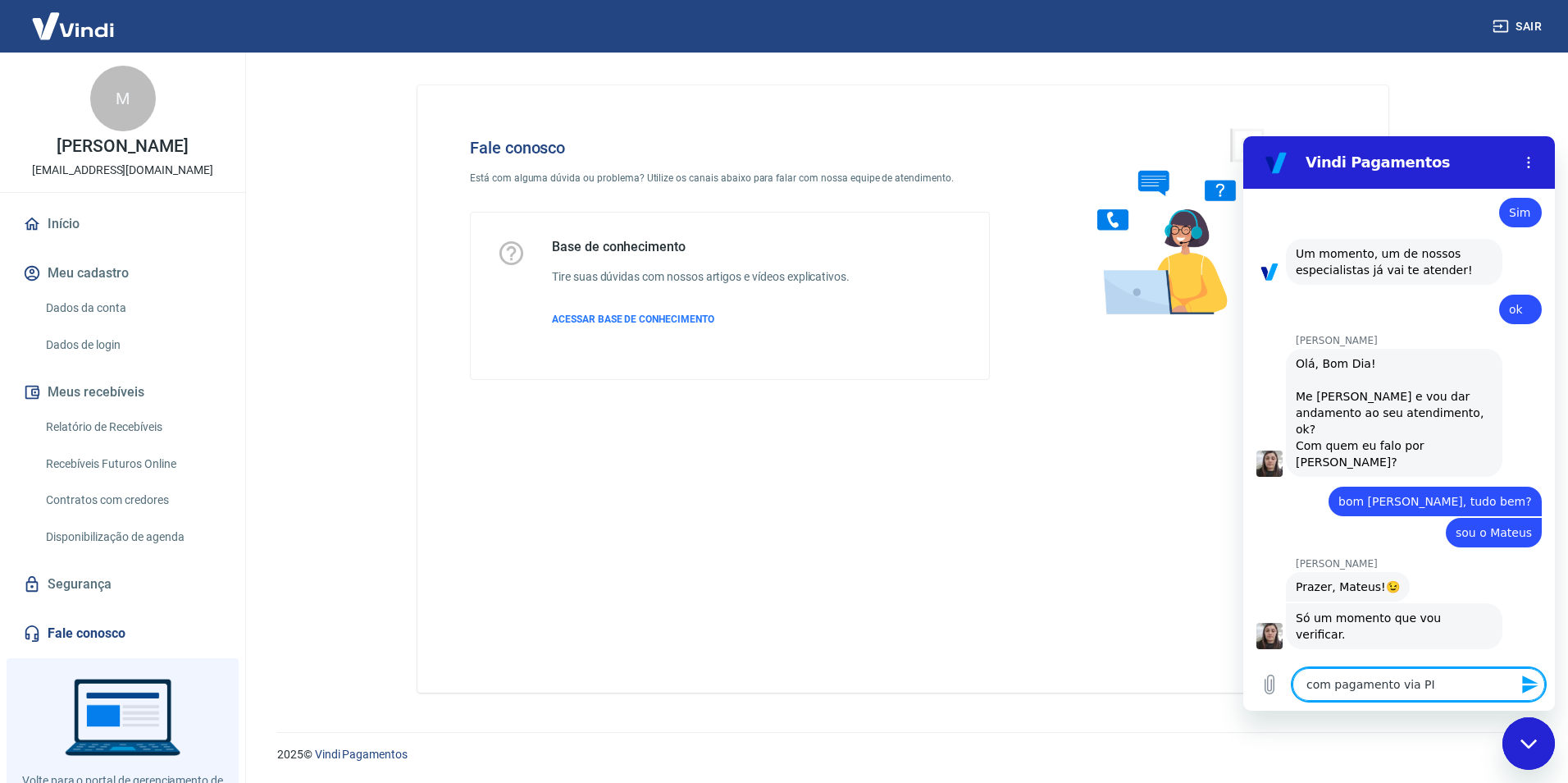
type textarea "x"
type textarea "com pagamento via PIX"
type textarea "x"
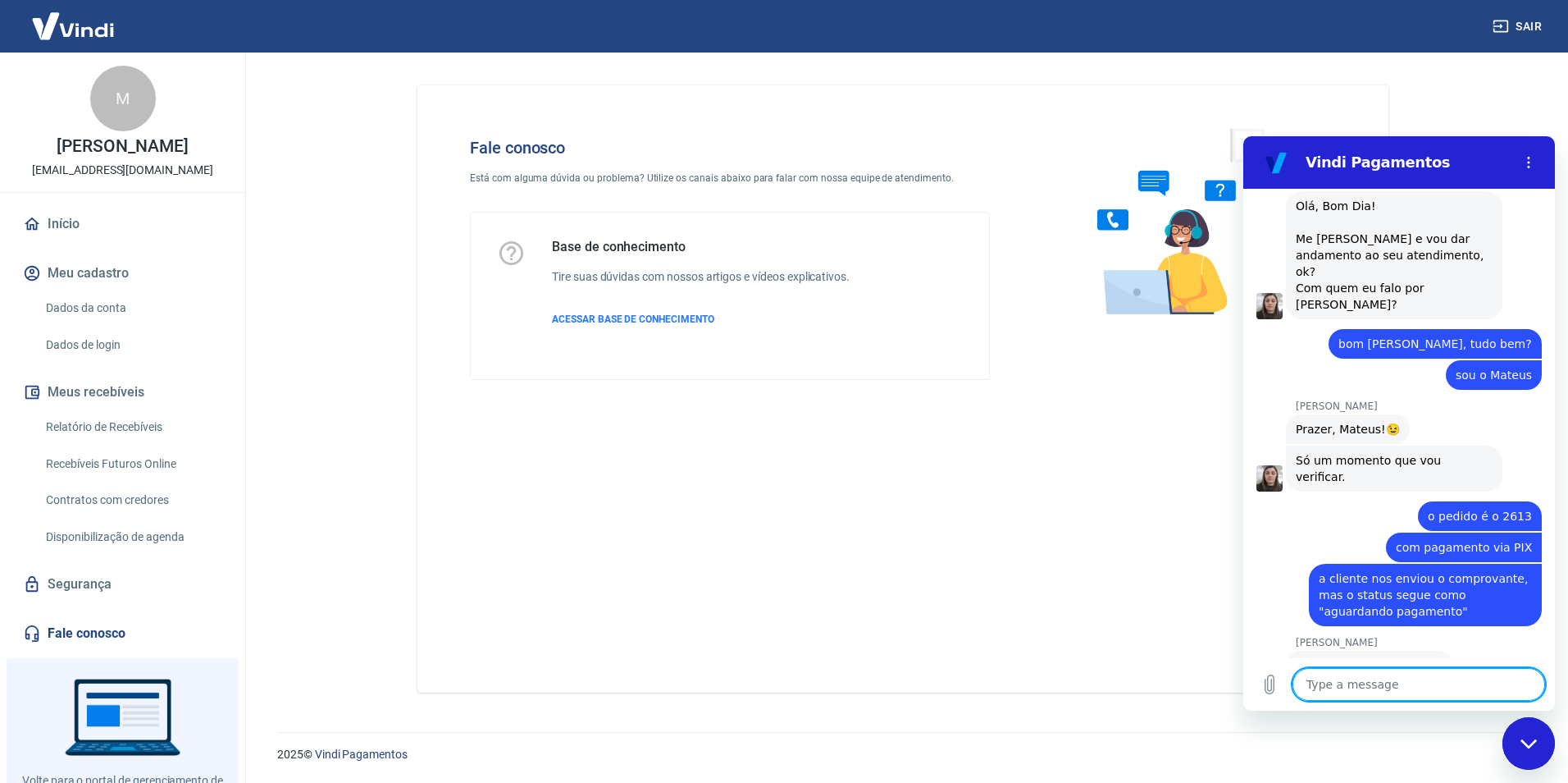
scroll to position [1556, 0]
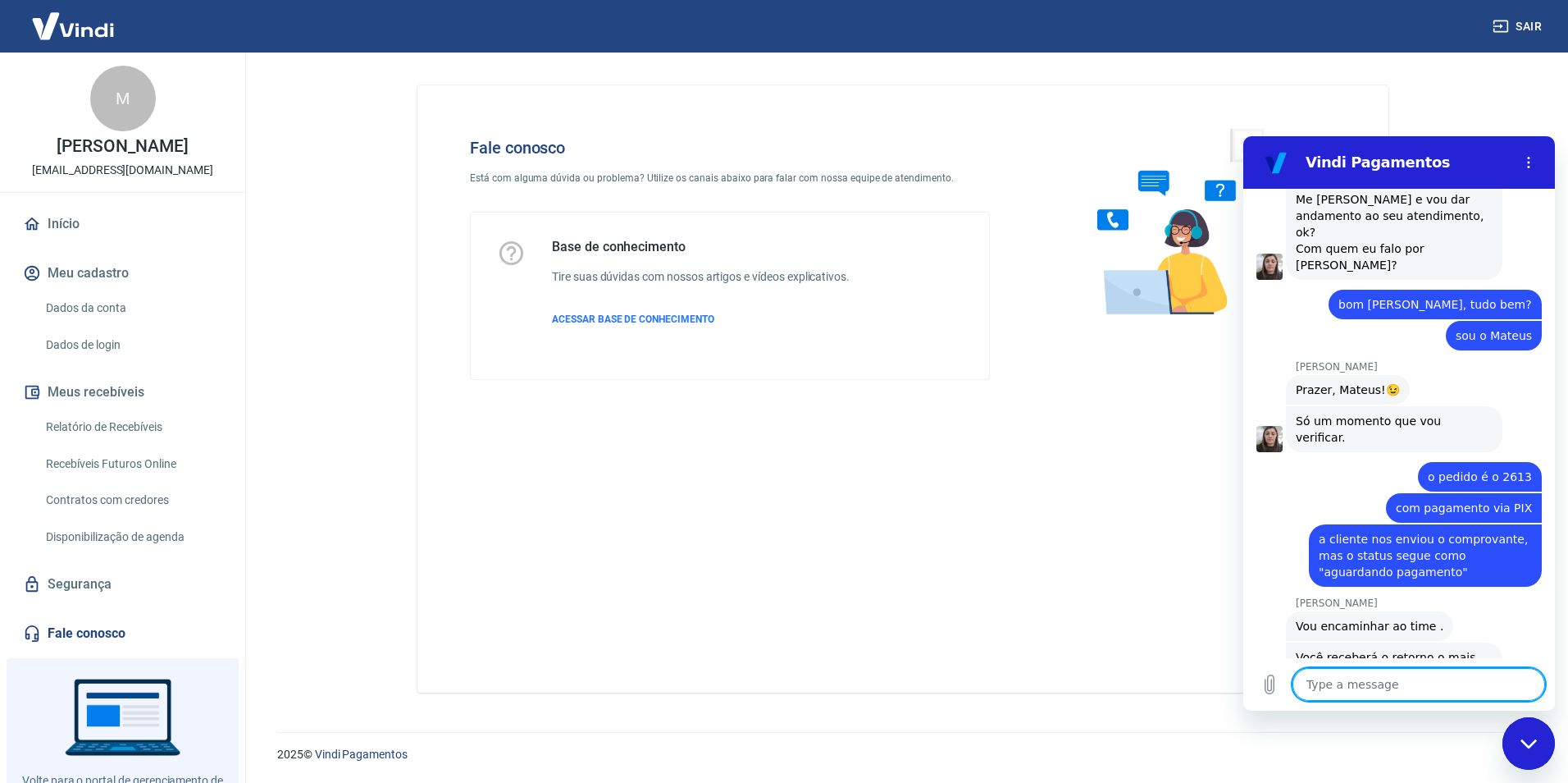
click at [1402, 686] on textarea at bounding box center [1419, 684] width 252 height 33
click at [1275, 691] on icon "Upload file" at bounding box center [1269, 684] width 19 height 19
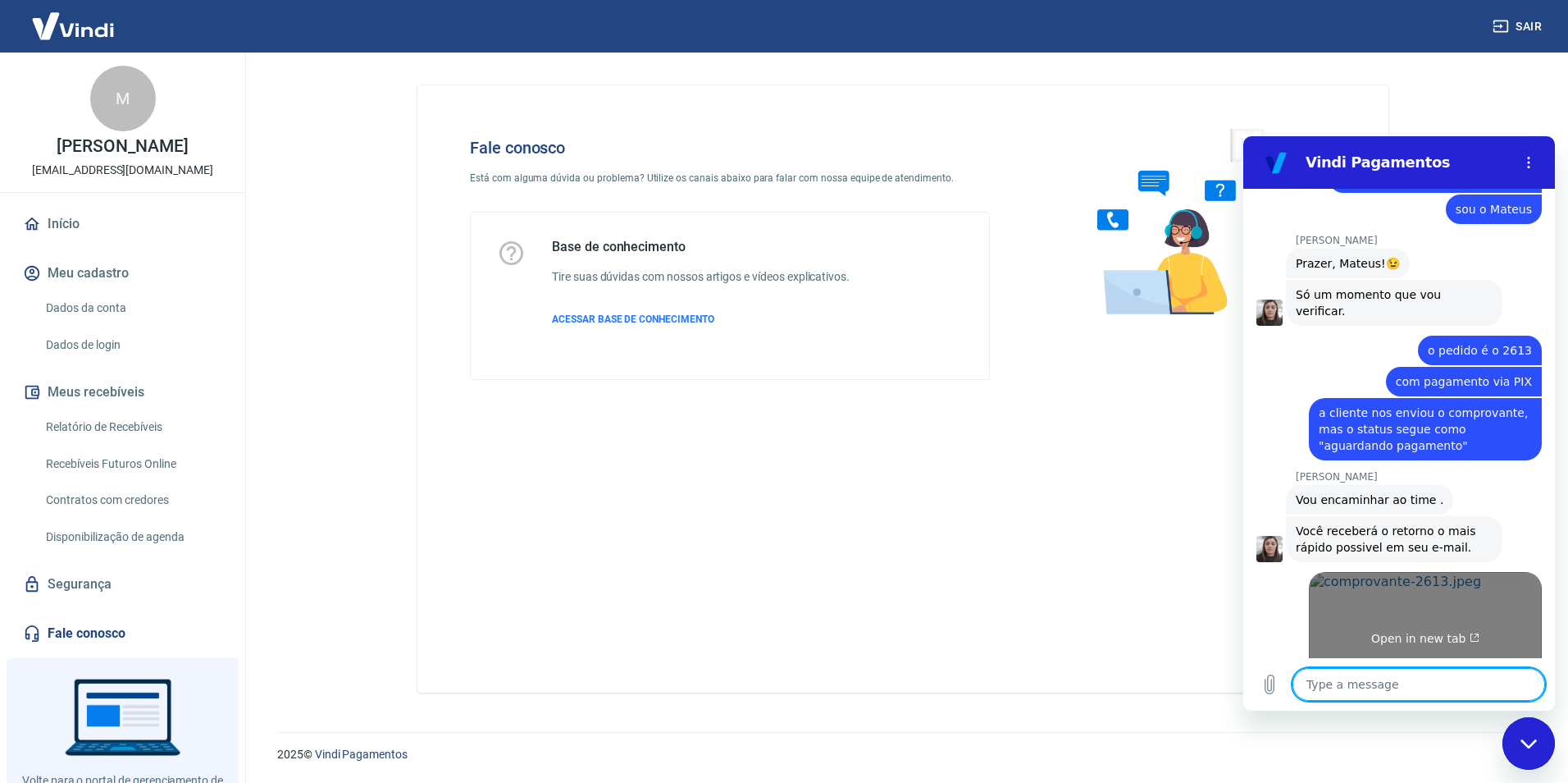
scroll to position [1685, 0]
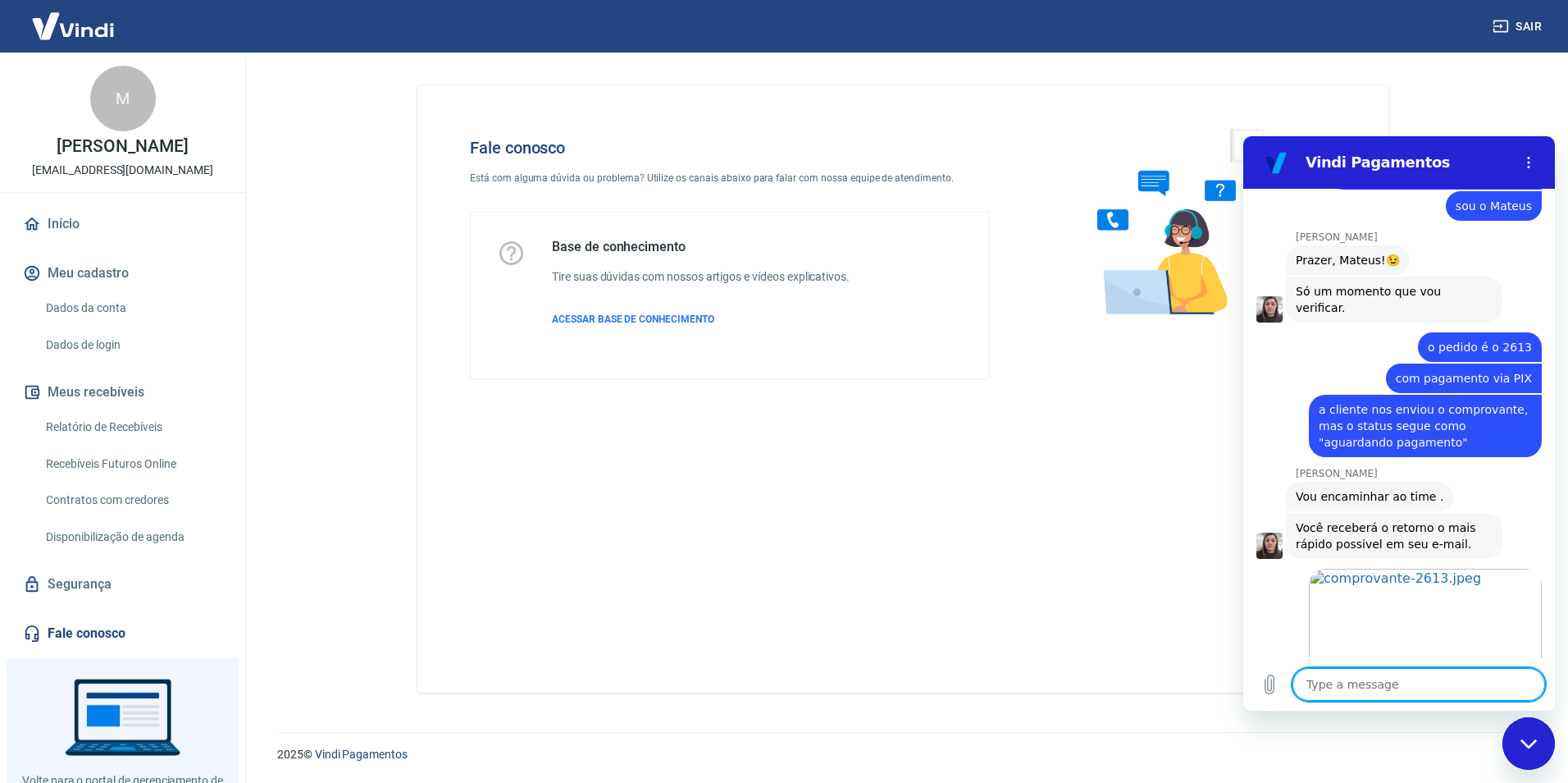
click at [1378, 676] on textarea at bounding box center [1419, 684] width 252 height 33
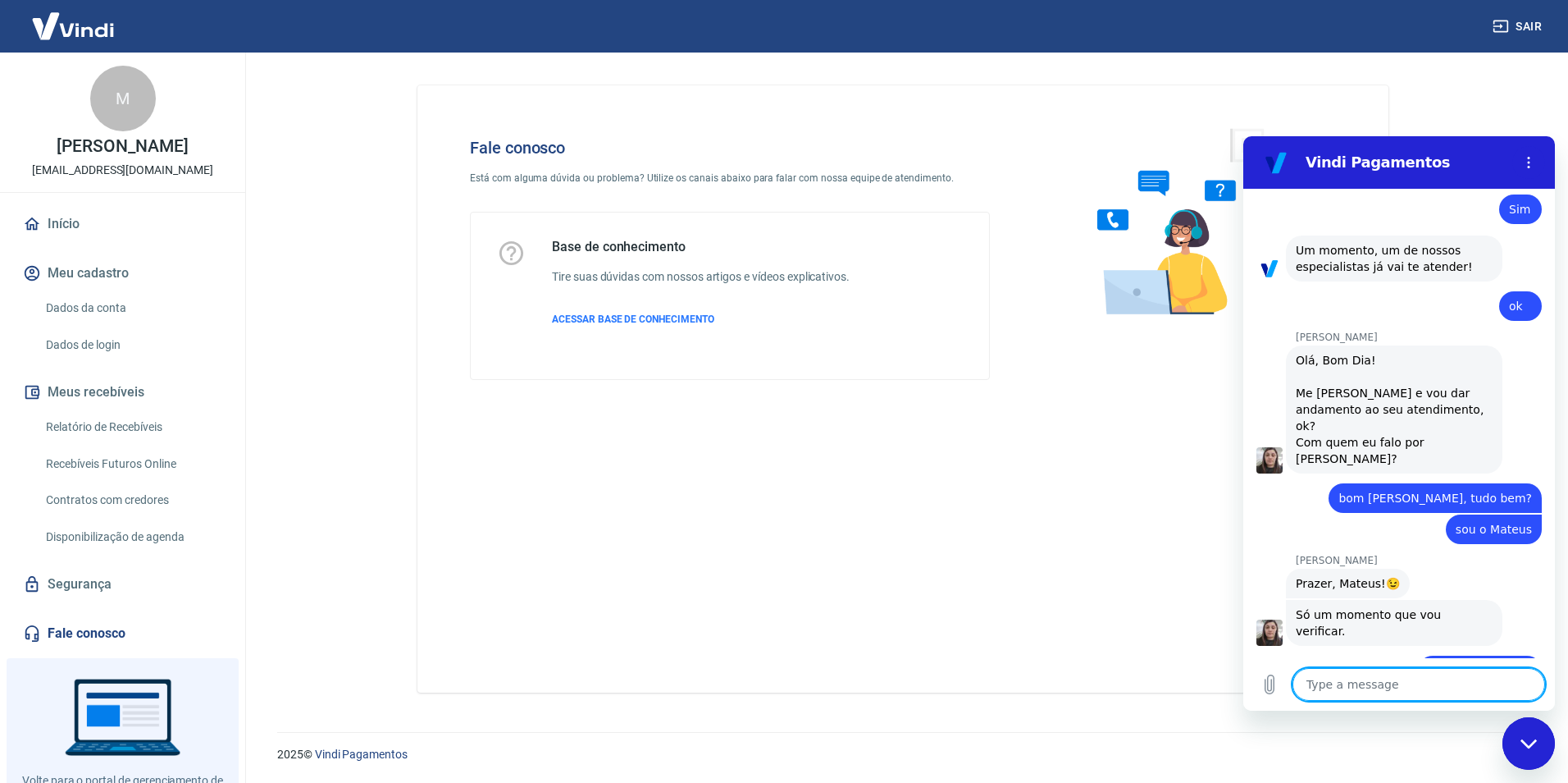
scroll to position [1358, 0]
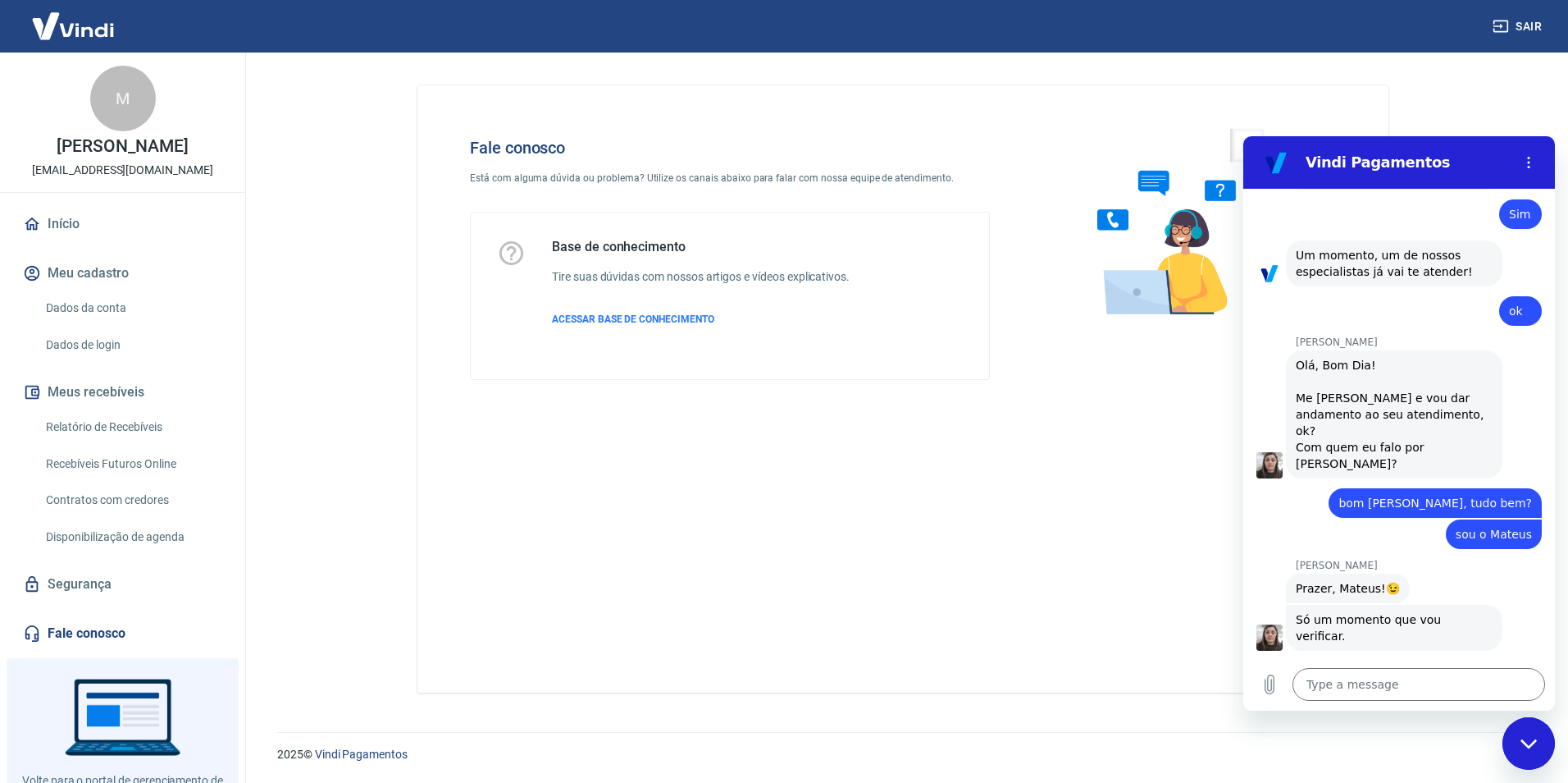
click at [1374, 381] on div "Olá, Bom Dia! Me [PERSON_NAME] e vou dar andamento ao seu atendimento, ok? Com …" at bounding box center [1393, 414] width 197 height 115
copy div "Silvana"
click at [1385, 680] on textarea at bounding box center [1419, 684] width 252 height 33
paste textarea "Silvana"
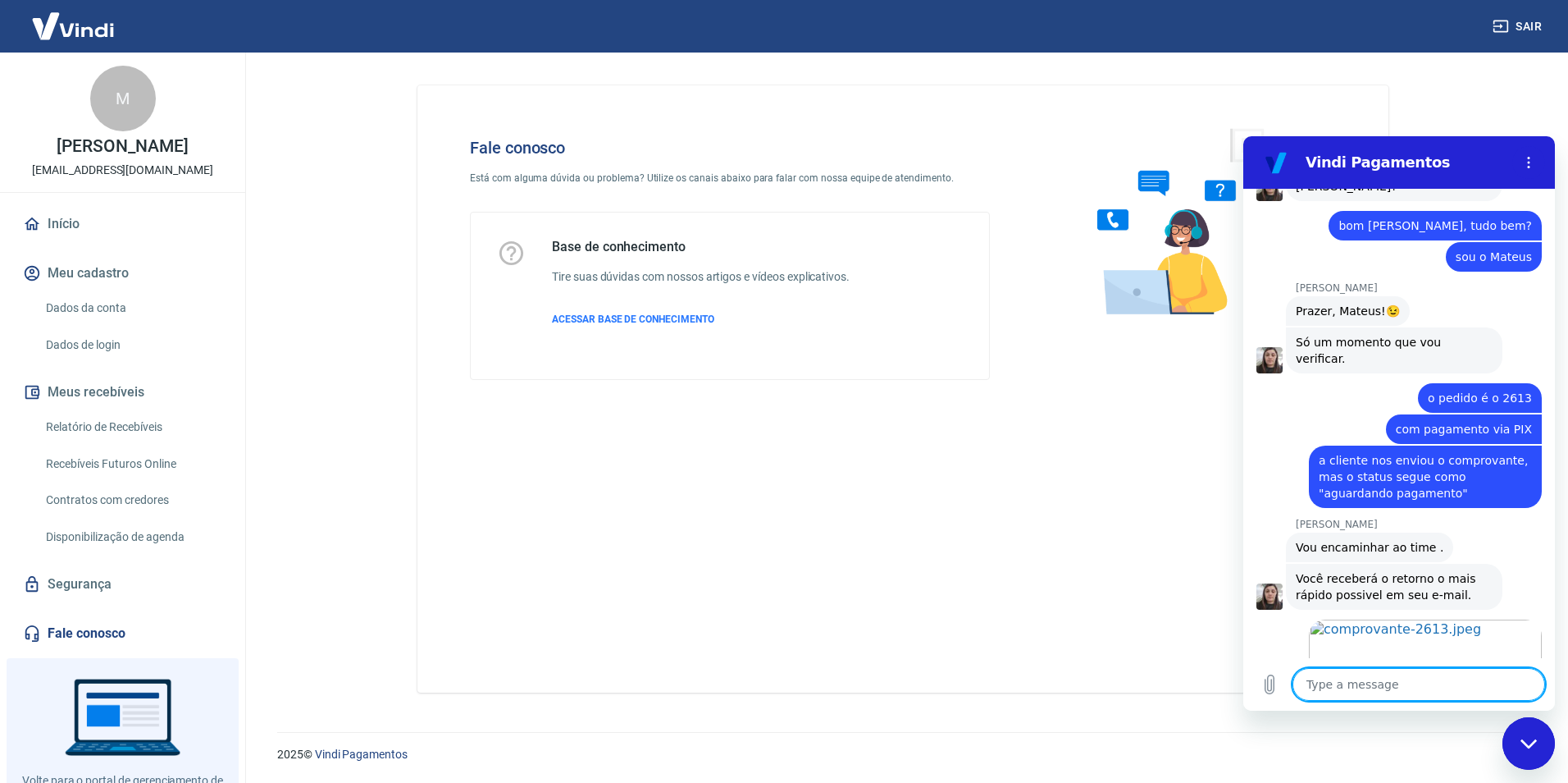
scroll to position [1750, 0]
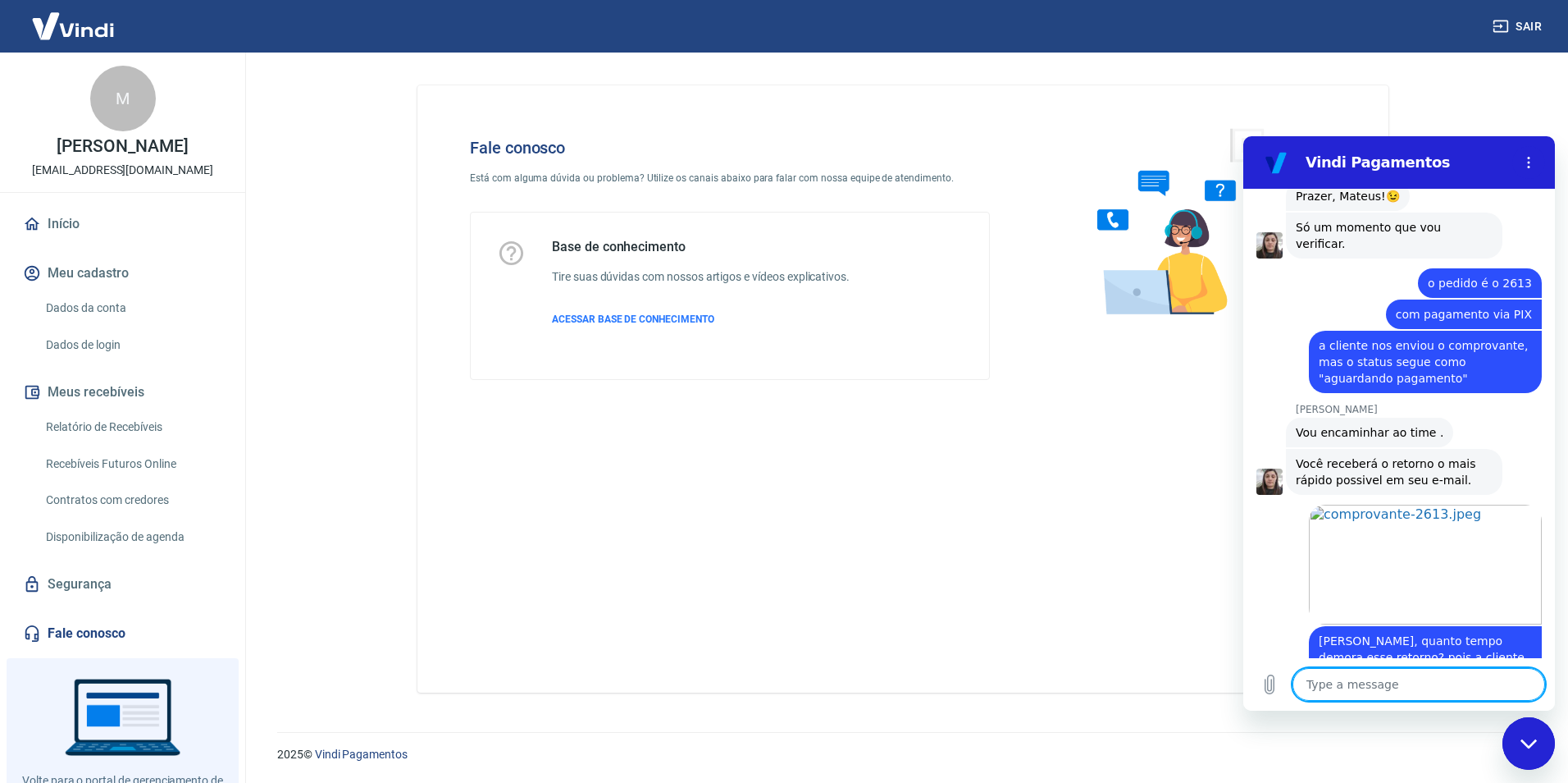
click at [1393, 680] on textarea at bounding box center [1419, 684] width 252 height 33
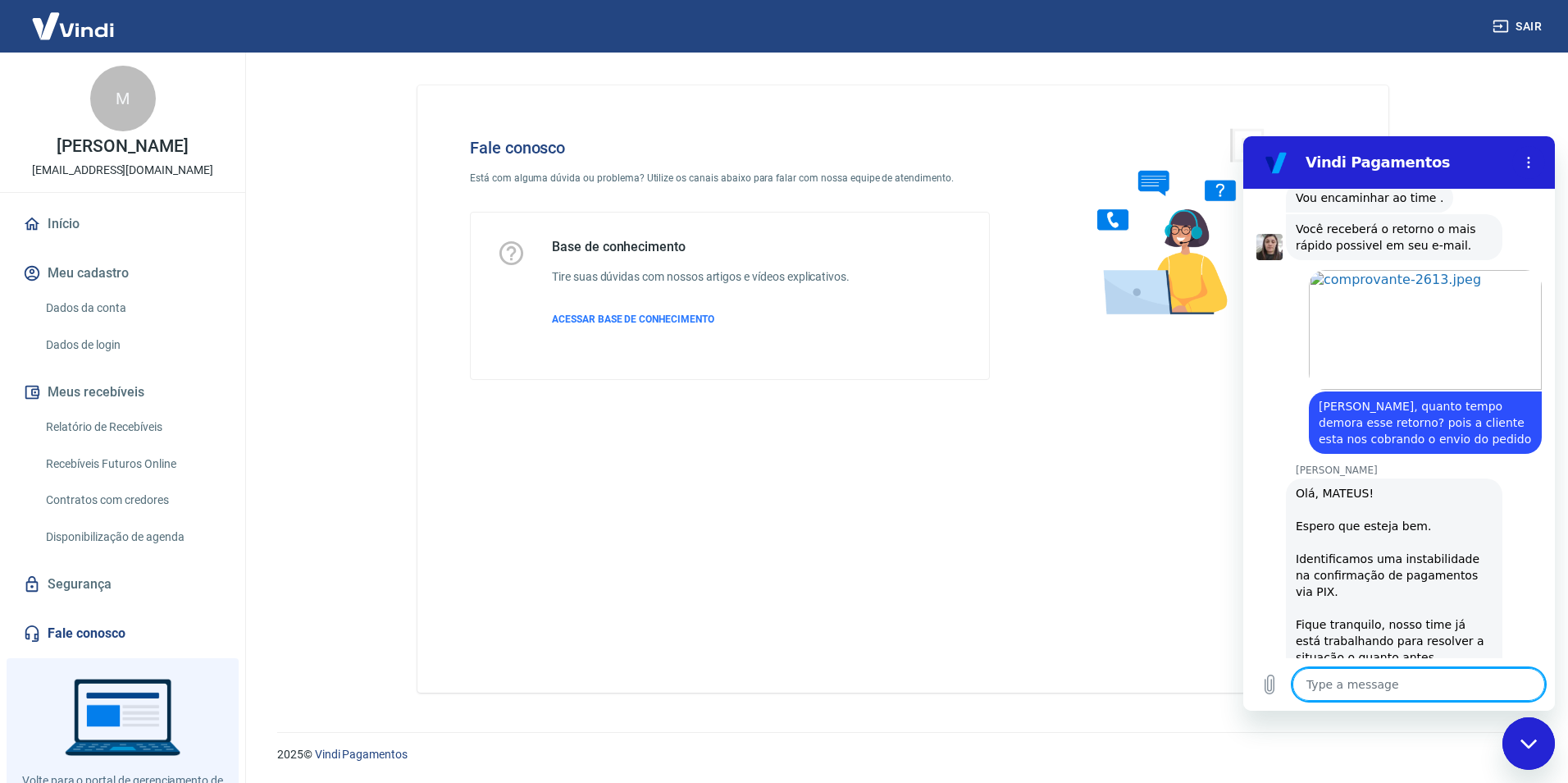
scroll to position [2148, 0]
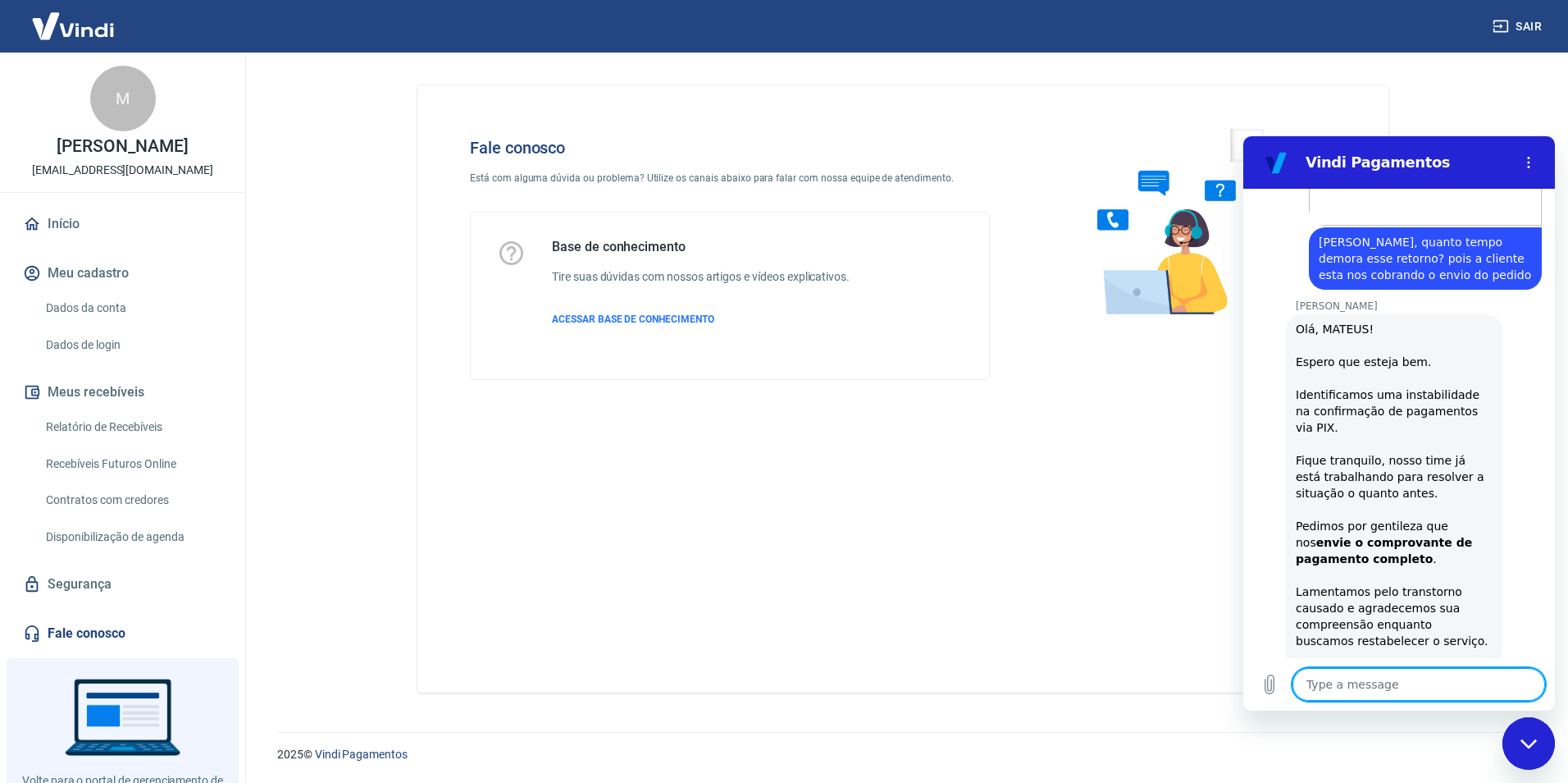
click at [1368, 683] on textarea at bounding box center [1419, 684] width 252 height 33
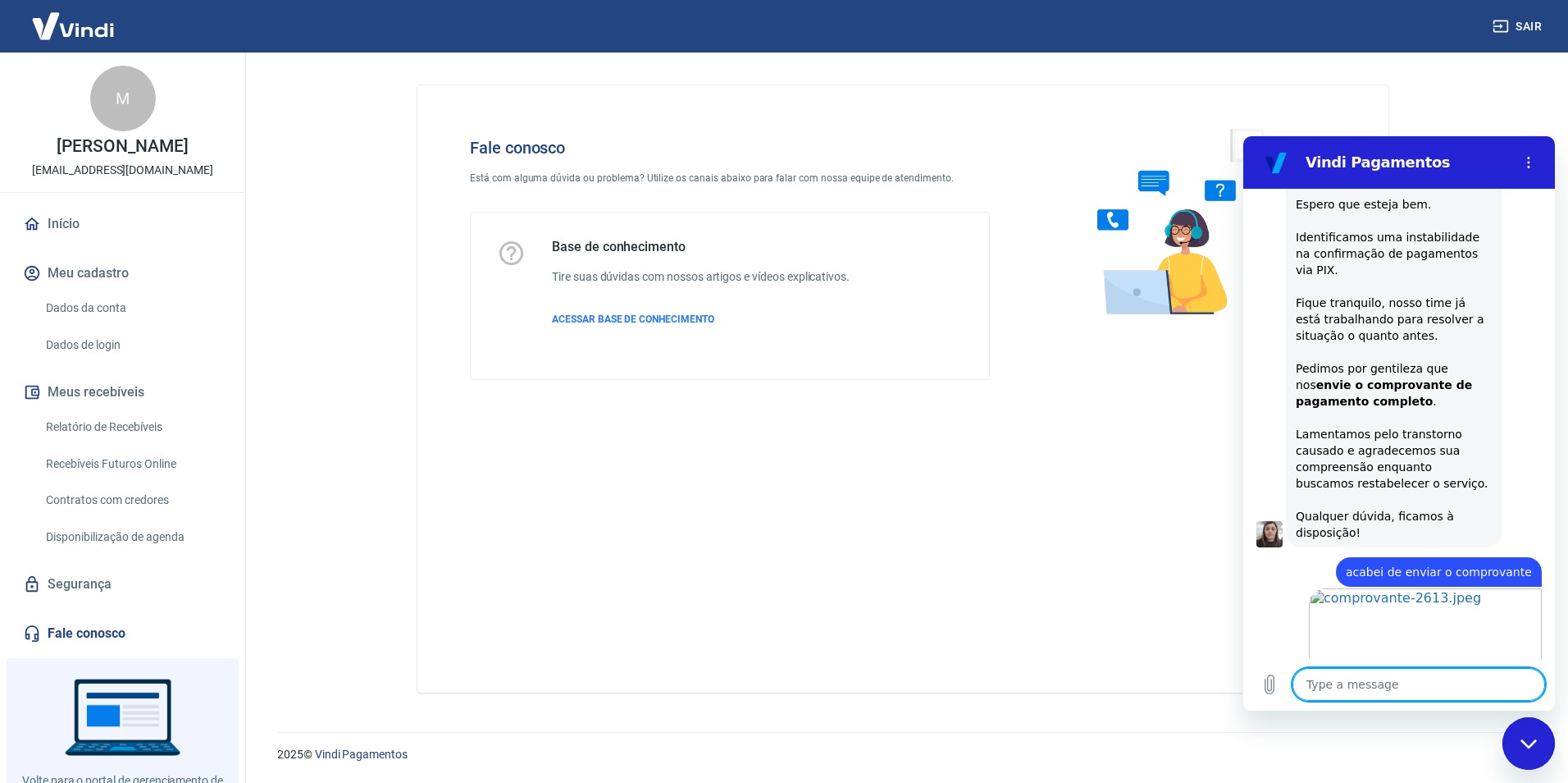
scroll to position [2309, 0]
click at [1372, 683] on textarea at bounding box center [1419, 684] width 252 height 33
paste textarea "Silvana"
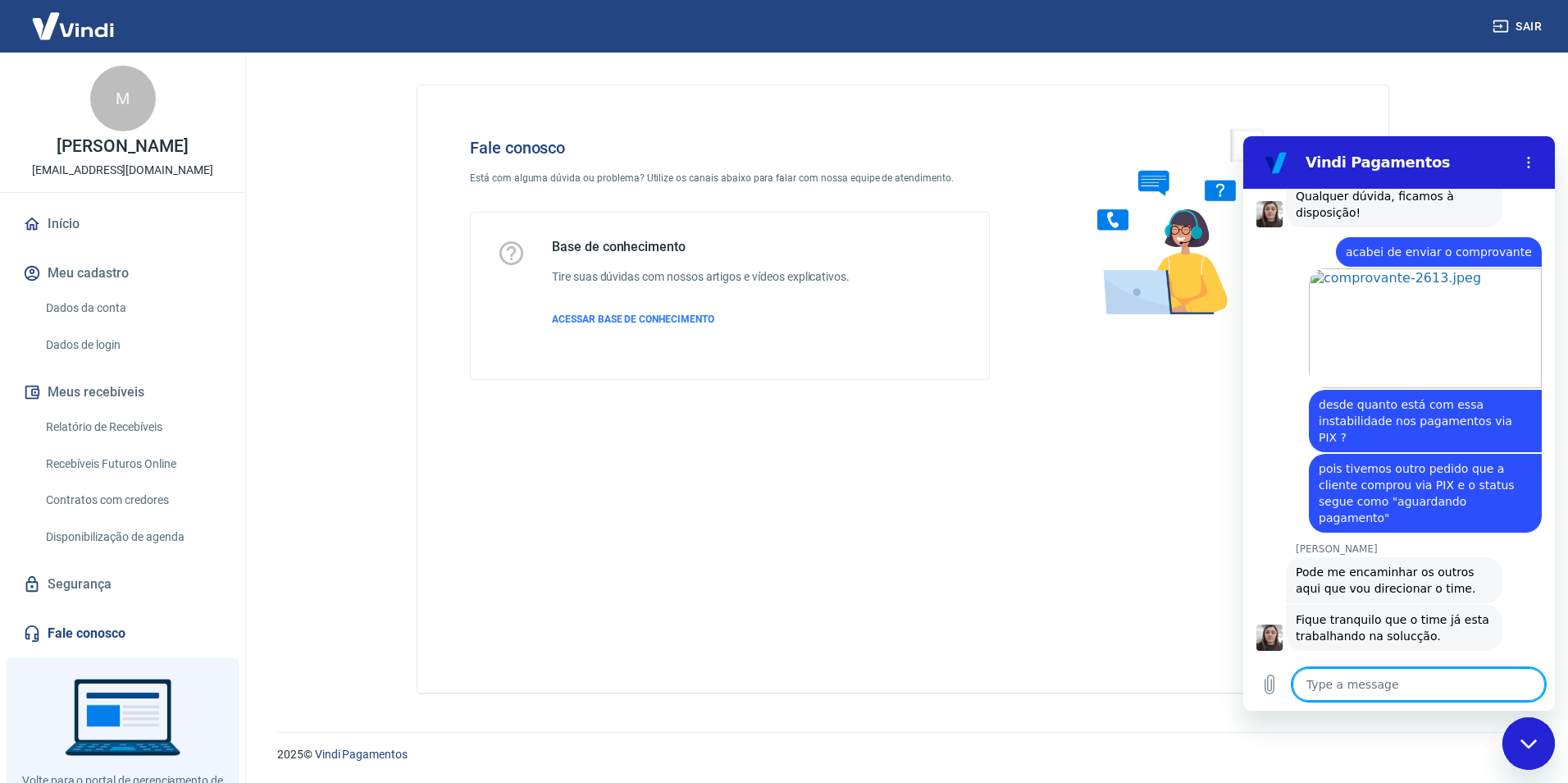
scroll to position [2713, 0]
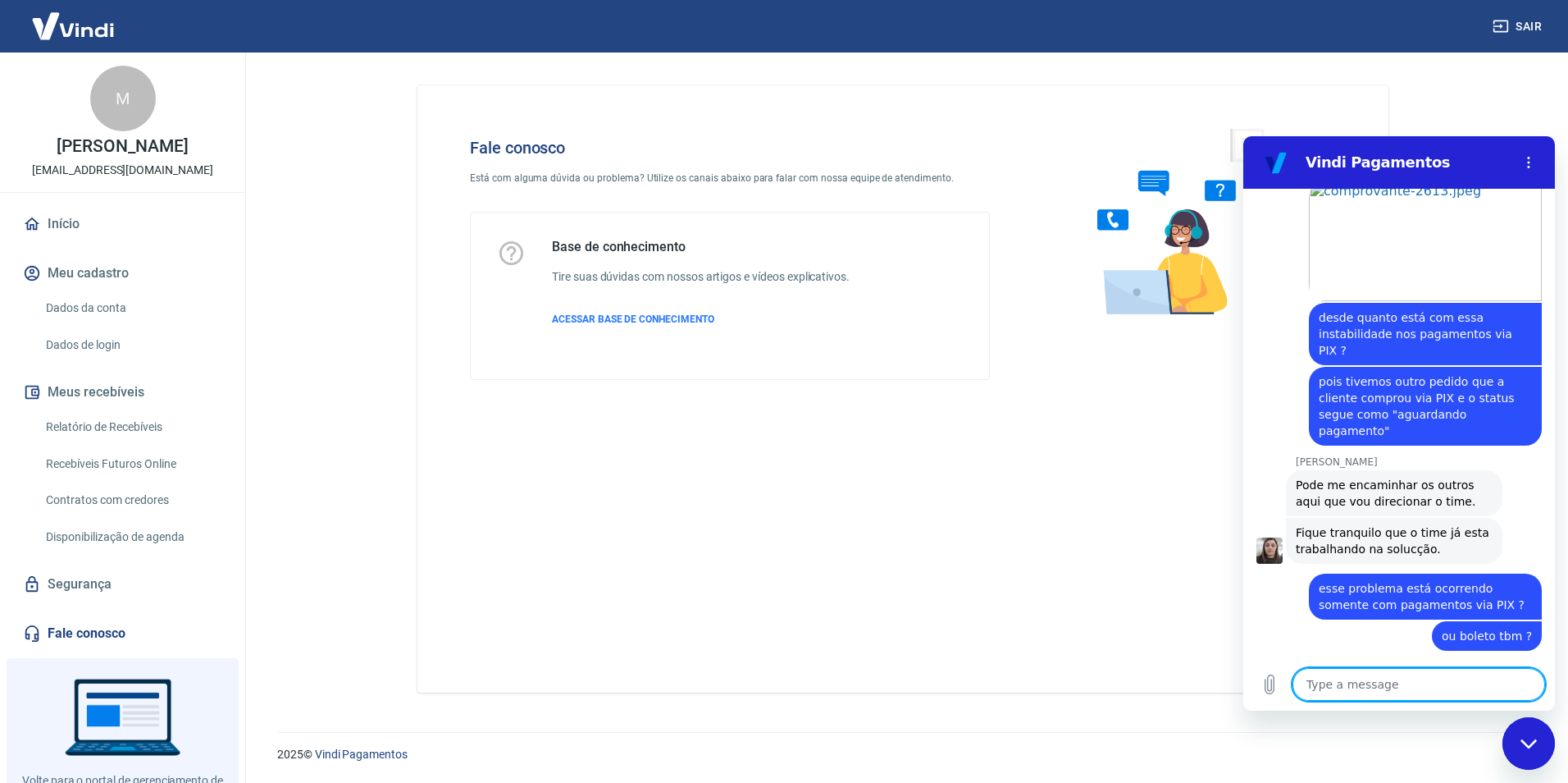
click at [1437, 680] on textarea at bounding box center [1419, 684] width 252 height 33
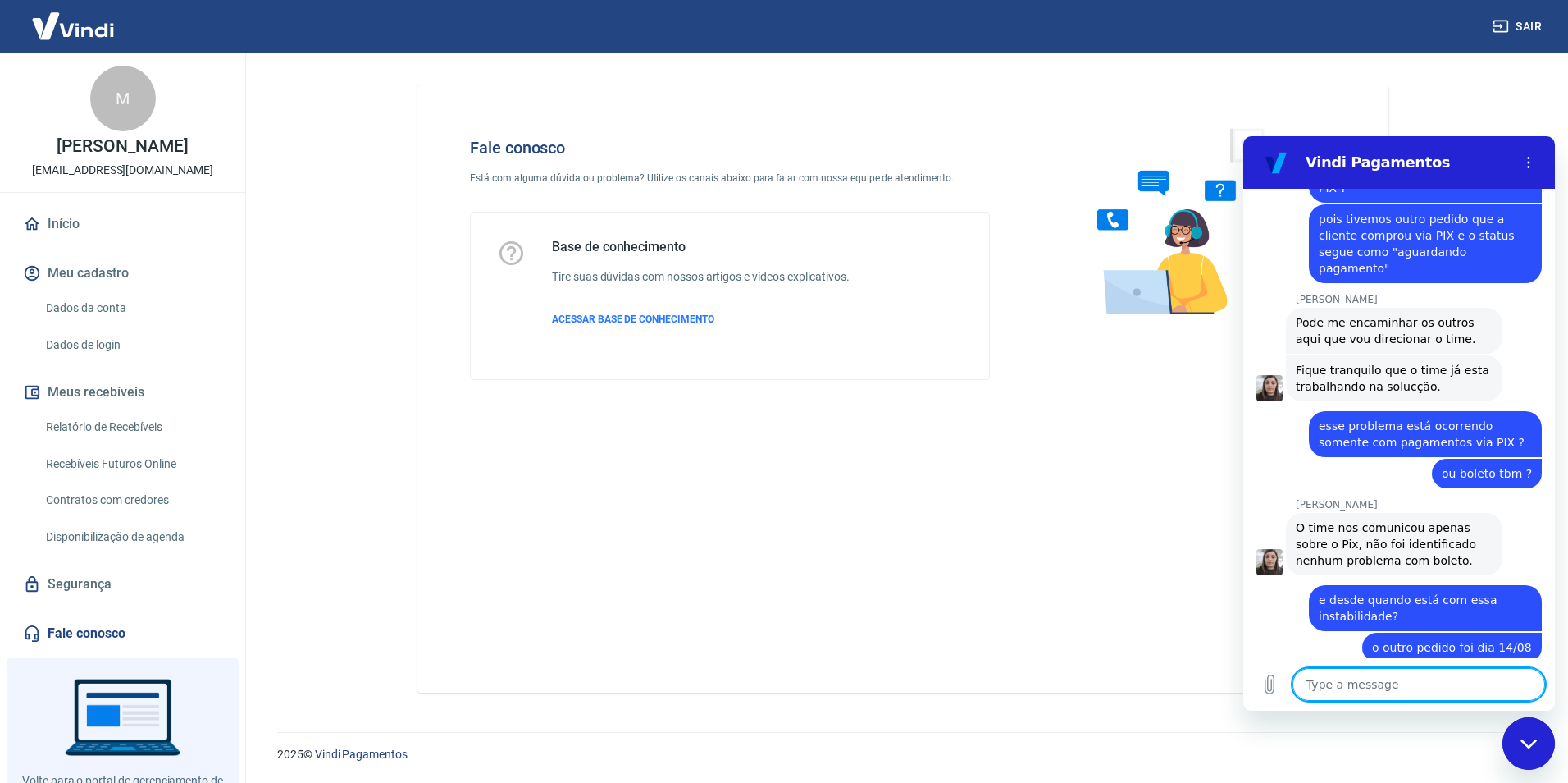
scroll to position [2918, 0]
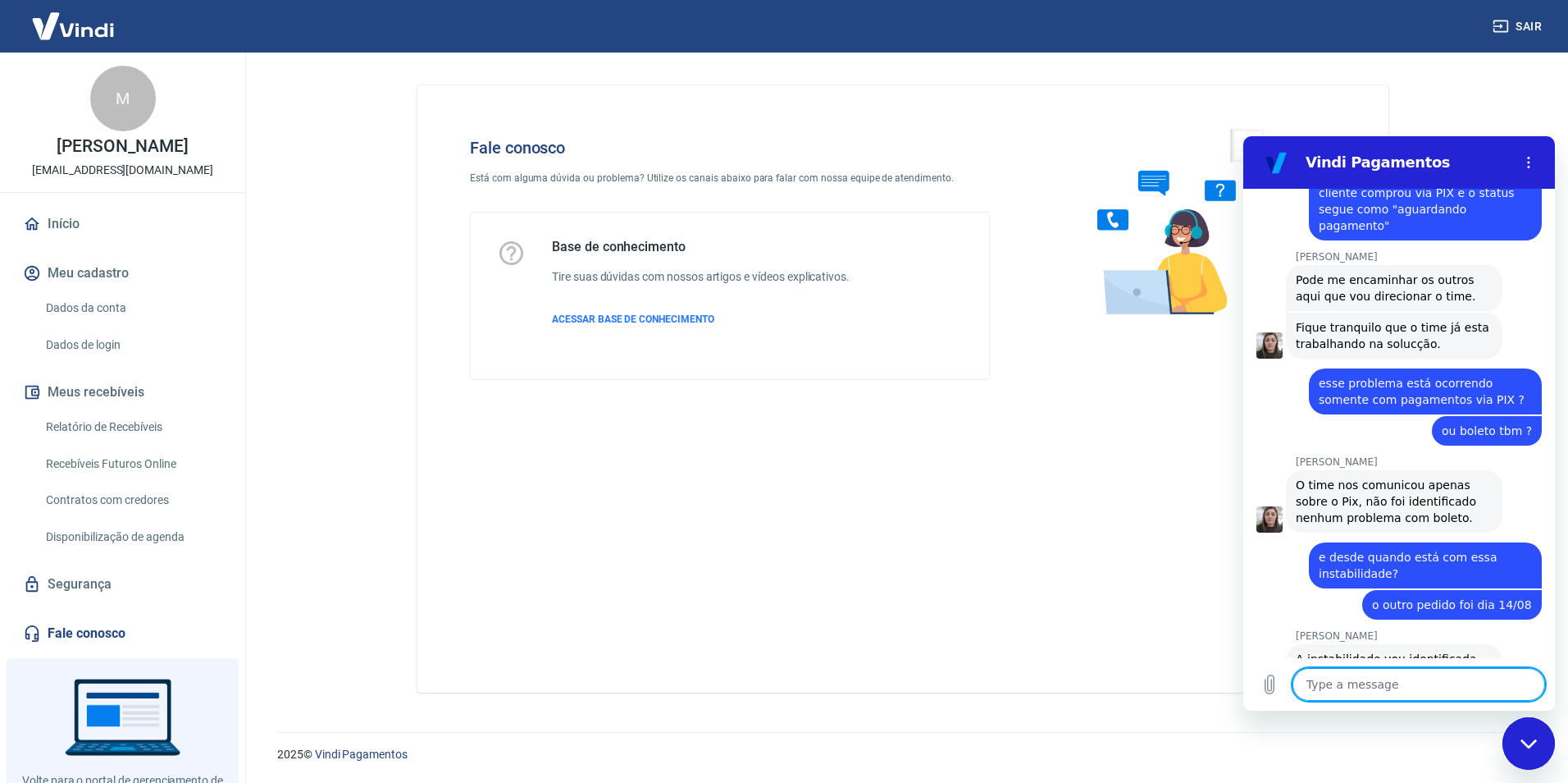
click at [1410, 675] on textarea at bounding box center [1419, 684] width 252 height 33
click at [1409, 682] on textarea at bounding box center [1419, 684] width 252 height 33
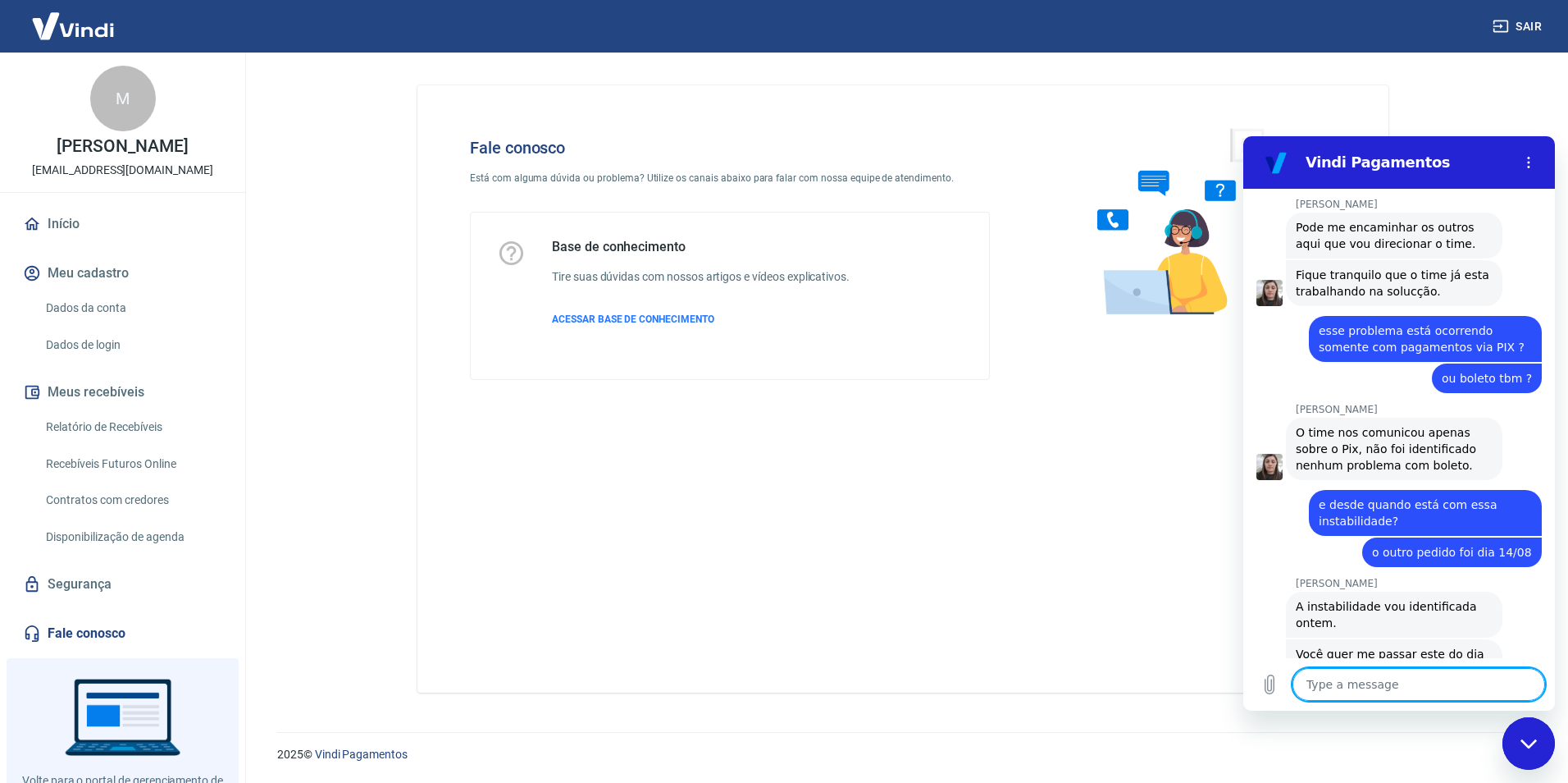
scroll to position [2974, 0]
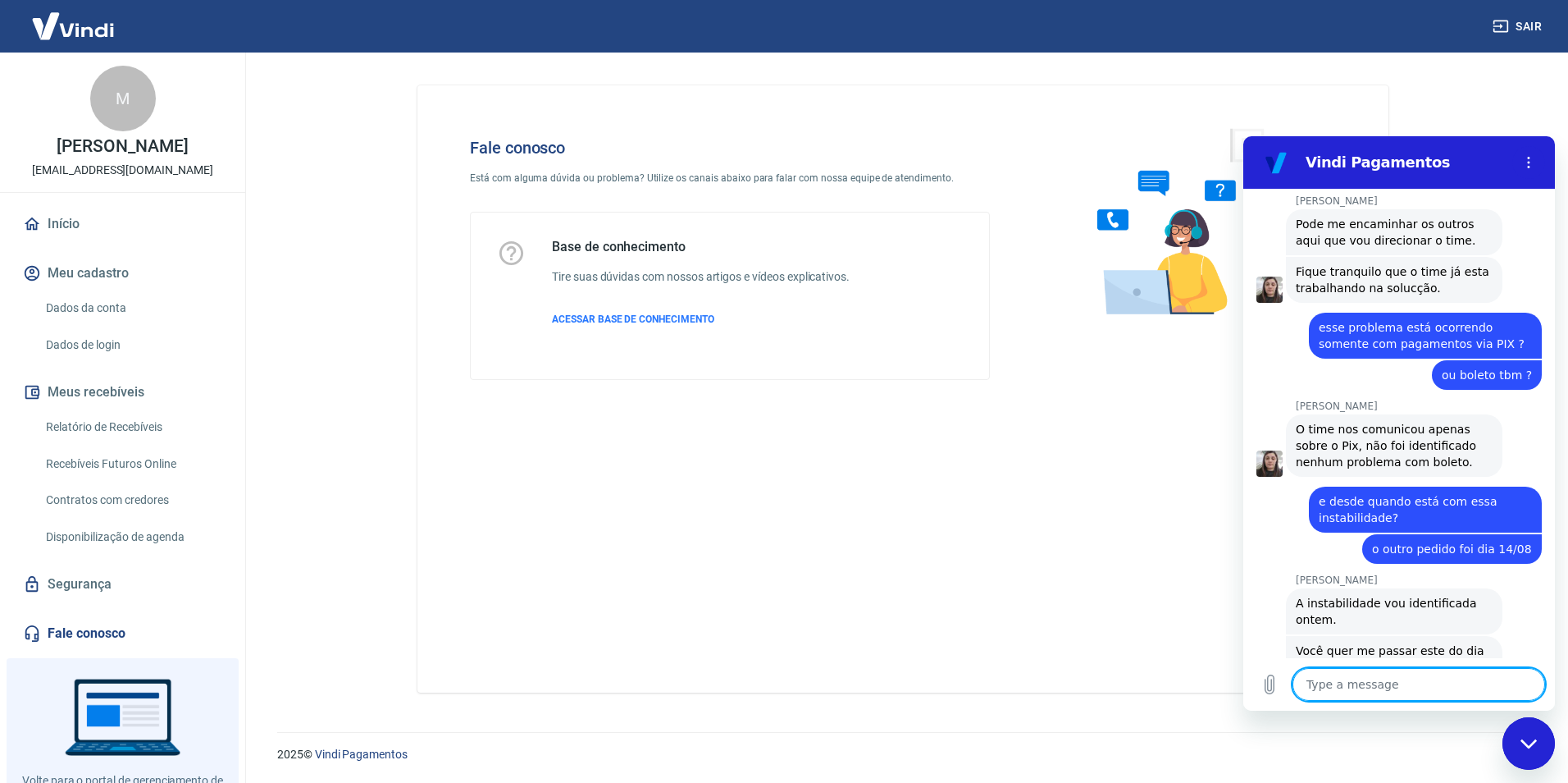
paste textarea "MERECOMAIS"
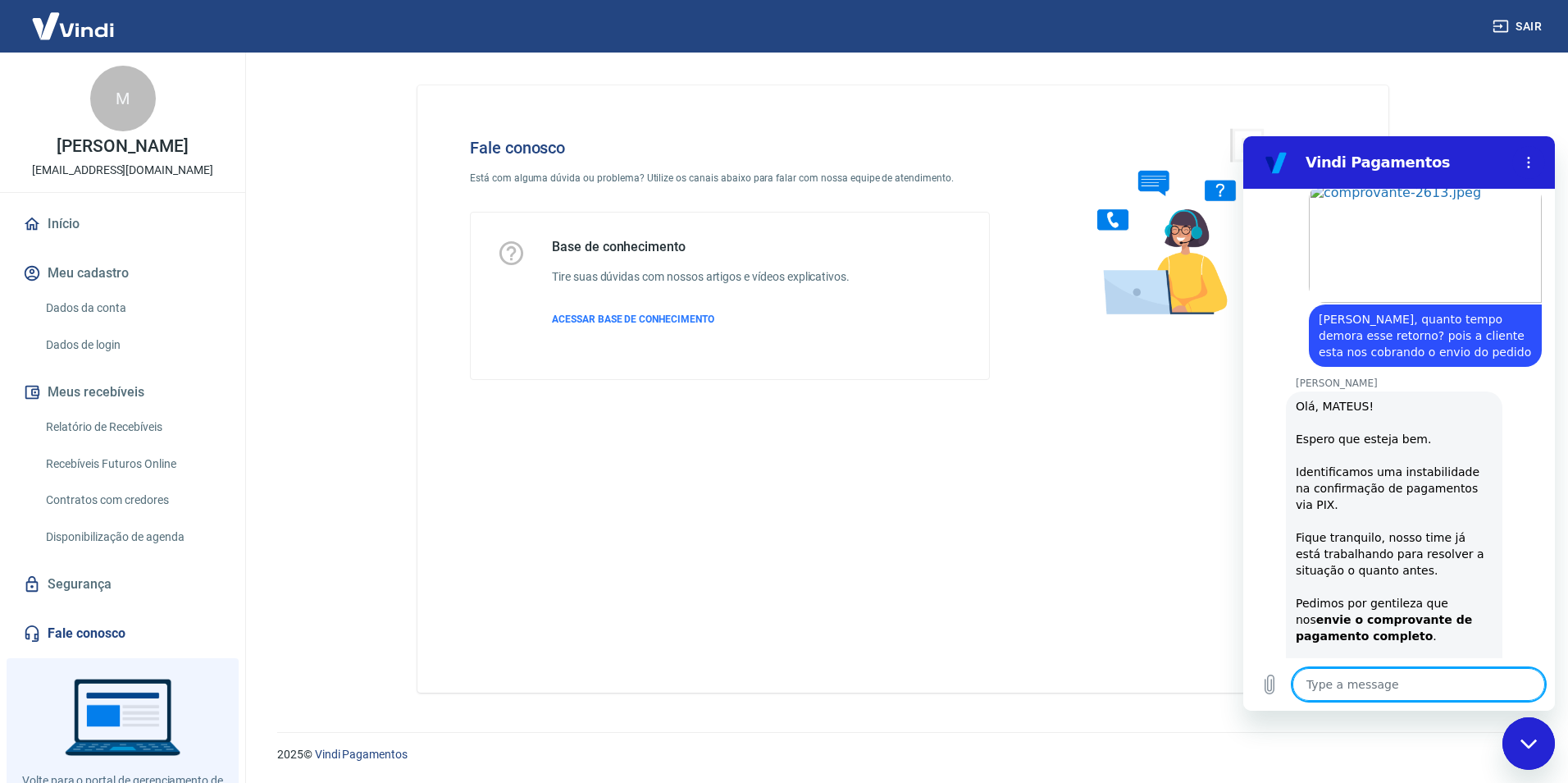
scroll to position [1825, 0]
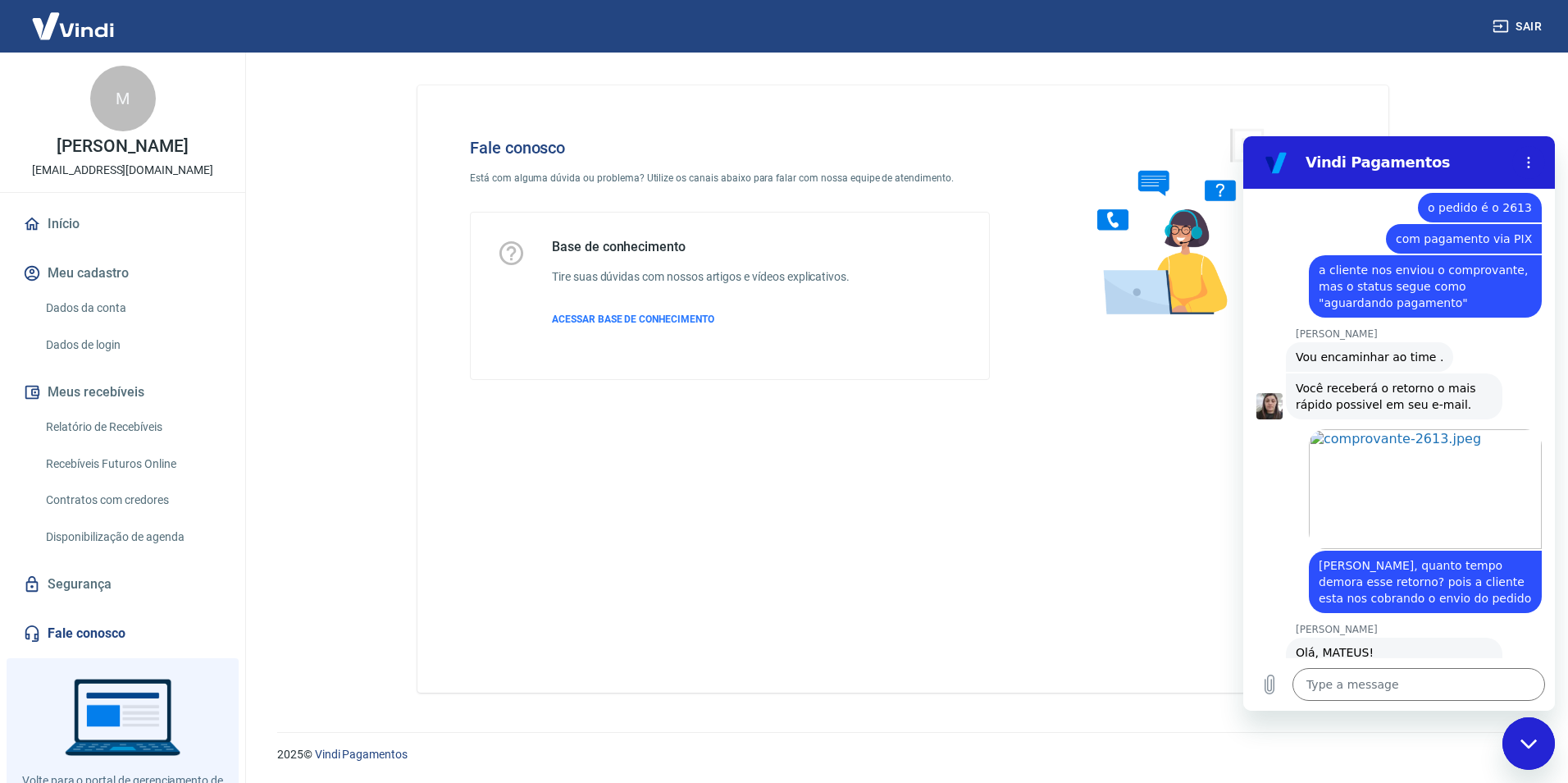
click at [1333, 558] on span "[PERSON_NAME], quanto tempo demora esse retorno? pois a cliente esta nos cobran…" at bounding box center [1425, 581] width 213 height 46
copy span "Silvana"
click at [1350, 681] on textarea at bounding box center [1419, 684] width 252 height 33
paste textarea "Silvana"
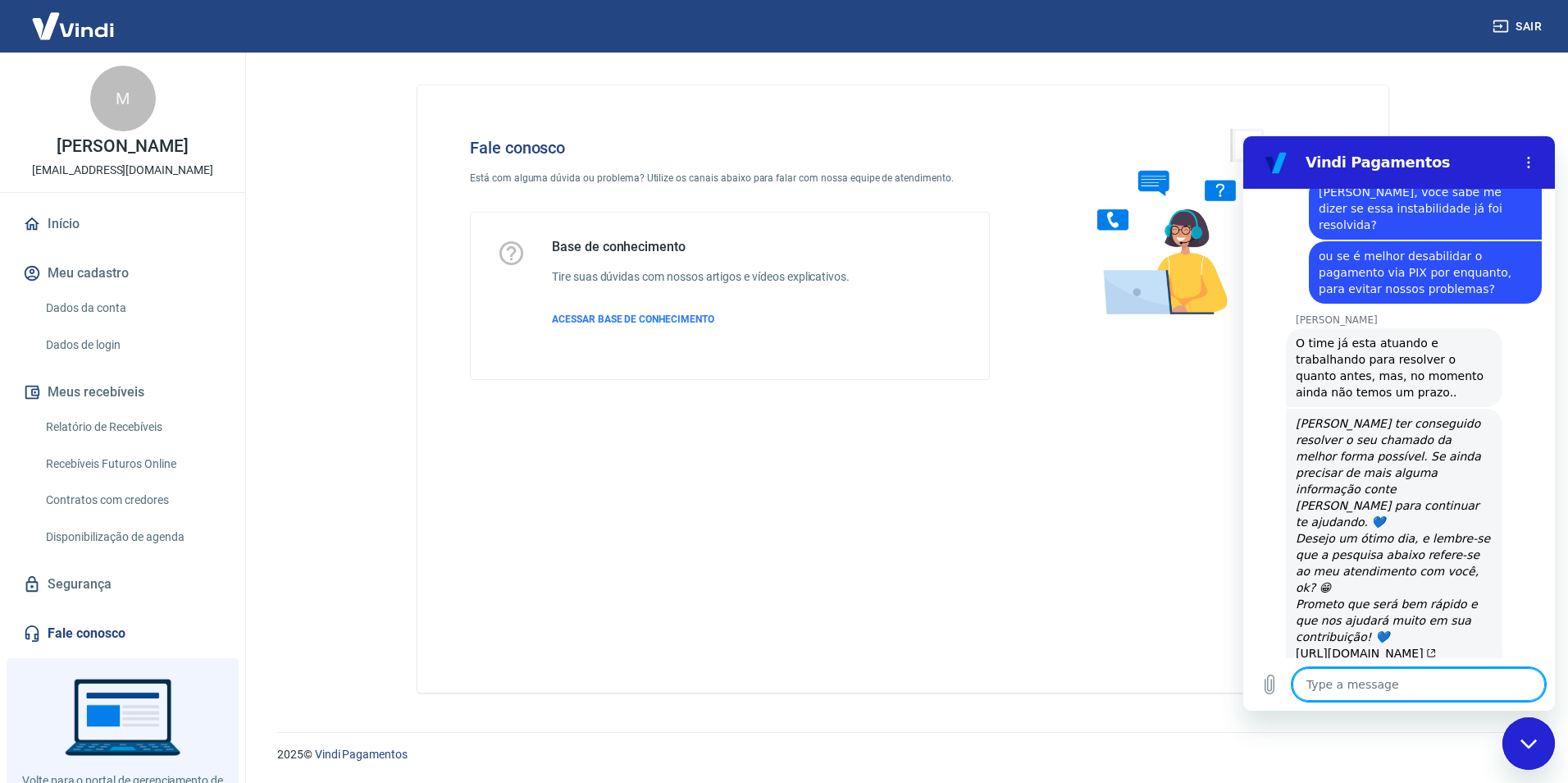
scroll to position [3564, 0]
